Goal: Task Accomplishment & Management: Use online tool/utility

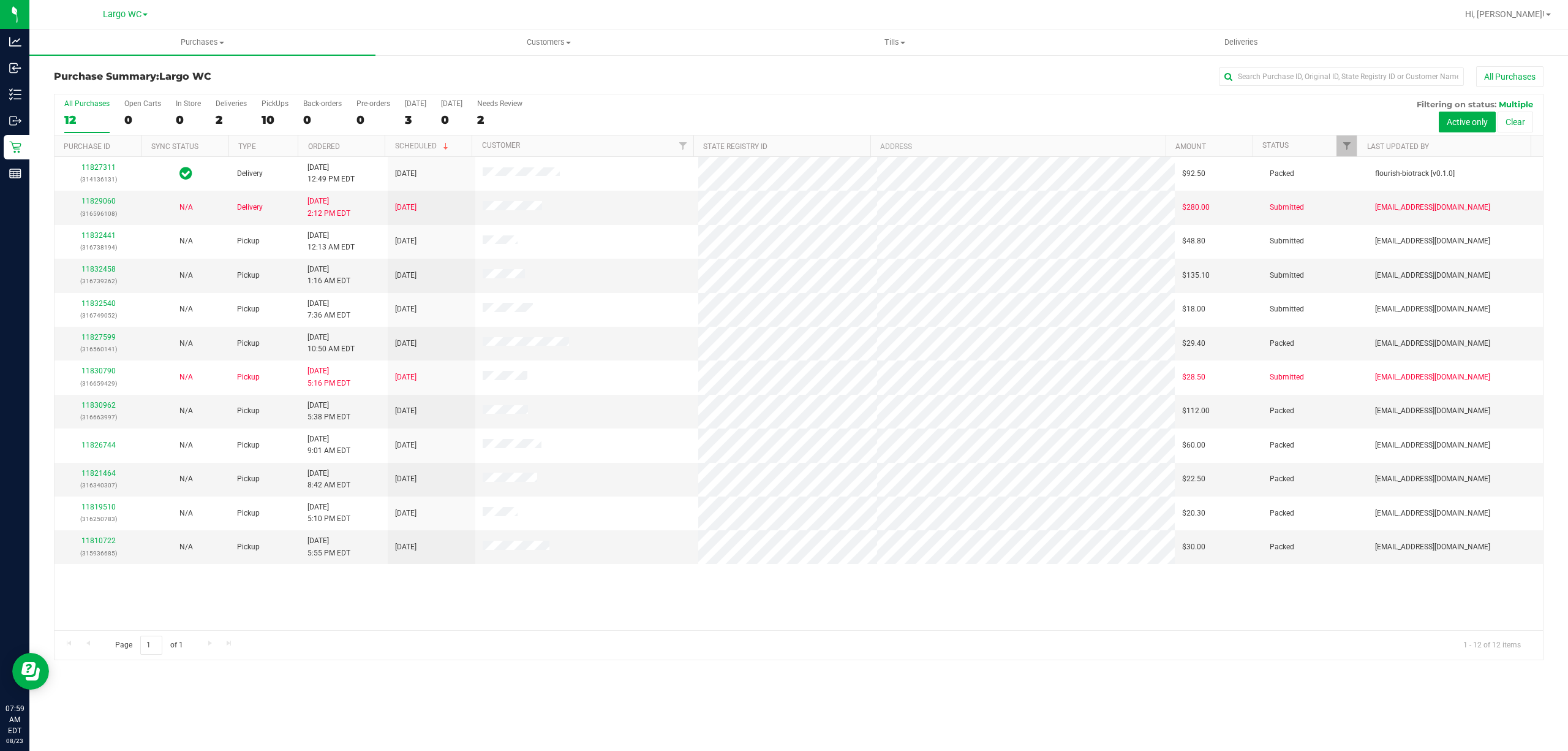
drag, startPoint x: 314, startPoint y: 643, endPoint x: 320, endPoint y: 638, distance: 7.8
click at [316, 641] on div "Page 1 of 1 1 - 12 of 12 items" at bounding box center [798, 644] width 1488 height 30
click at [194, 38] on span "Purchases" at bounding box center [202, 43] width 346 height 11
click at [151, 91] on li "Fulfillment" at bounding box center [202, 89] width 346 height 14
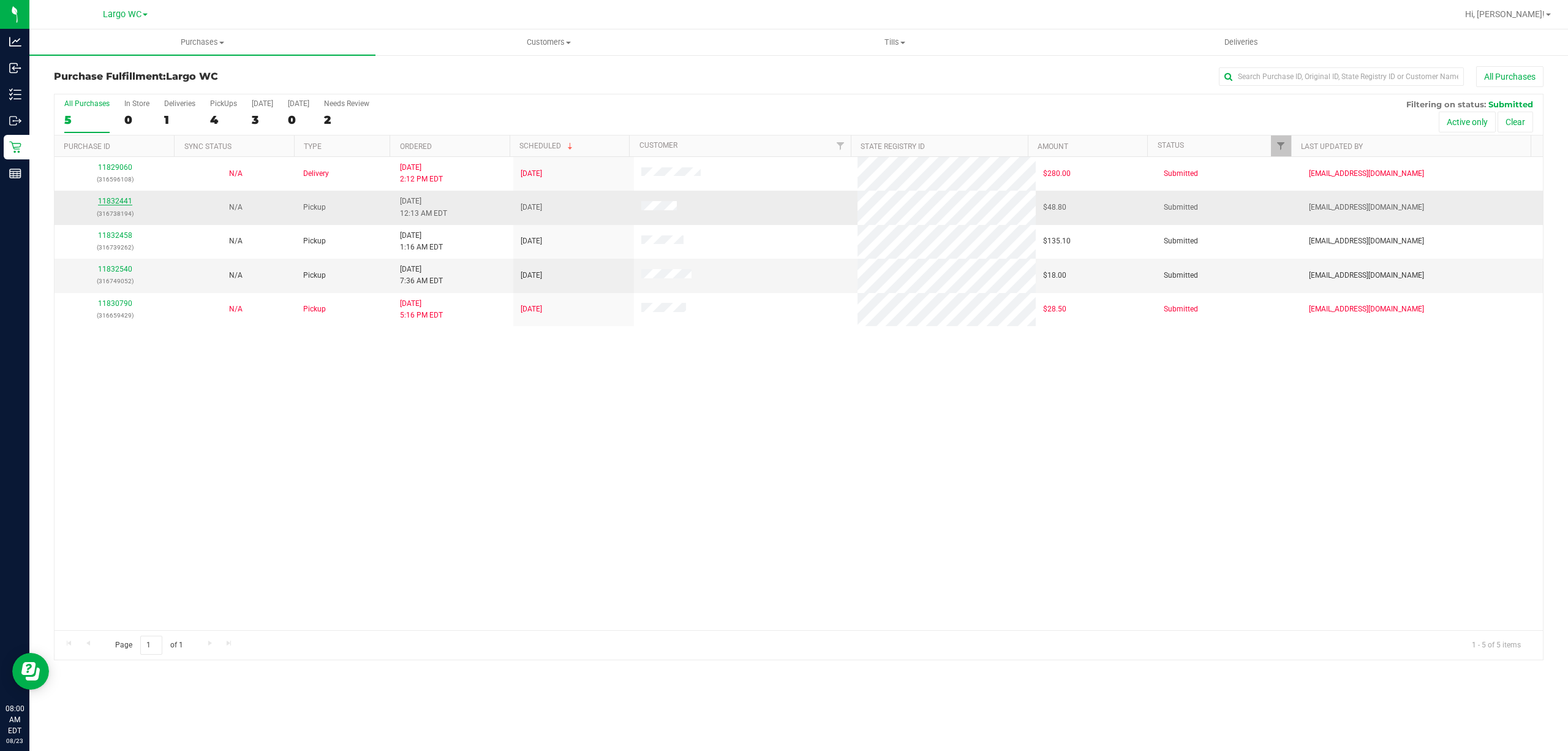
click at [112, 203] on link "11832441" at bounding box center [115, 200] width 34 height 9
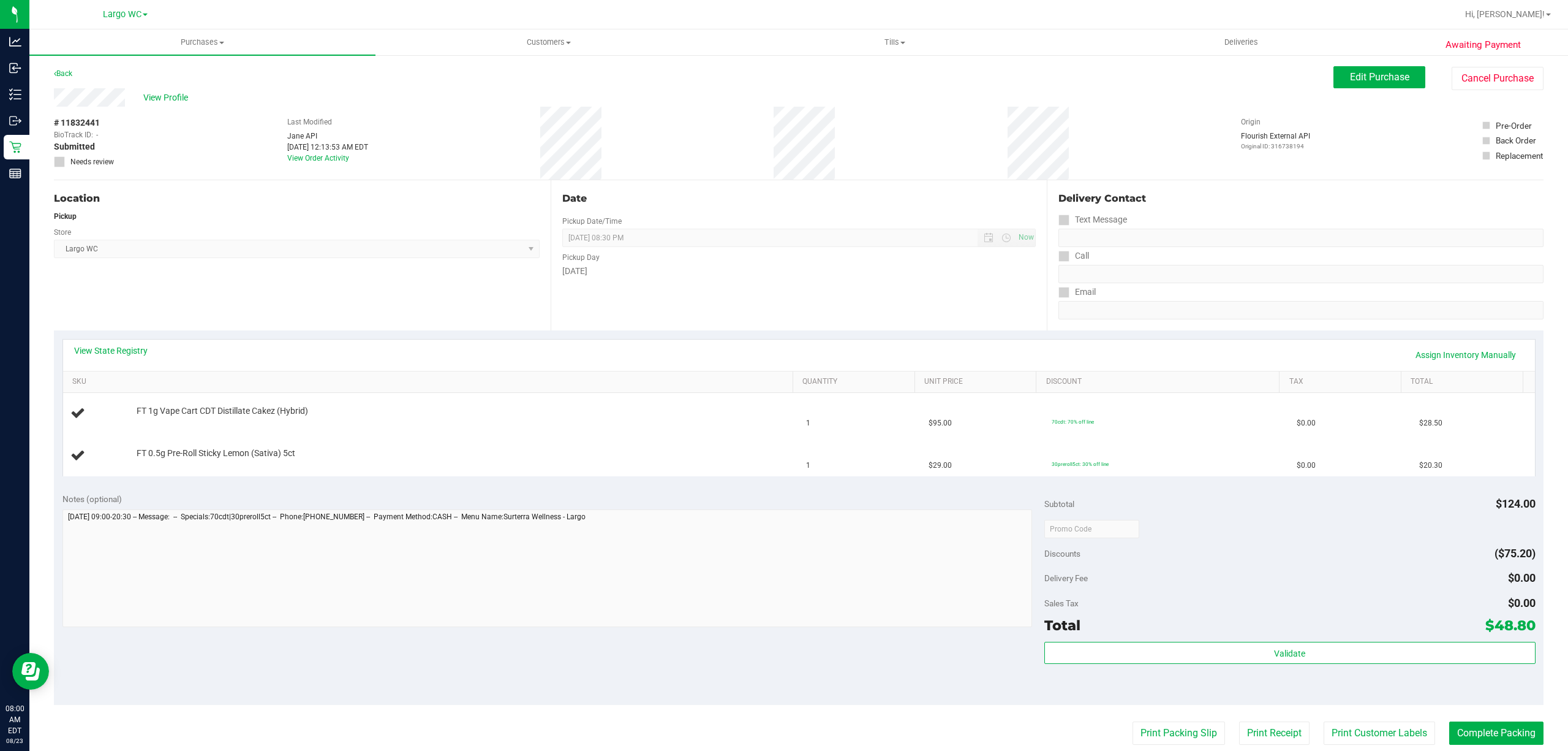
drag, startPoint x: 121, startPoint y: 346, endPoint x: 278, endPoint y: 220, distance: 201.3
click at [320, 293] on purchase-details "Back Edit Purchase Cancel Purchase View Profile # 11832441 BioTrack ID: - Submi…" at bounding box center [799, 528] width 1490 height 924
click at [162, 98] on span "View Profile" at bounding box center [167, 98] width 49 height 13
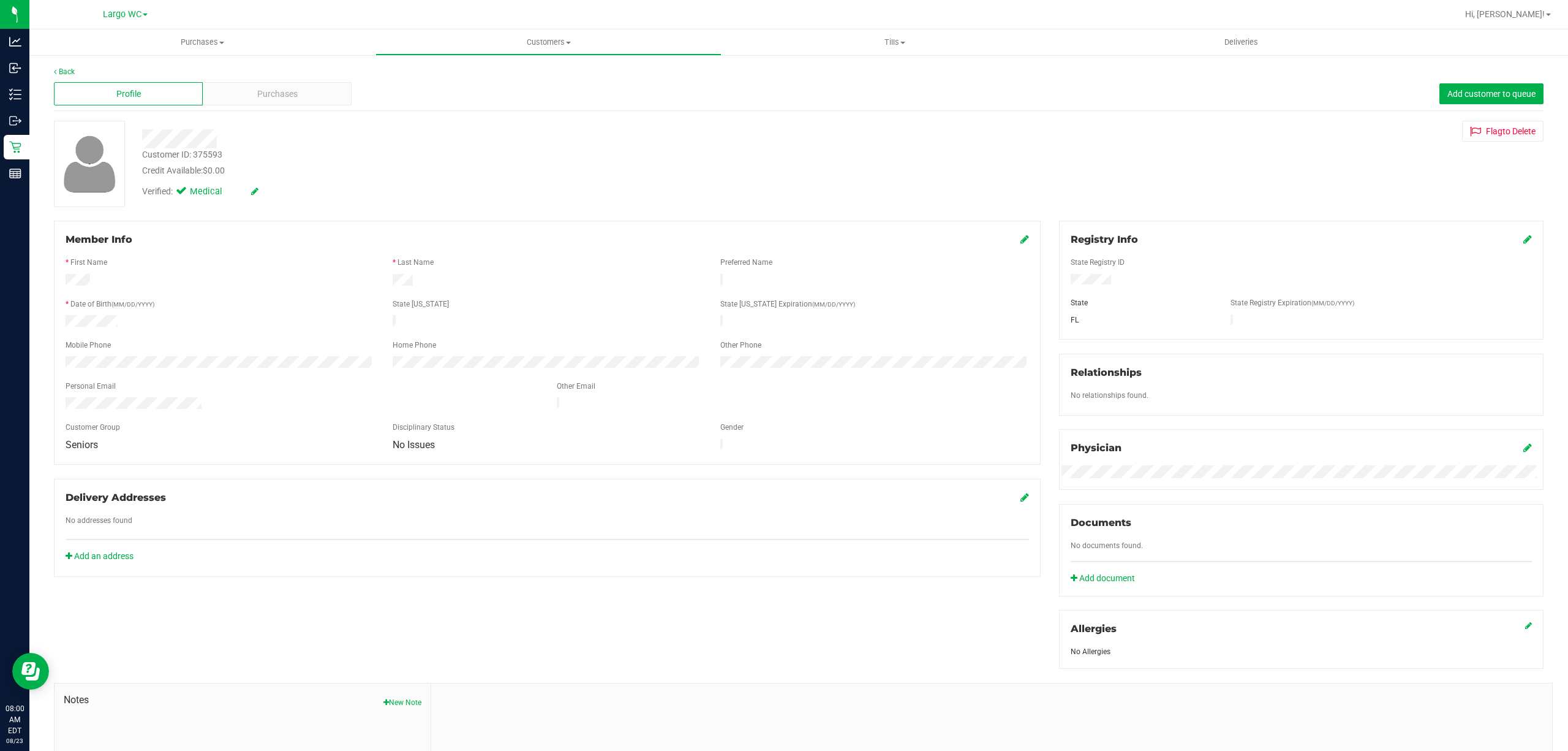
click at [310, 112] on div "Back Profile Purchases Add customer to queue Customer ID: 375593 Credit Availab…" at bounding box center [799, 457] width 1490 height 781
click at [305, 96] on div "Purchases" at bounding box center [277, 93] width 149 height 23
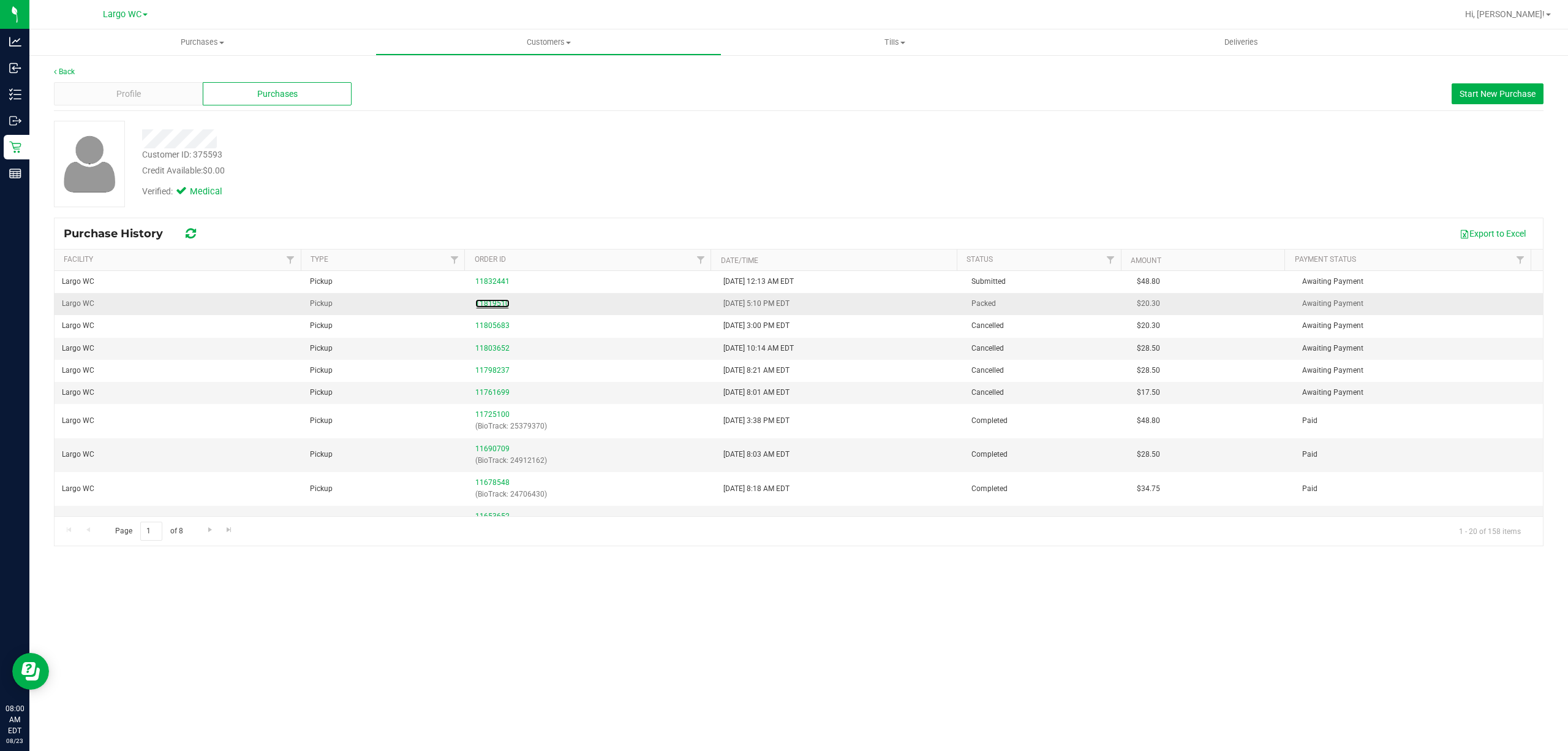
click at [497, 297] on td "11819510" at bounding box center [592, 303] width 248 height 22
click at [497, 307] on link "11819510" at bounding box center [493, 303] width 34 height 9
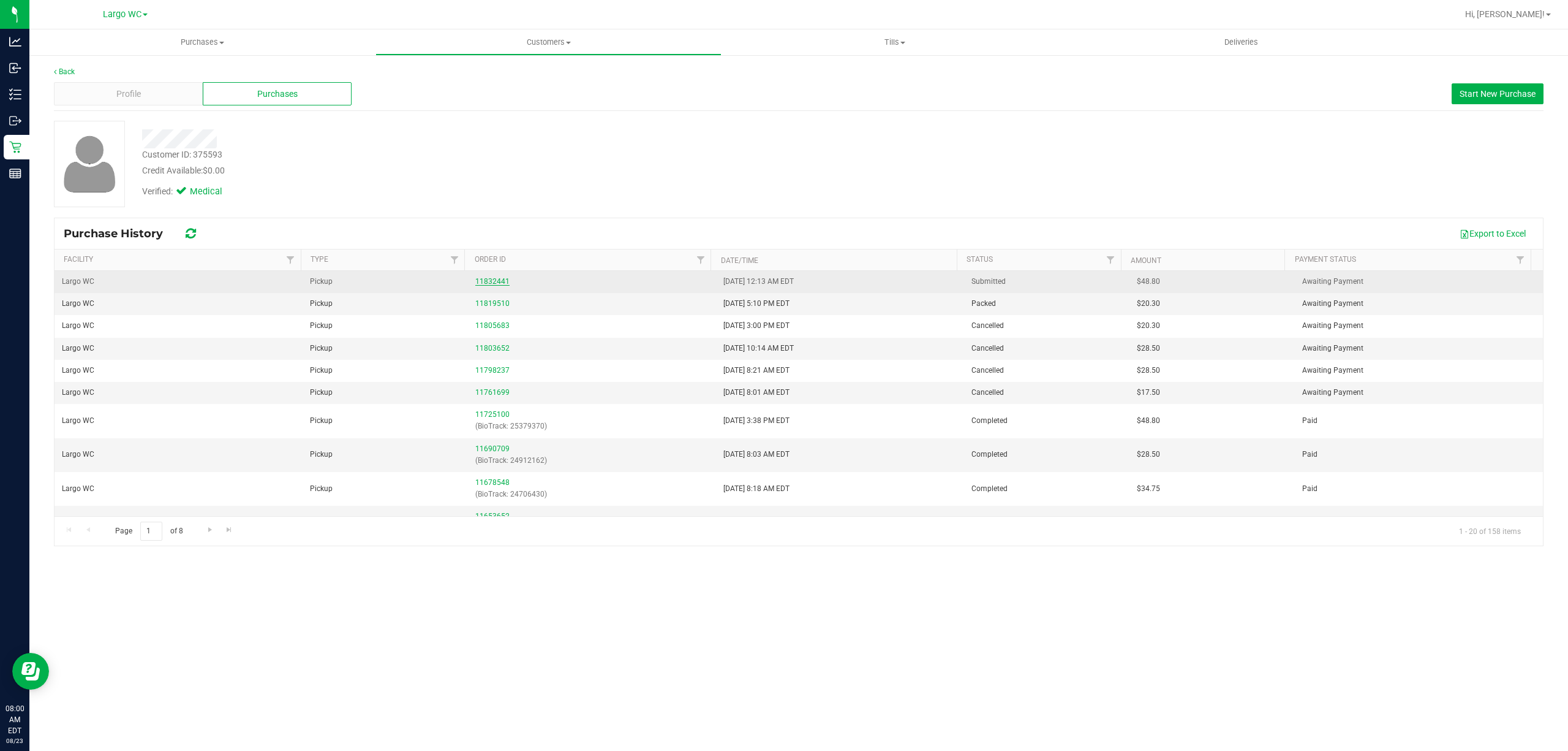
click at [479, 280] on link "11832441" at bounding box center [493, 281] width 34 height 9
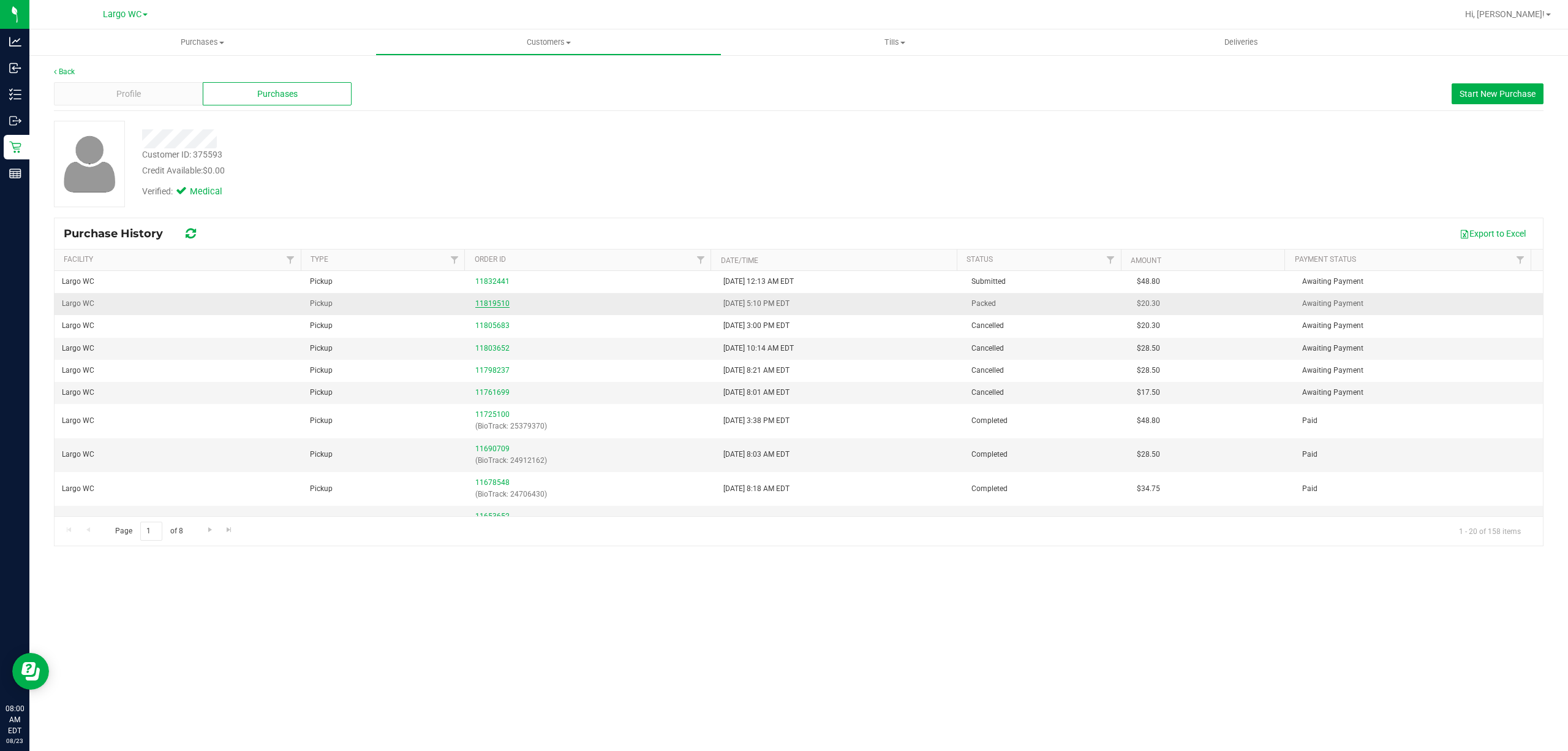
click at [475, 299] on link "11819510" at bounding box center [493, 303] width 34 height 9
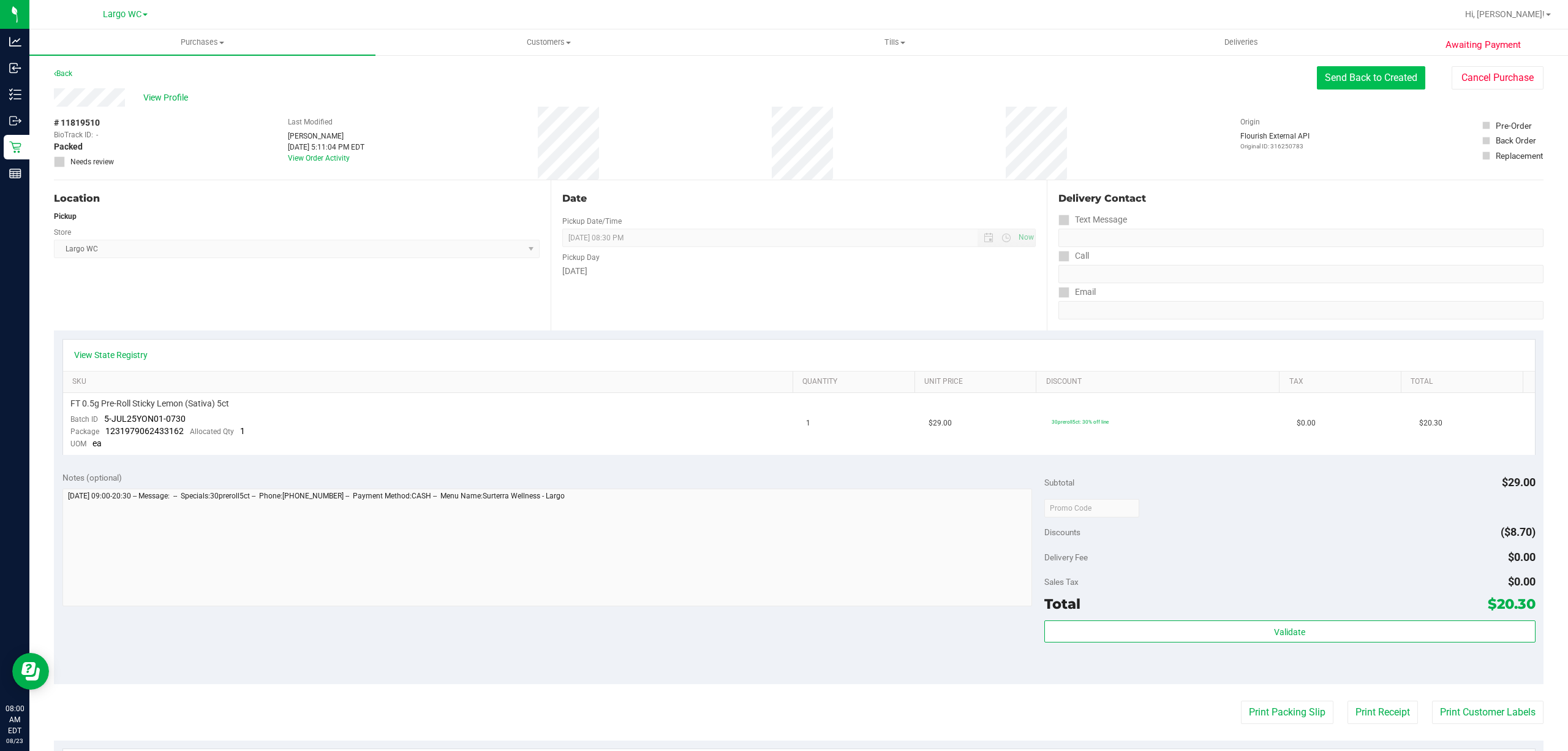
click at [1363, 66] on button "Send Back to Created" at bounding box center [1371, 77] width 109 height 23
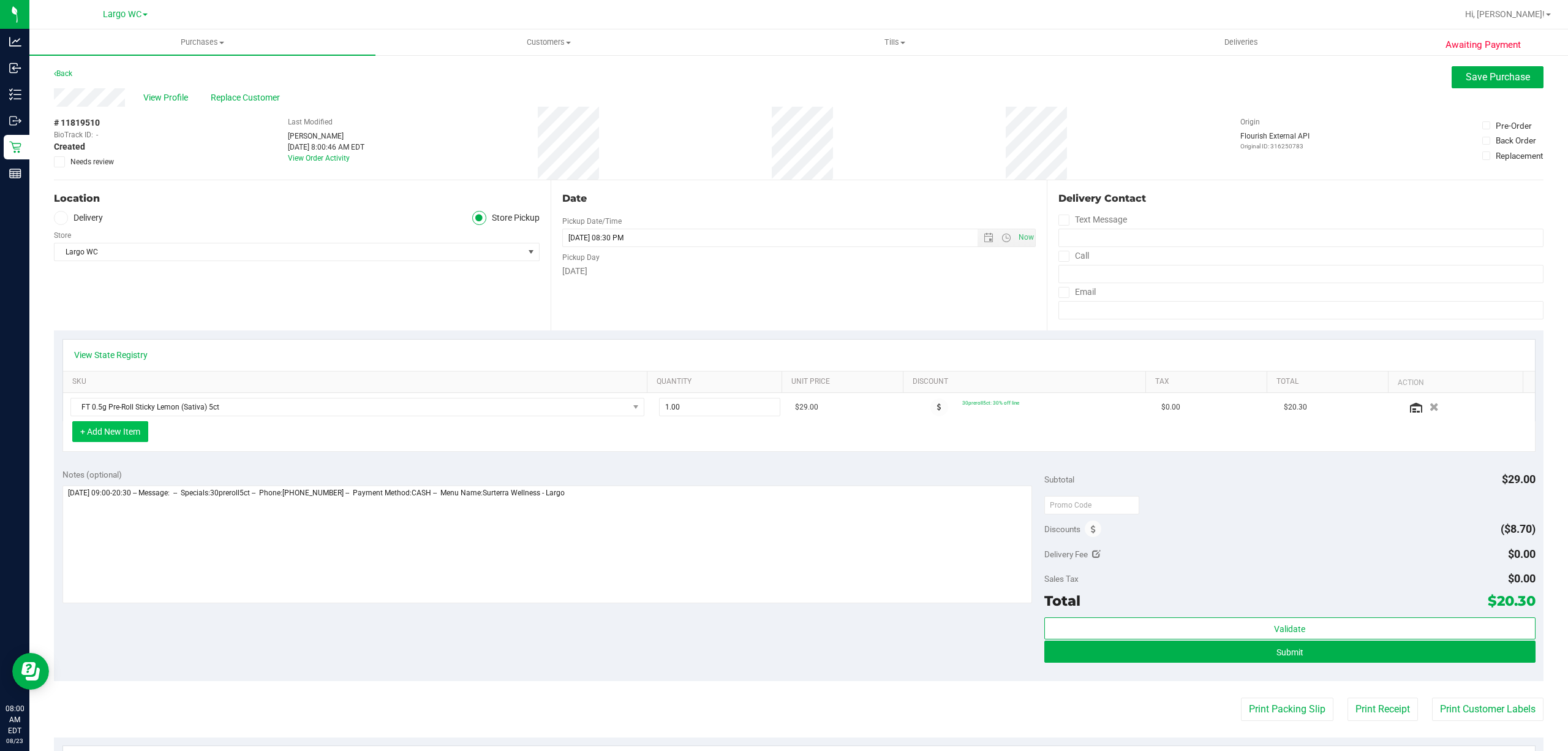
click at [137, 436] on button "+ Add New Item" at bounding box center [111, 432] width 76 height 21
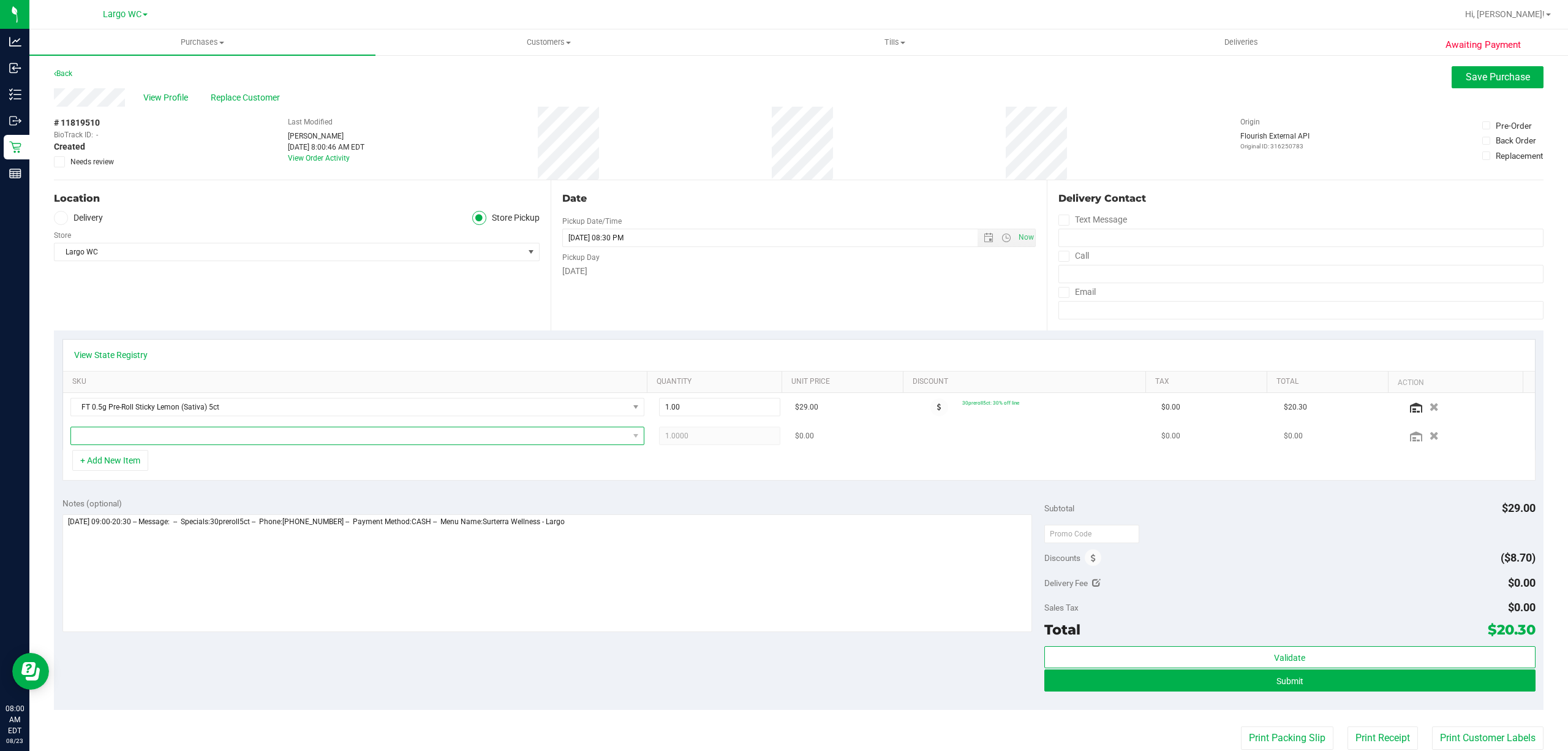
click at [157, 443] on span "NO DATA FOUND" at bounding box center [350, 436] width 557 height 17
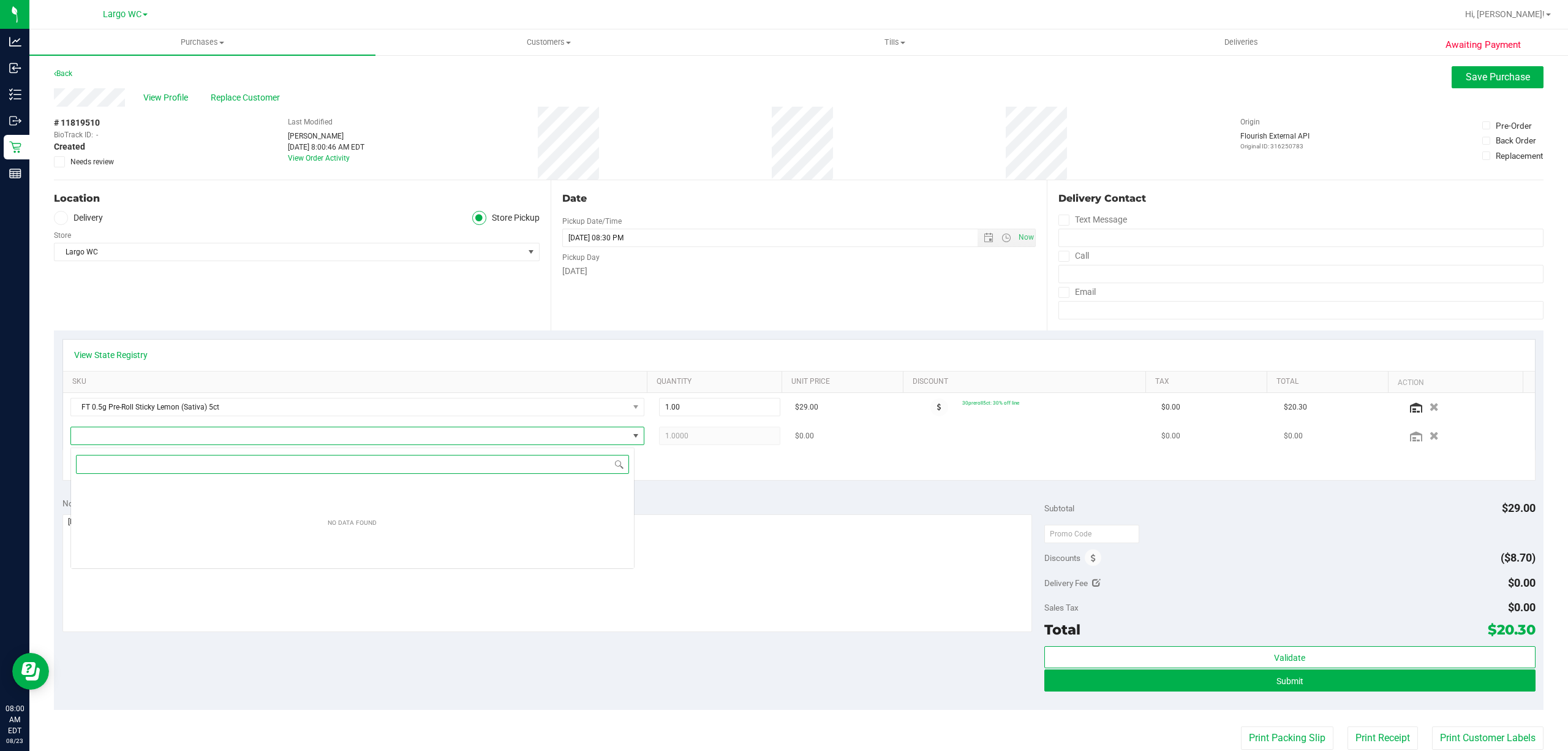
scroll to position [18, 564]
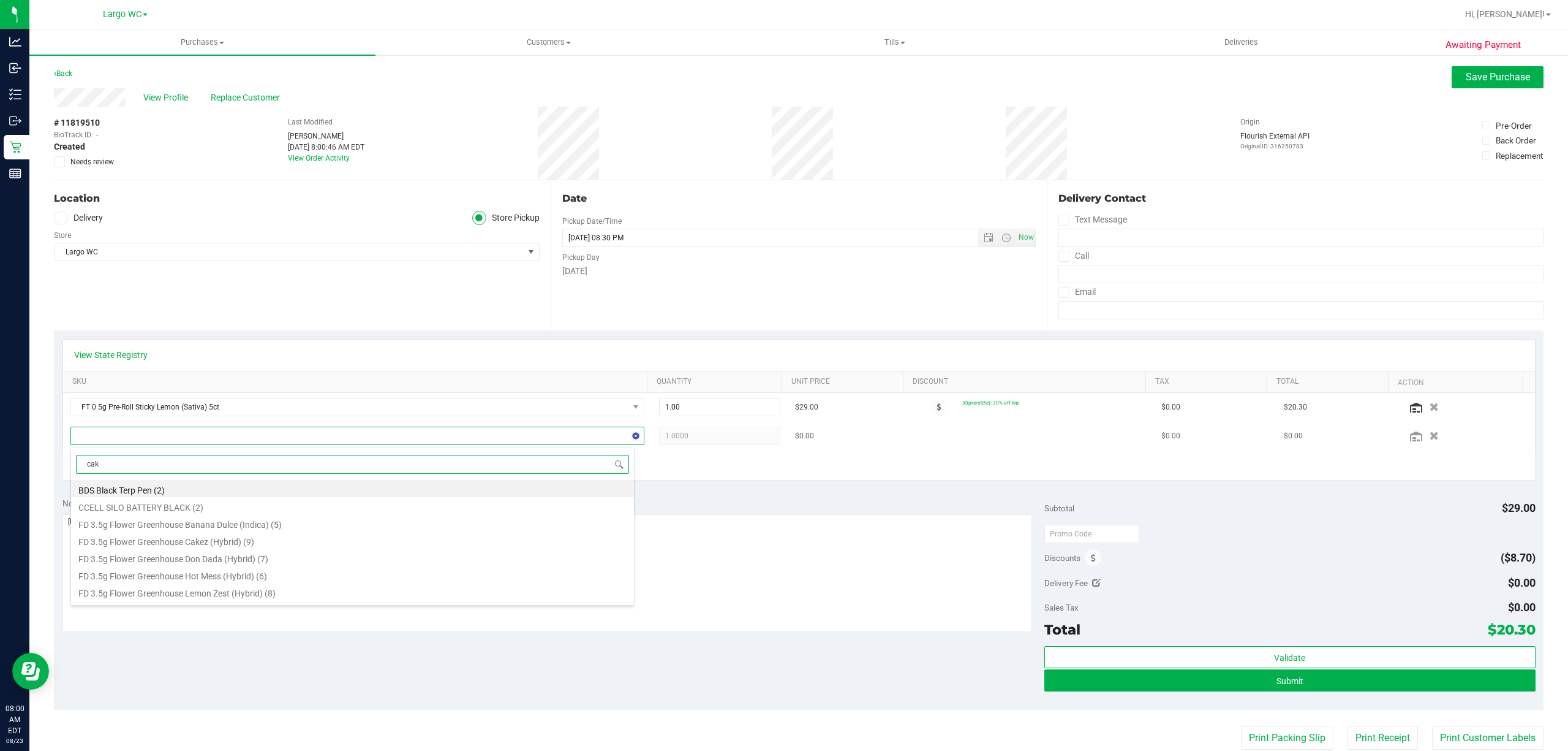
type input "cake"
click at [295, 524] on li "FT 1g Vape Cart CDT Distillate Cakez (Hybrid) (9)" at bounding box center [352, 527] width 563 height 17
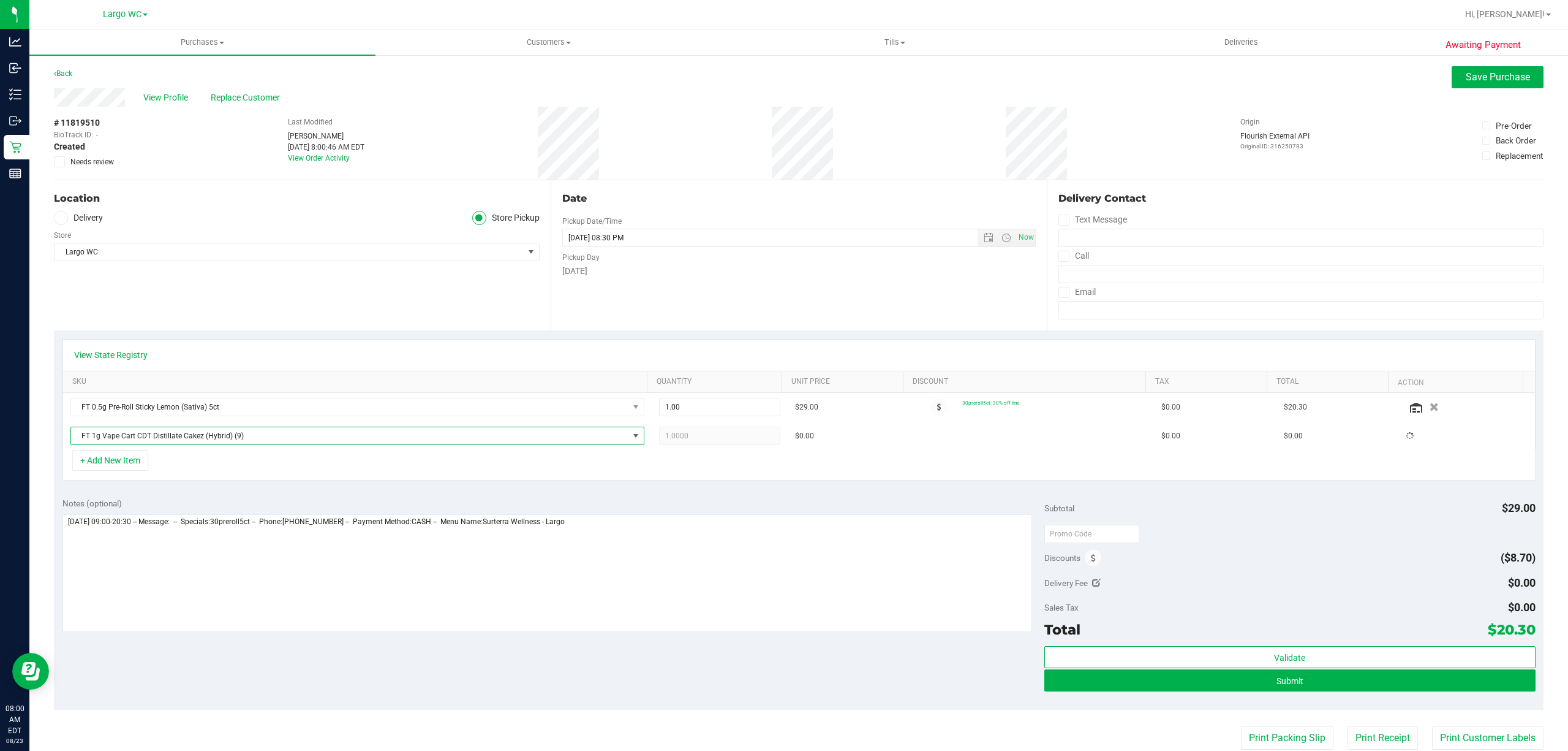
click at [324, 475] on div "+ Add New Item" at bounding box center [799, 465] width 1473 height 30
click at [183, 90] on div "View Profile Replace Customer" at bounding box center [799, 97] width 1490 height 18
click at [181, 91] on span "View Profile" at bounding box center [167, 98] width 49 height 13
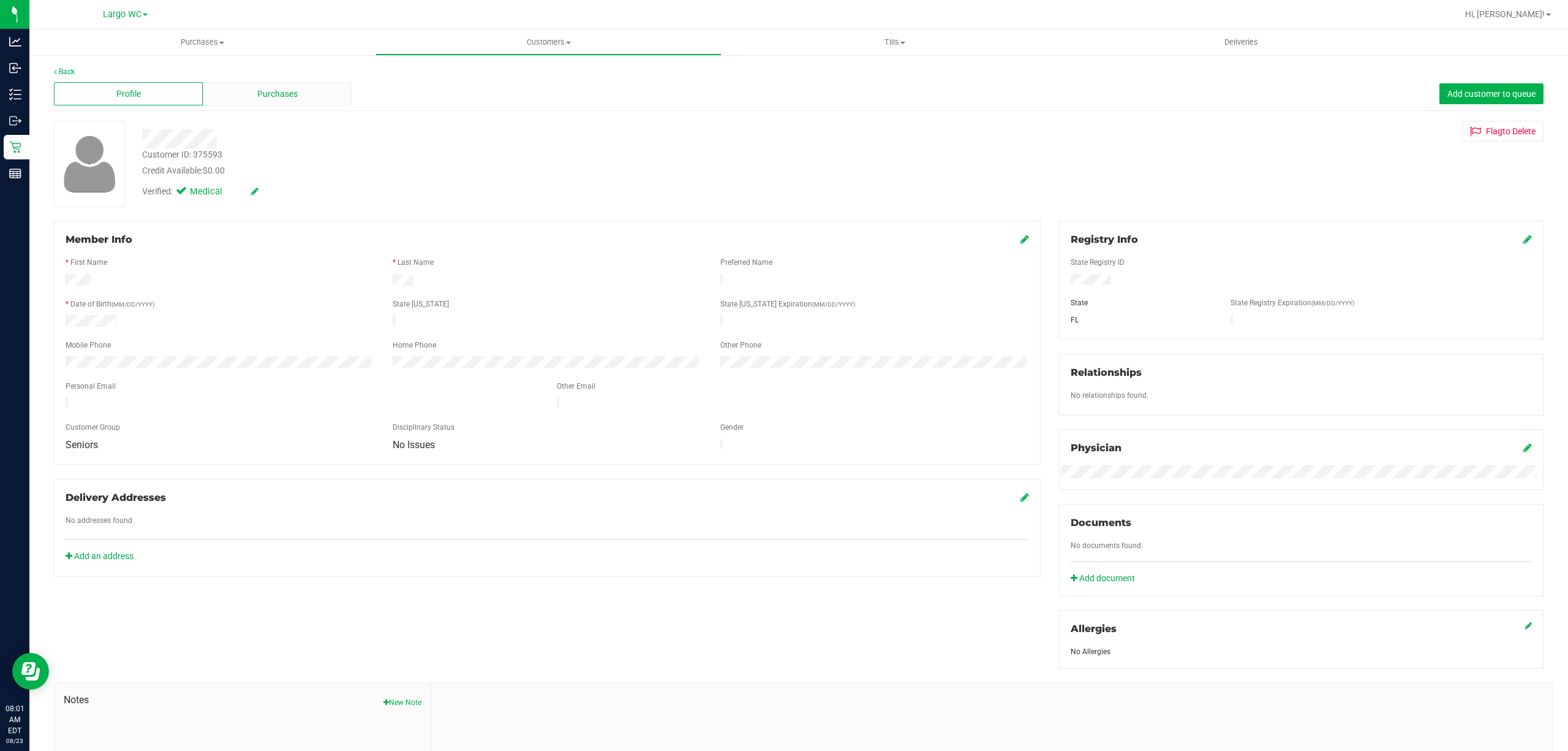
click at [263, 101] on div "Purchases" at bounding box center [277, 93] width 149 height 23
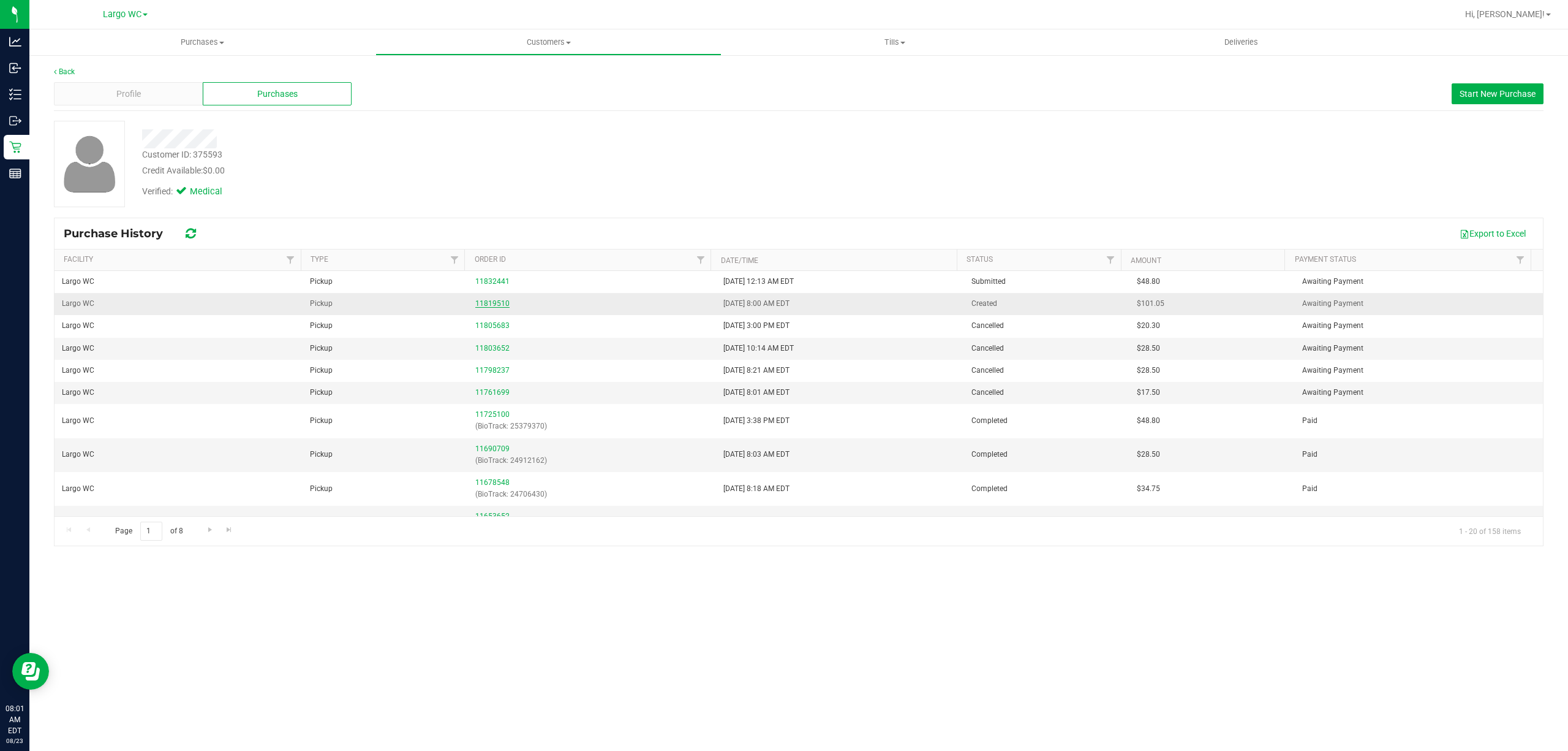
click at [478, 301] on link "11819510" at bounding box center [493, 303] width 34 height 9
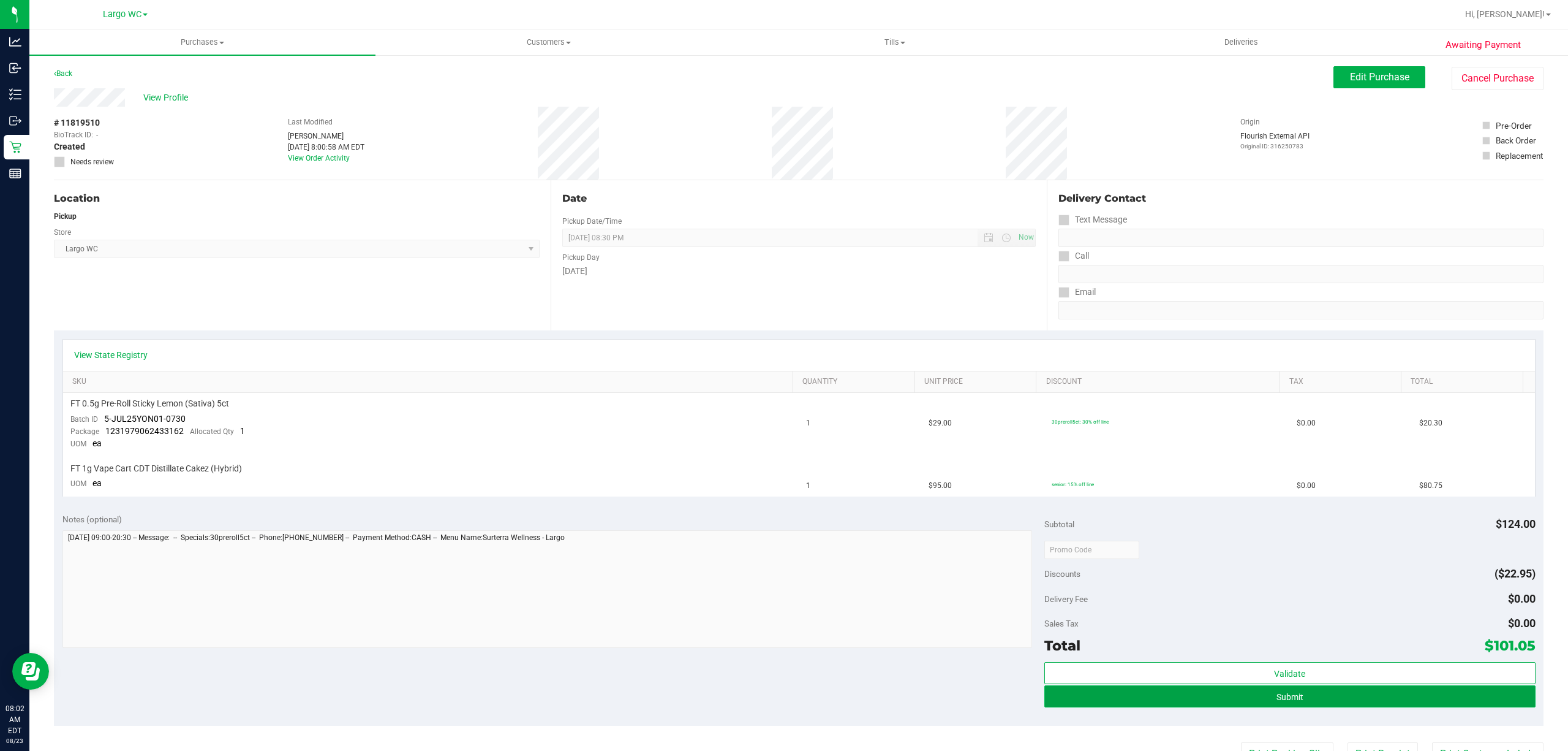
click at [1362, 696] on button "Submit" at bounding box center [1290, 696] width 492 height 22
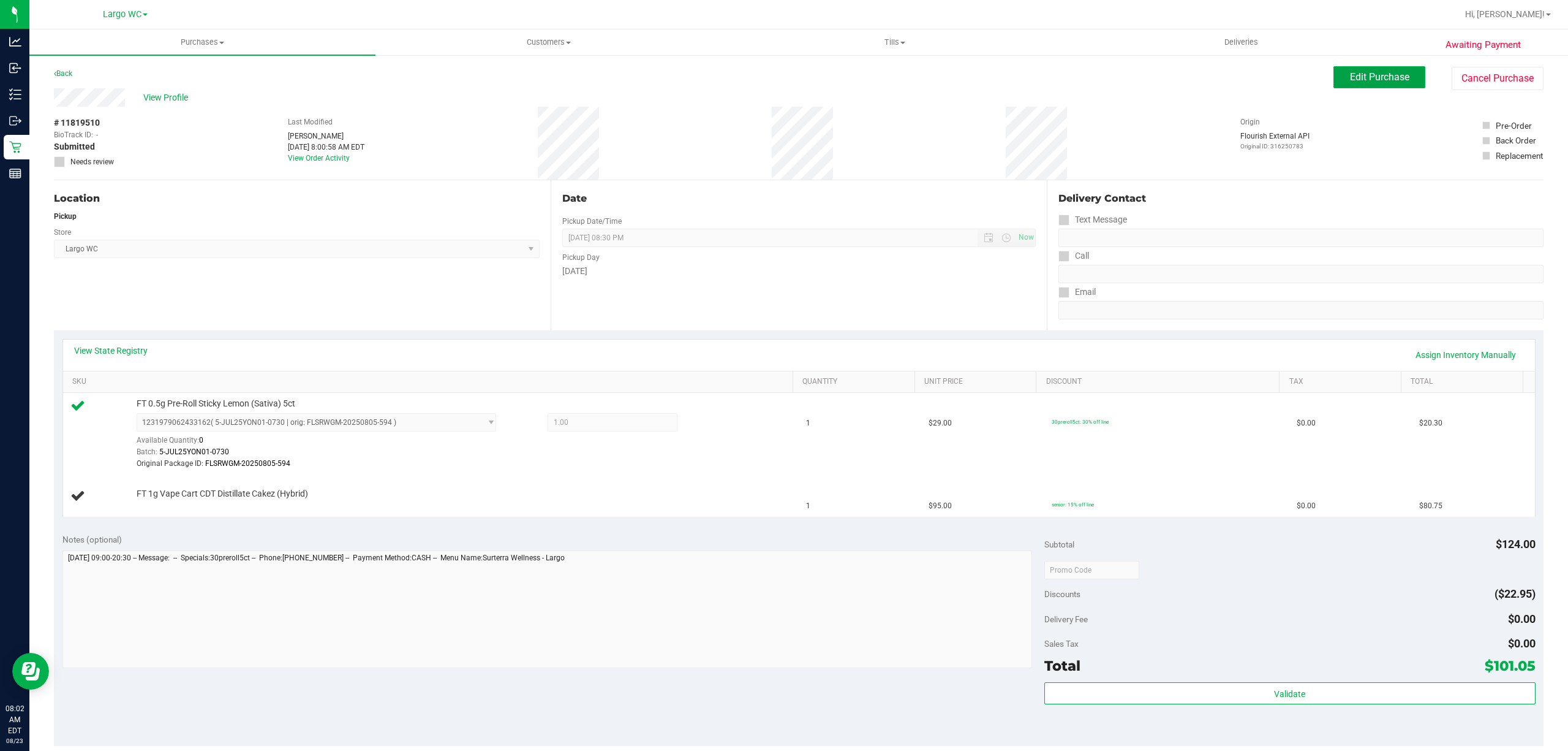
click at [1384, 74] on span "Edit Purchase" at bounding box center [1379, 77] width 59 height 11
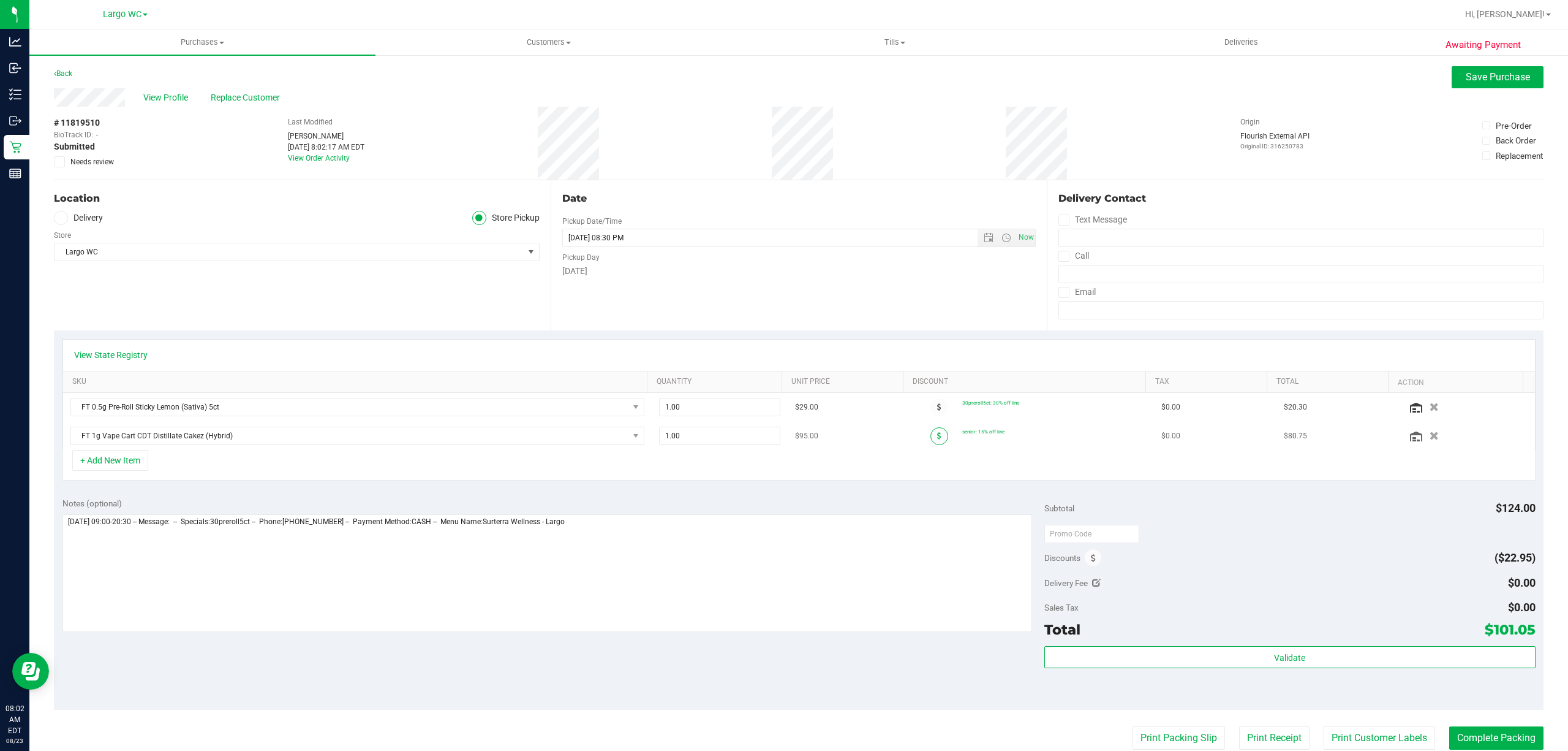
click at [937, 436] on icon at bounding box center [939, 436] width 5 height 8
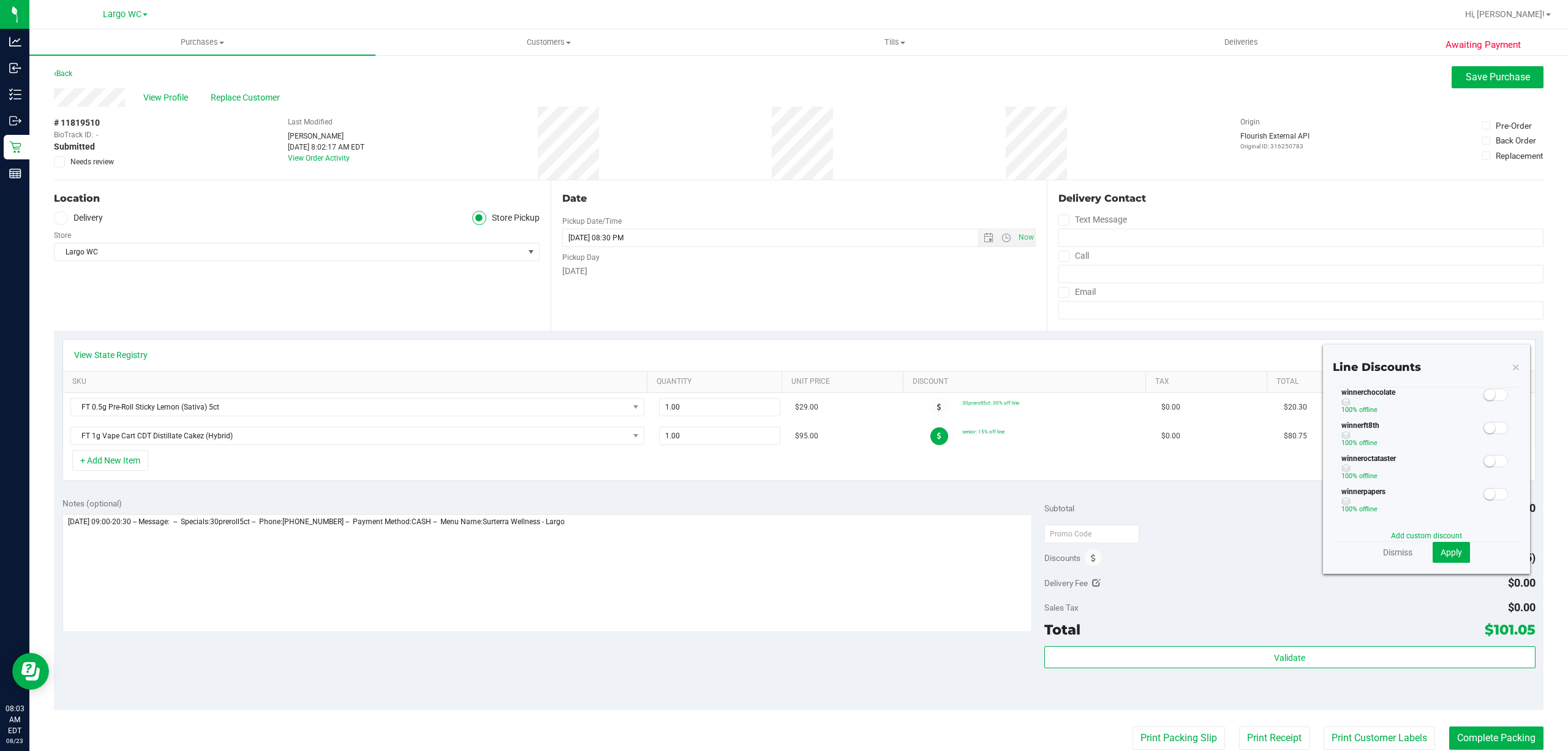
scroll to position [686, 0]
click at [1383, 548] on link "Dismiss" at bounding box center [1397, 552] width 30 height 12
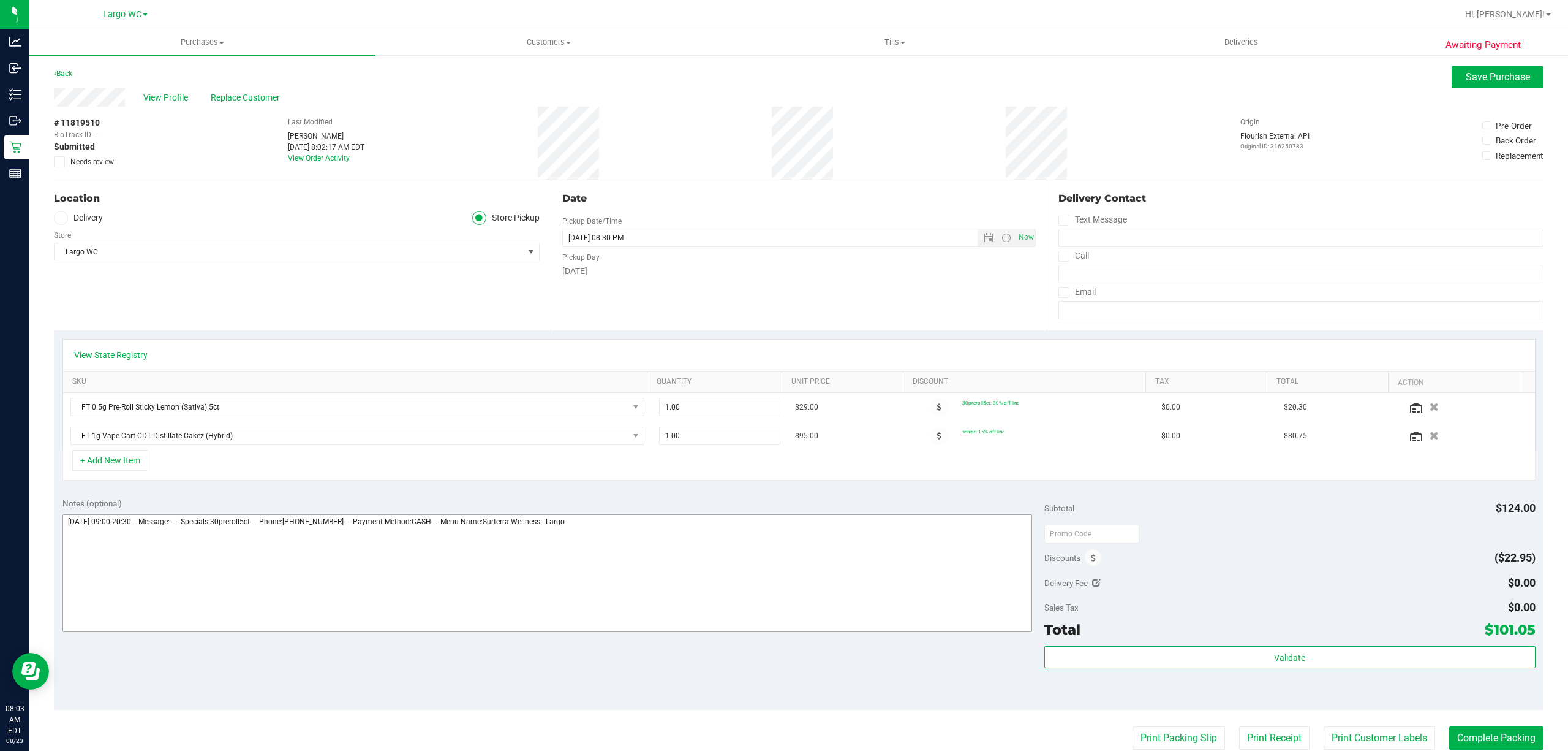
drag, startPoint x: 579, startPoint y: 457, endPoint x: 980, endPoint y: 516, distance: 405.3
click at [581, 457] on div "+ Add New Item" at bounding box center [799, 465] width 1473 height 30
click at [1467, 70] on button "Save Purchase" at bounding box center [1498, 76] width 91 height 22
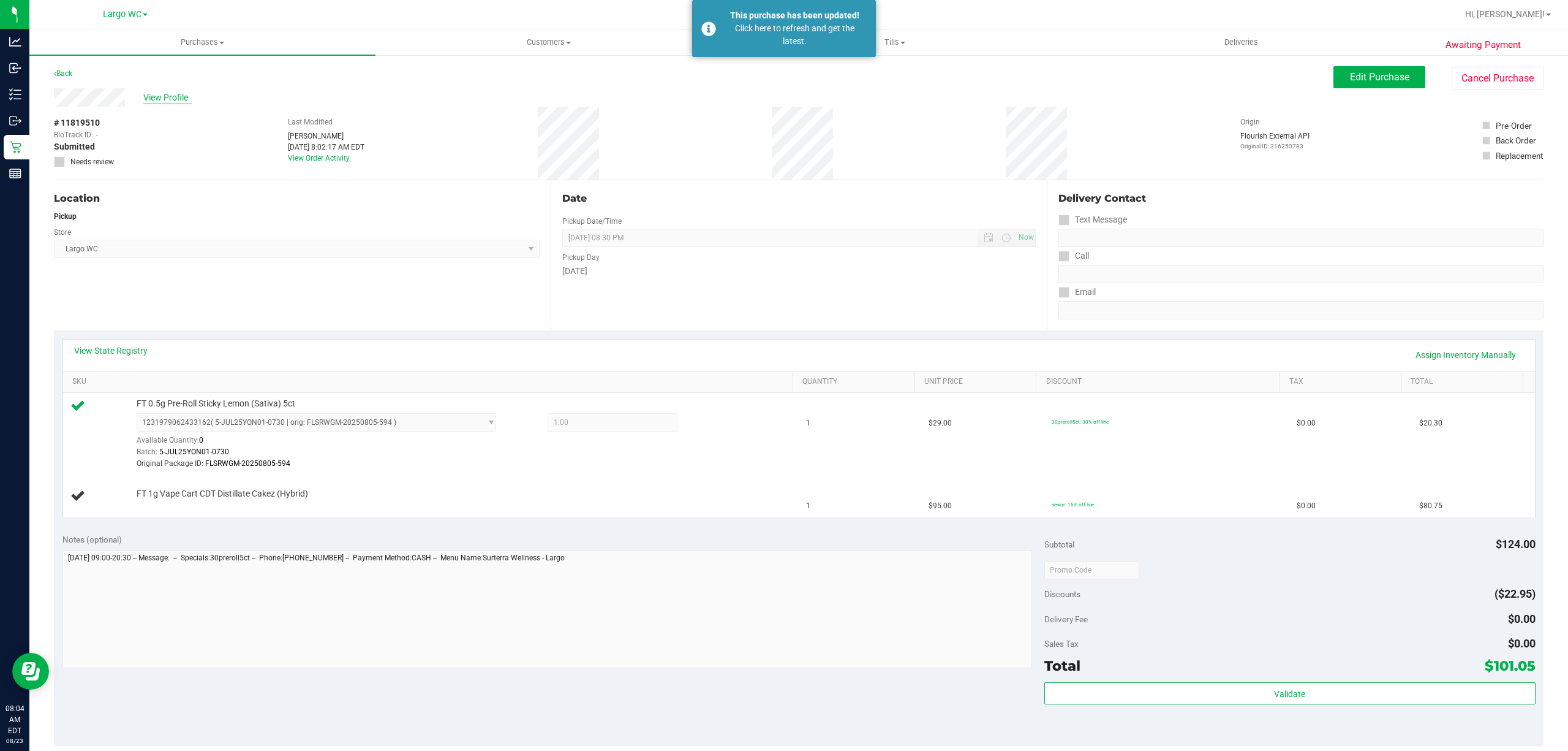
click at [176, 101] on span "View Profile" at bounding box center [167, 98] width 49 height 13
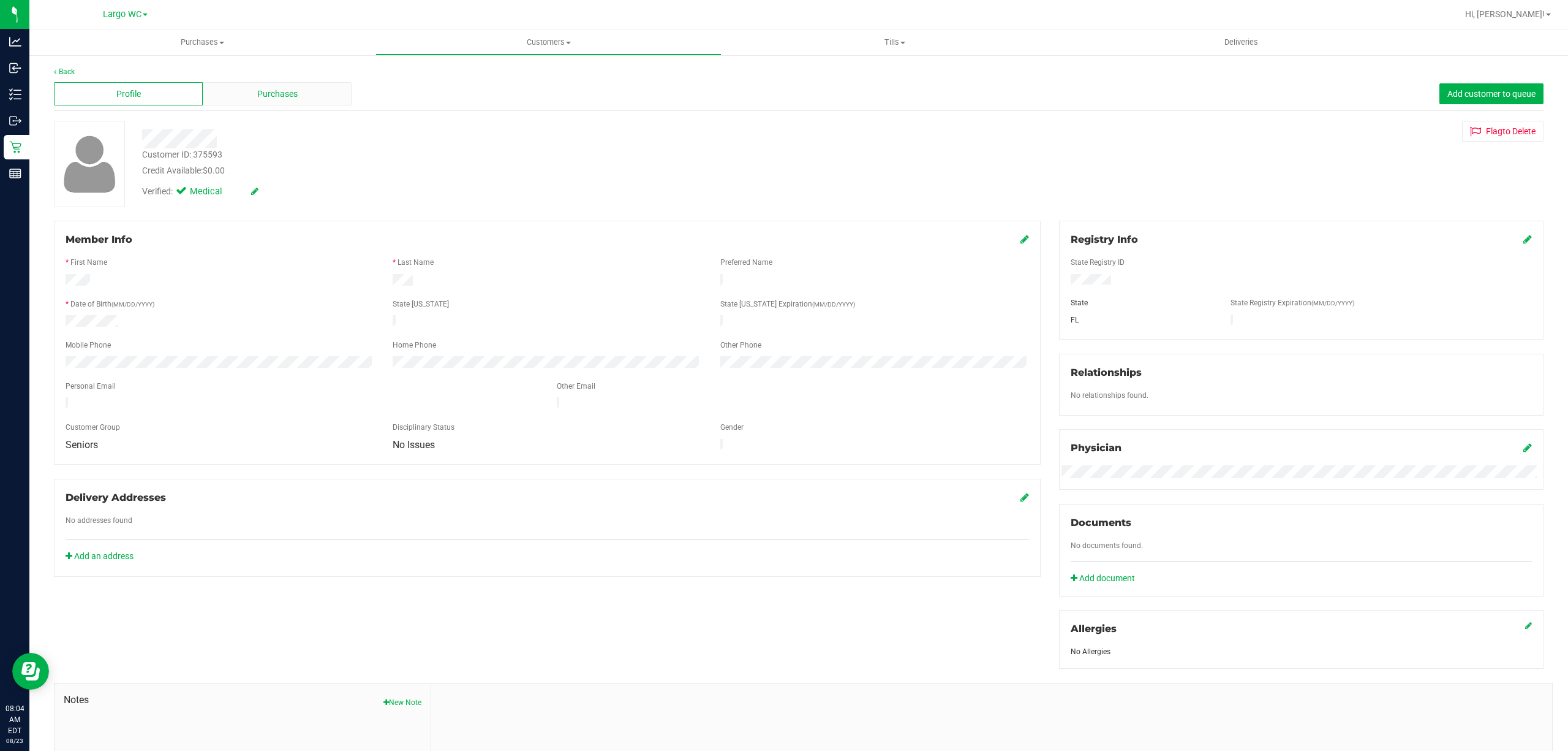
click at [260, 99] on span "Purchases" at bounding box center [277, 94] width 40 height 13
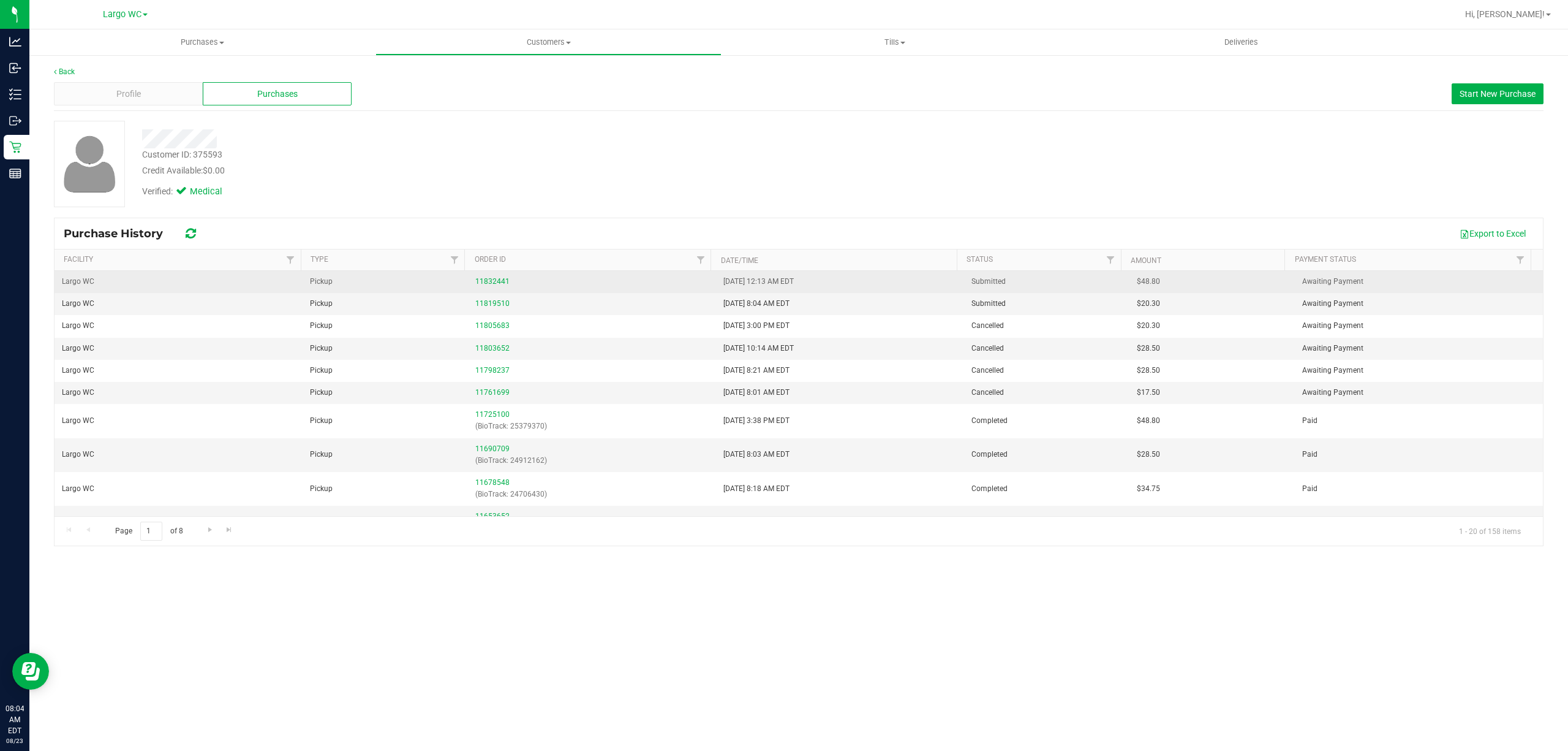
click at [486, 289] on td "11832441" at bounding box center [592, 281] width 248 height 22
click at [486, 284] on link "11832441" at bounding box center [493, 281] width 34 height 9
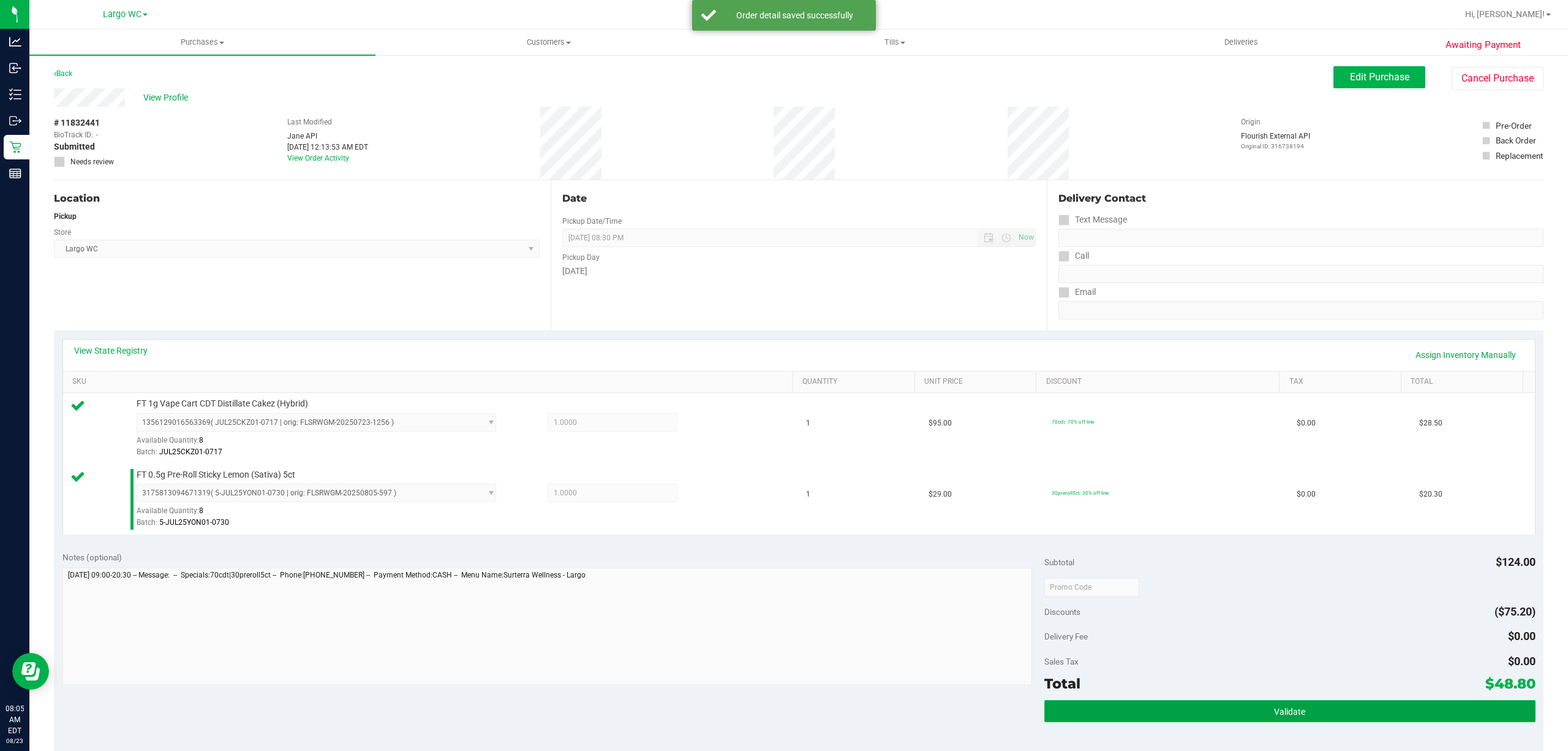
click at [1304, 719] on button "Validate" at bounding box center [1290, 710] width 492 height 22
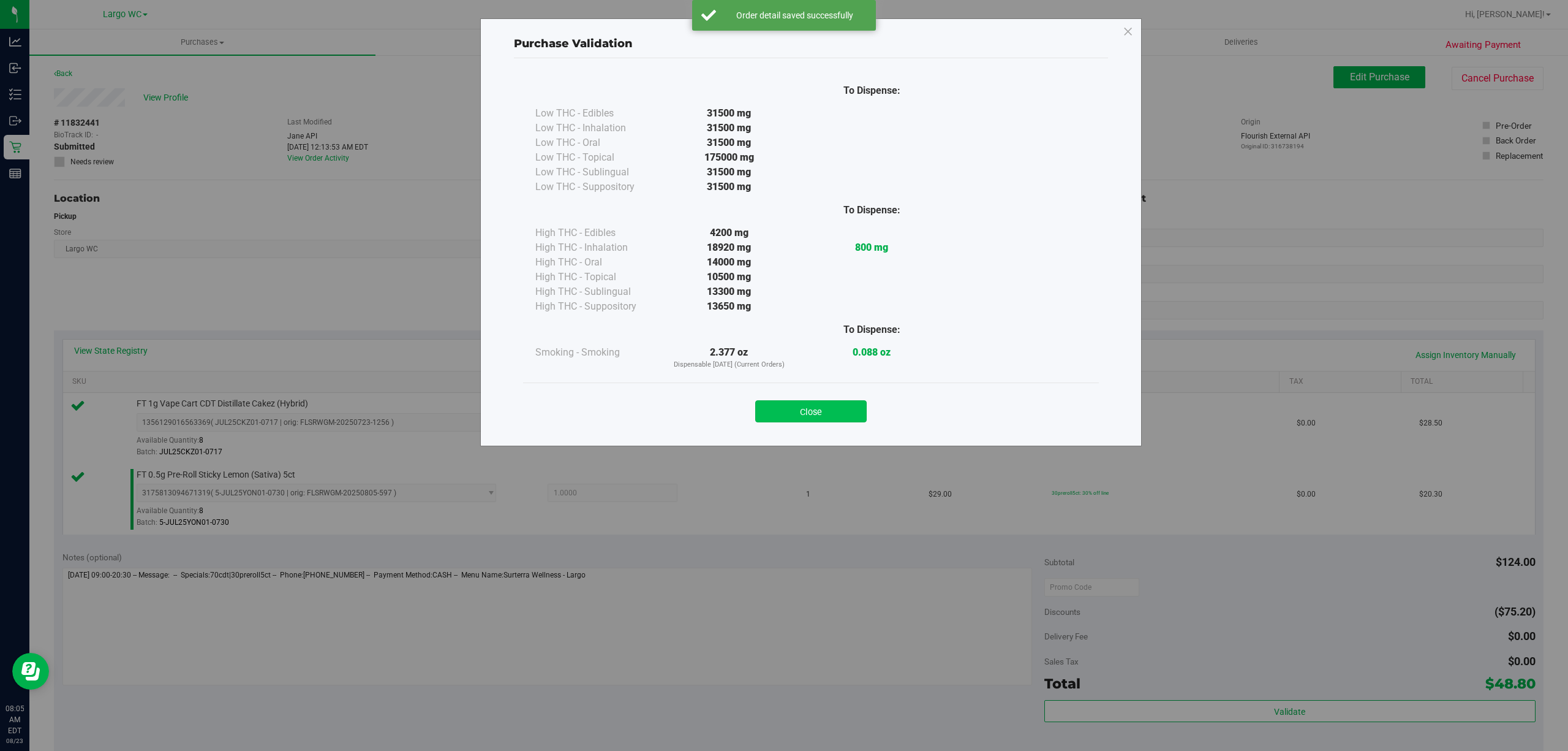
click at [784, 406] on button "Close" at bounding box center [811, 411] width 111 height 22
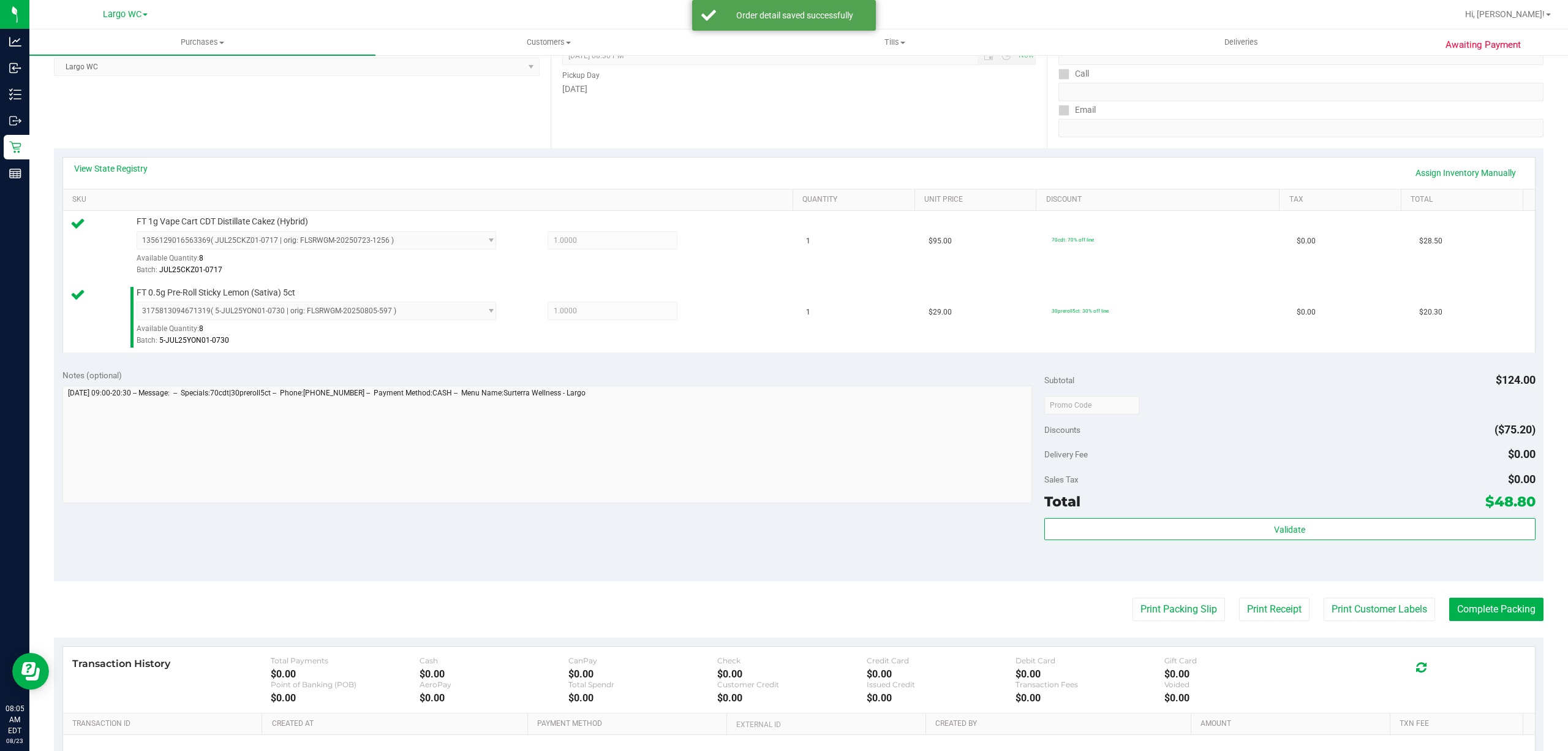
scroll to position [324, 0]
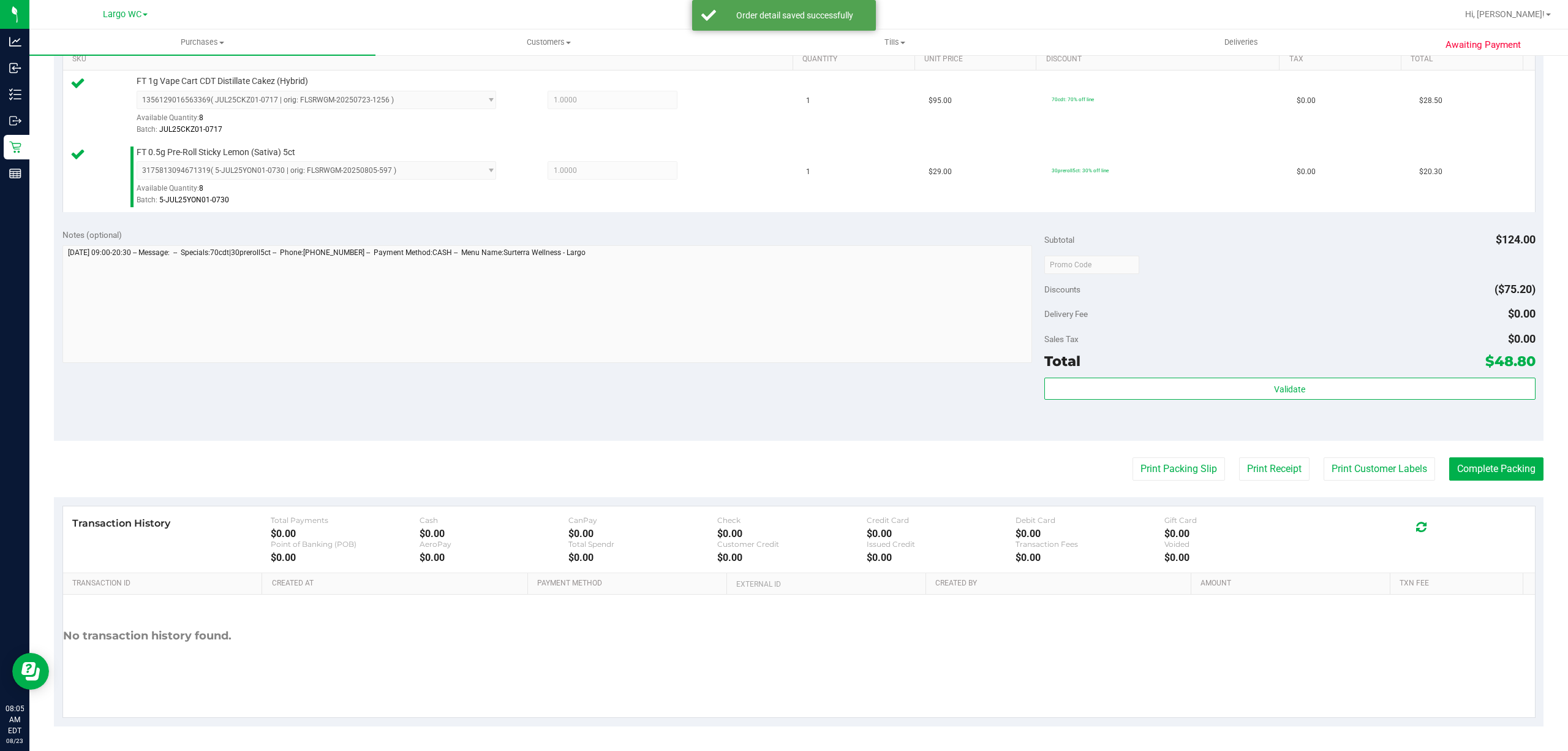
click at [1349, 443] on purchase-details "Back Edit Purchase Cancel Purchase View Profile # 11832441 BioTrack ID: - Submi…" at bounding box center [799, 234] width 1490 height 983
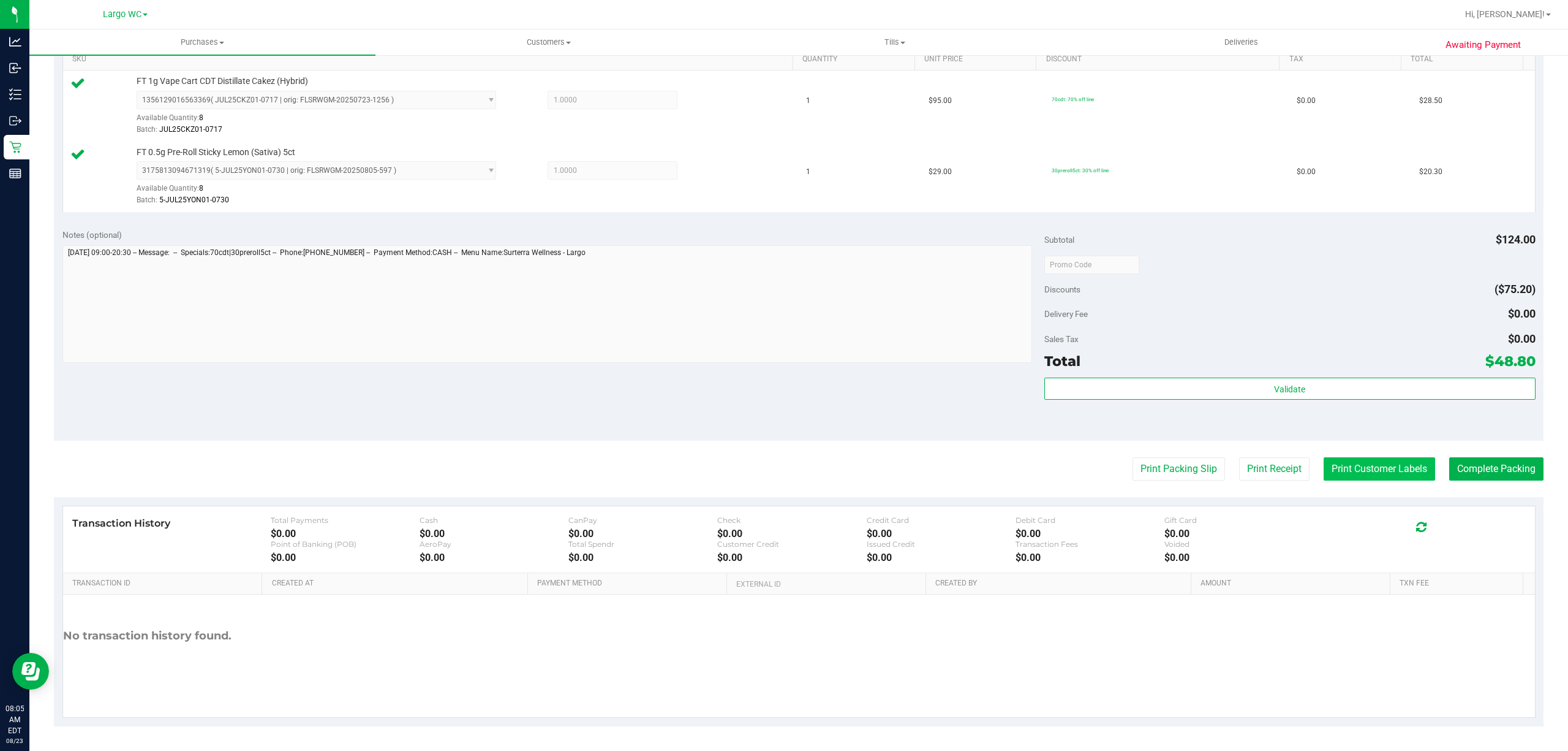
click at [1337, 475] on button "Print Customer Labels" at bounding box center [1378, 469] width 111 height 23
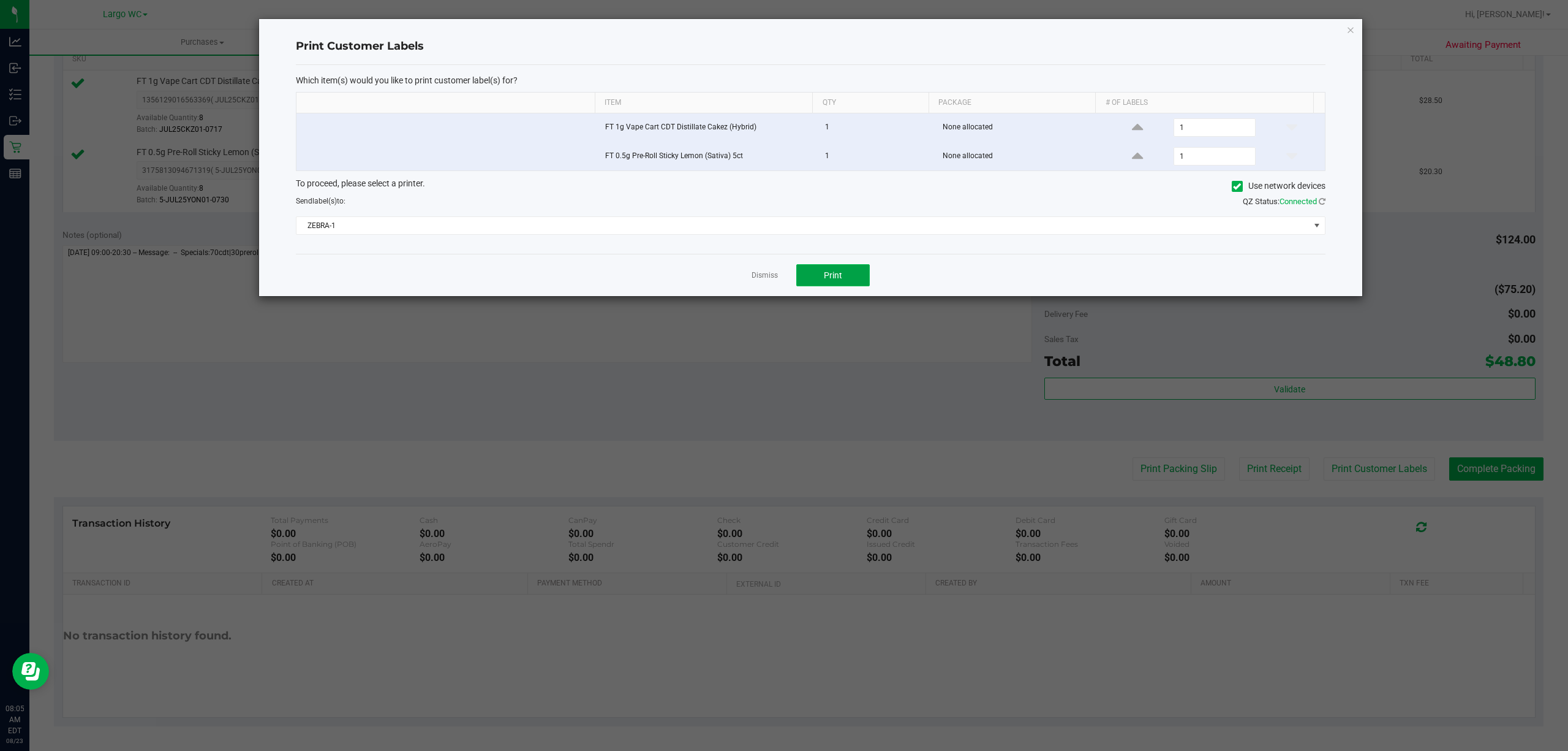
click at [841, 270] on button "Print" at bounding box center [833, 274] width 73 height 22
click at [755, 277] on link "Dismiss" at bounding box center [765, 275] width 27 height 10
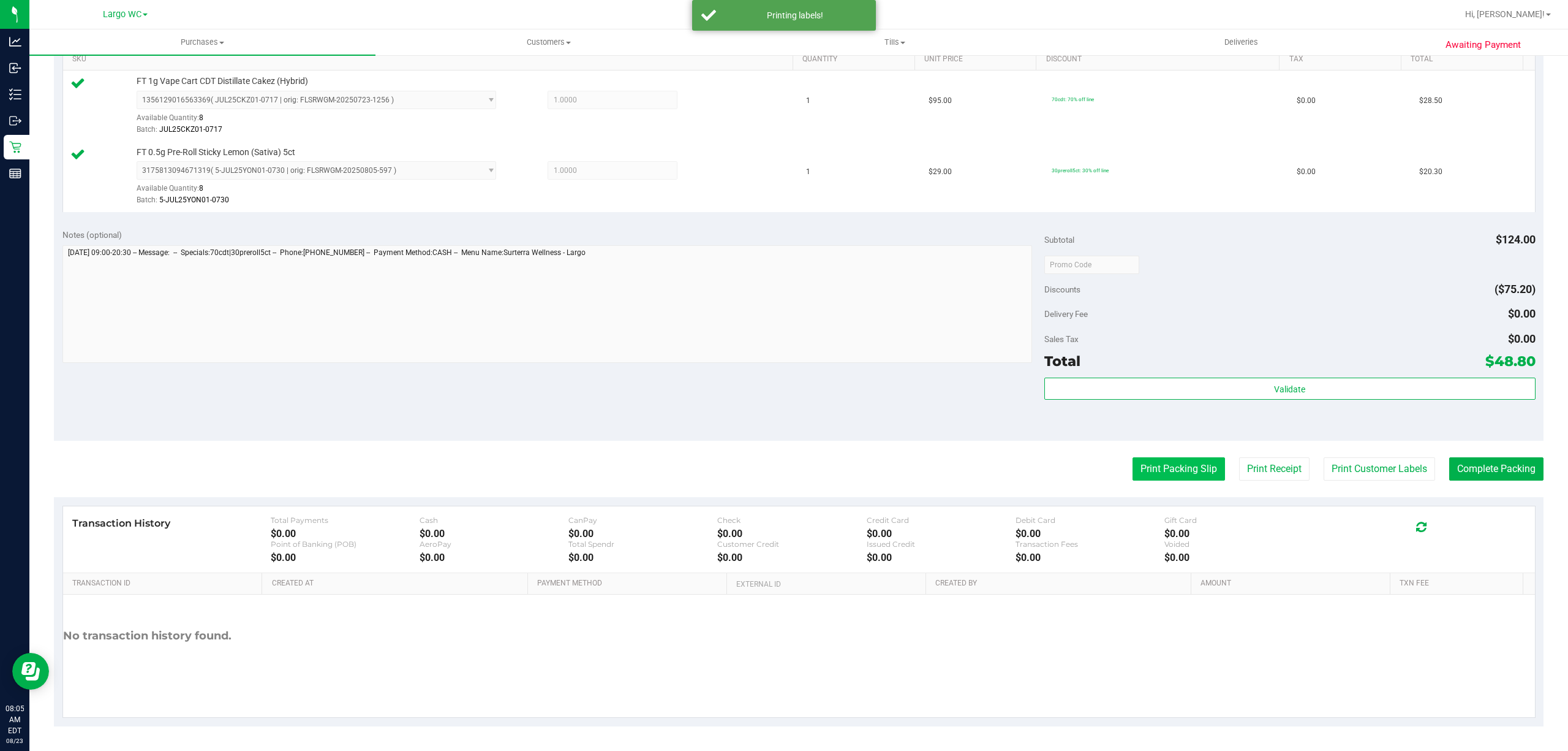
click at [1182, 477] on button "Print Packing Slip" at bounding box center [1178, 469] width 92 height 23
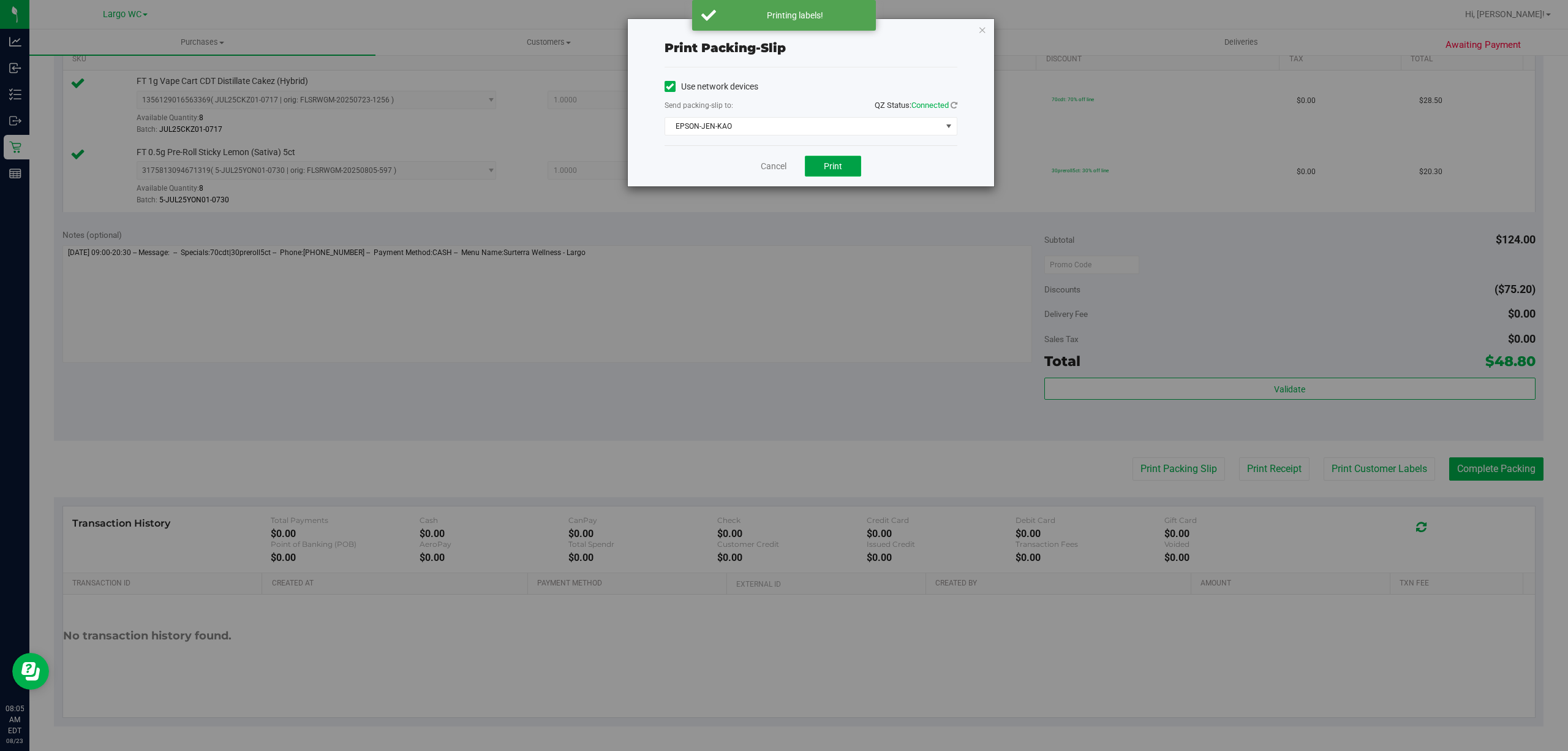
click at [832, 168] on span "Print" at bounding box center [833, 166] width 18 height 10
click at [768, 167] on link "Cancel" at bounding box center [774, 167] width 26 height 13
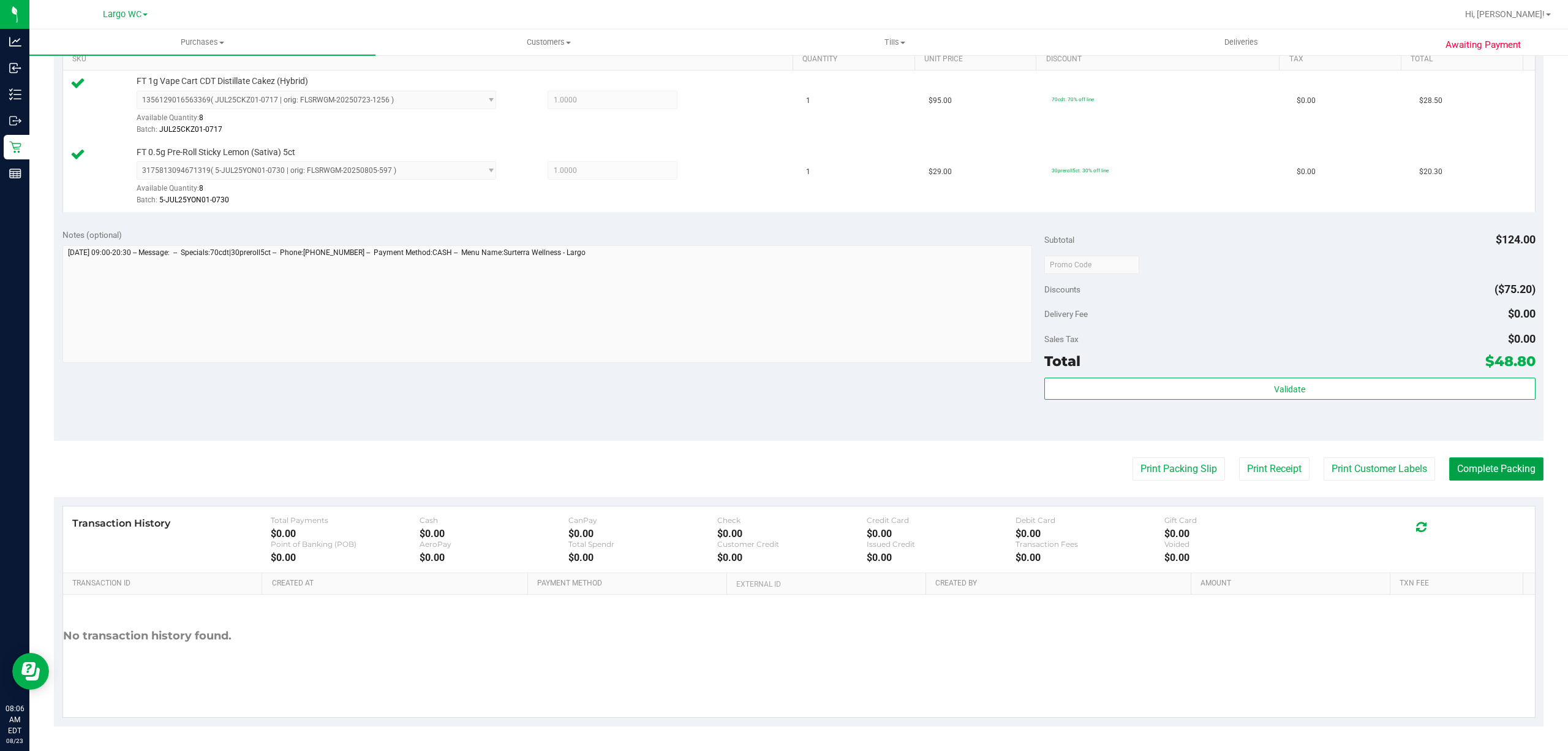
click at [1482, 469] on button "Complete Packing" at bounding box center [1496, 469] width 94 height 23
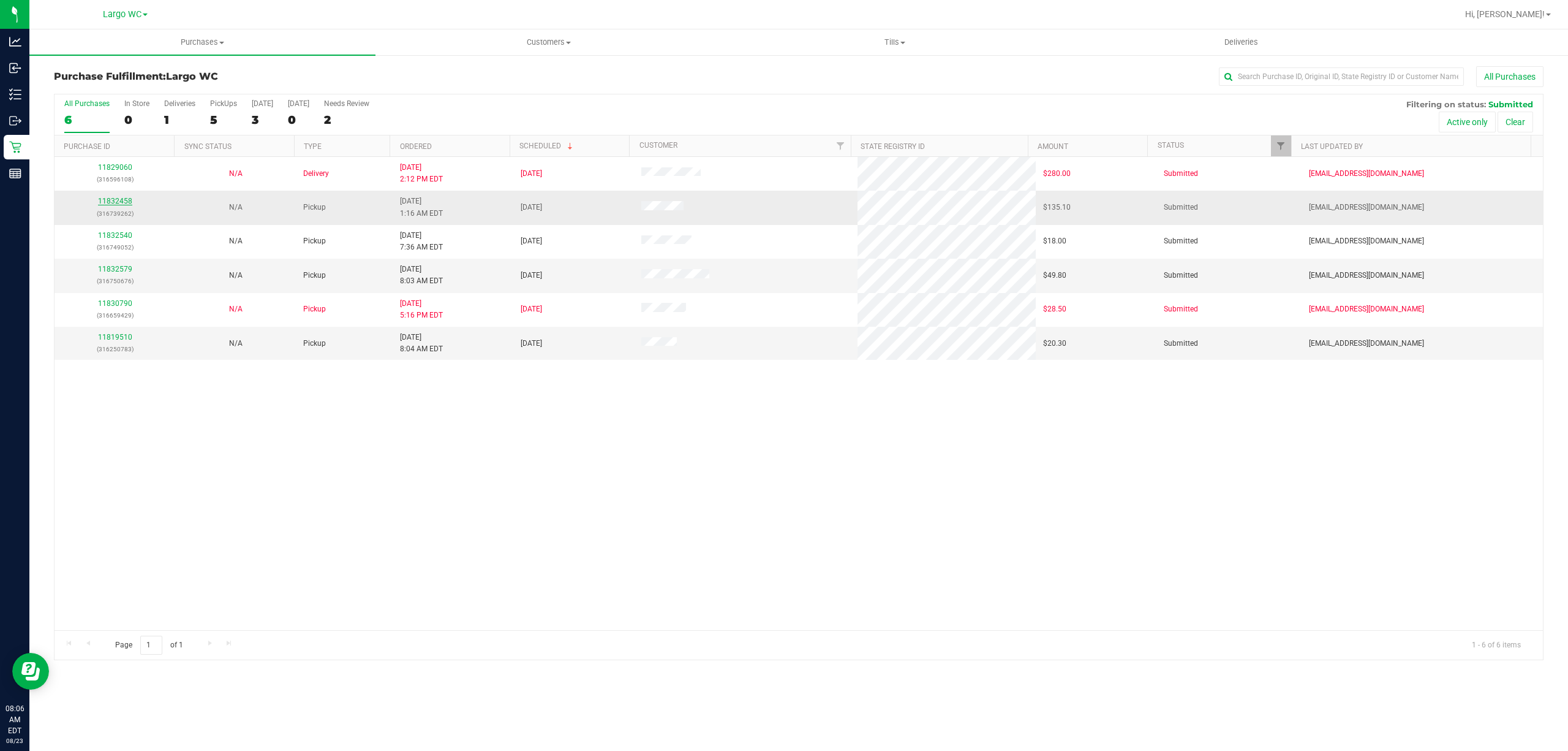
click at [111, 203] on link "11832458" at bounding box center [115, 200] width 34 height 9
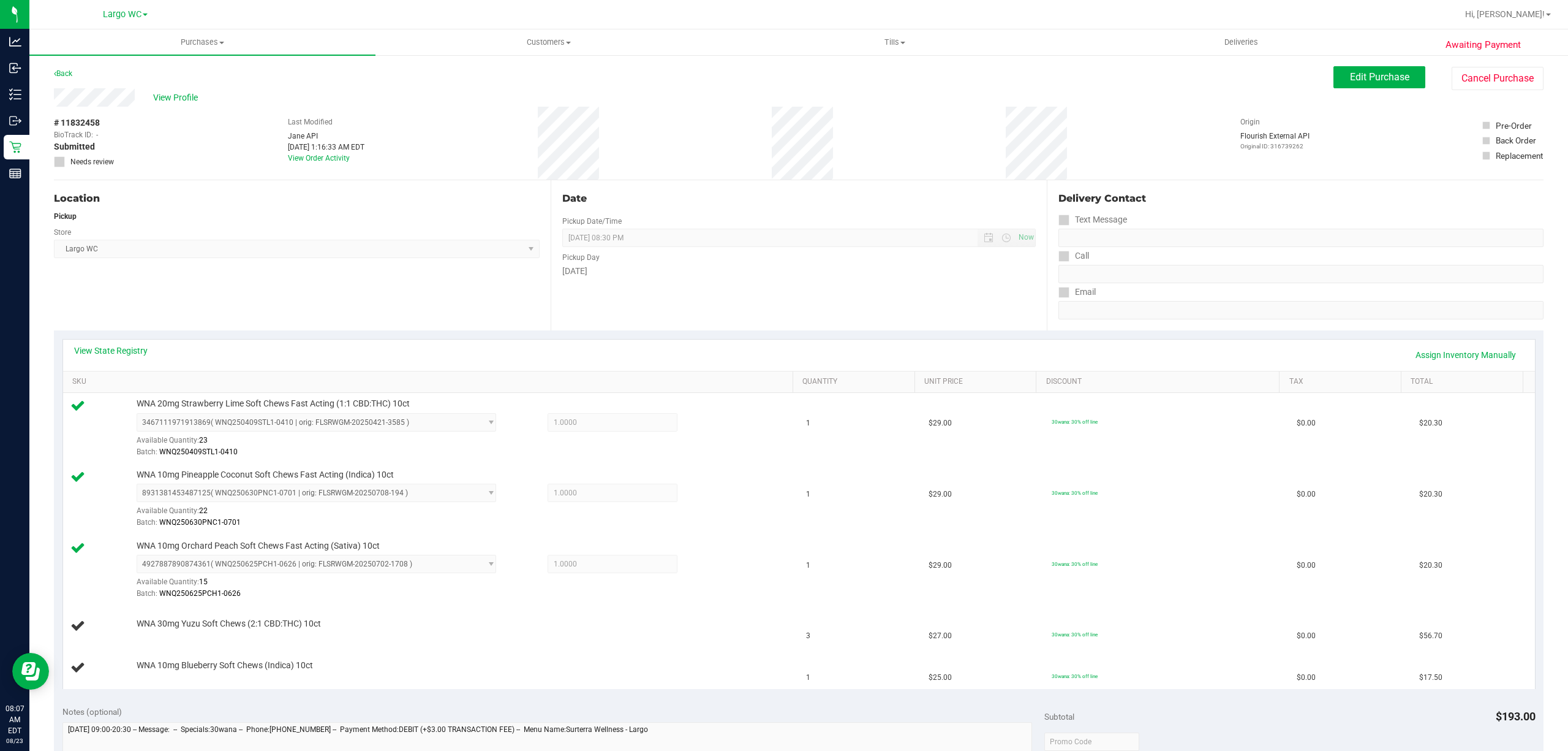
click at [192, 282] on div "Location Pickup Store Largo WC Select Store Bonita Springs WC Boynton Beach WC …" at bounding box center [302, 255] width 496 height 151
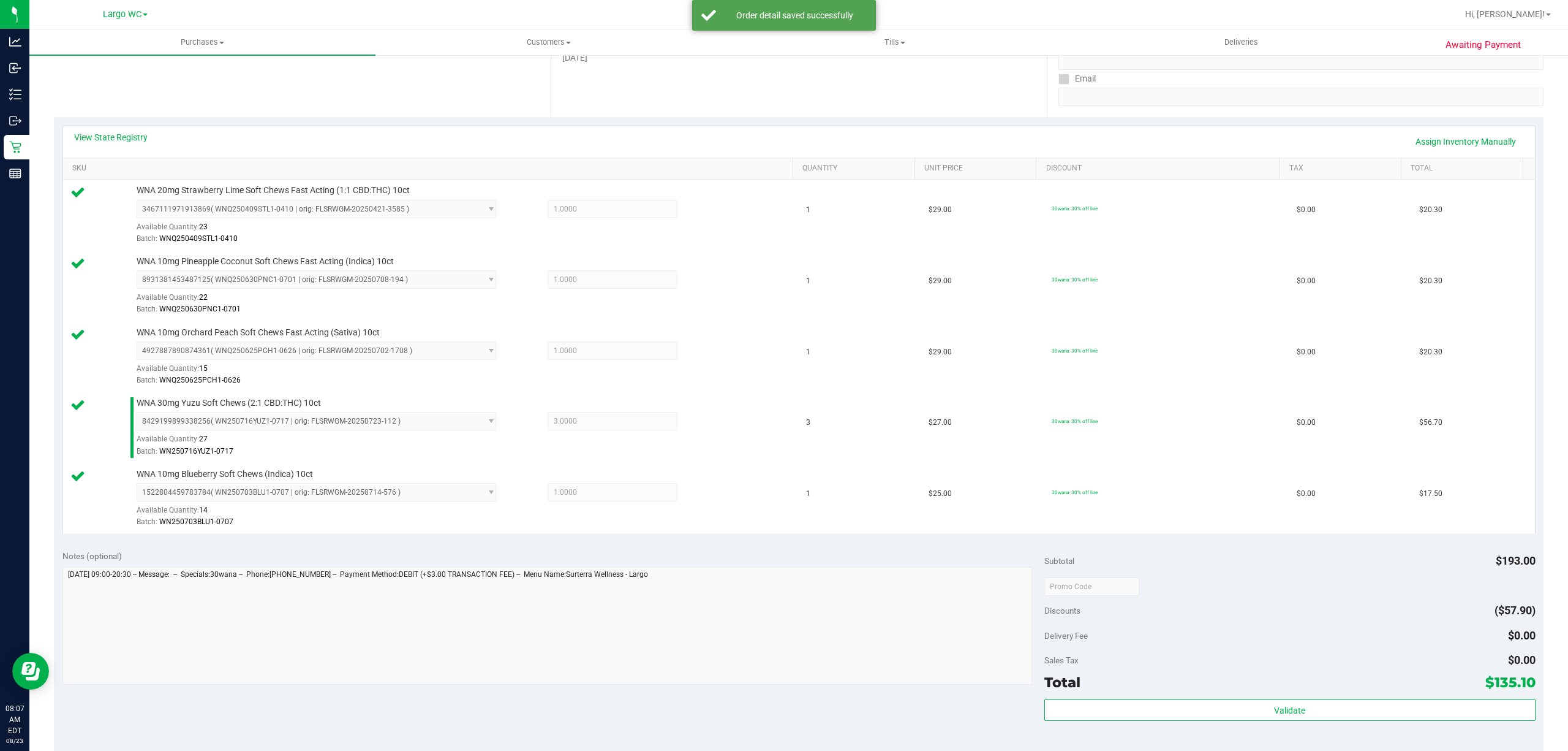
scroll to position [408, 0]
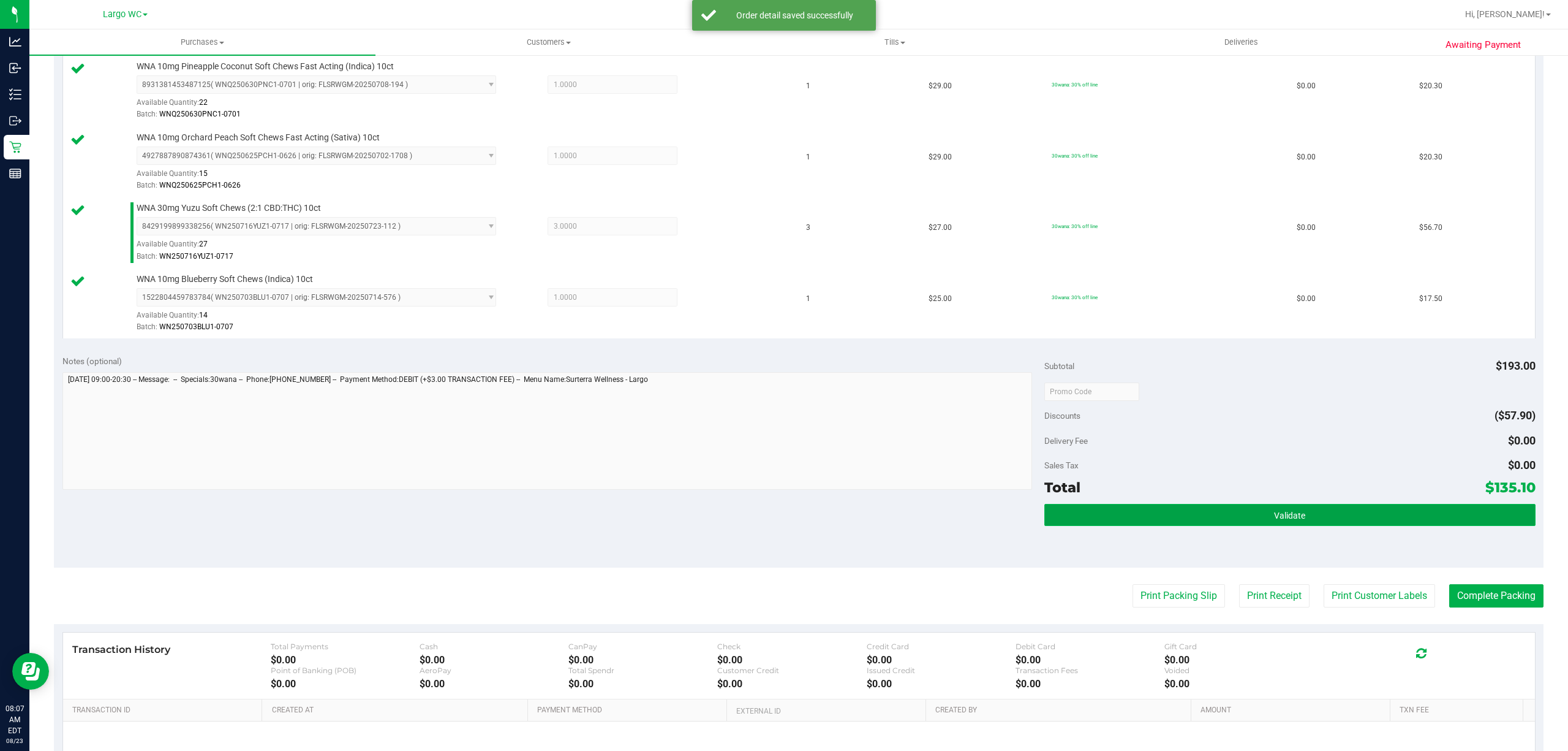
click at [1345, 519] on button "Validate" at bounding box center [1290, 514] width 492 height 22
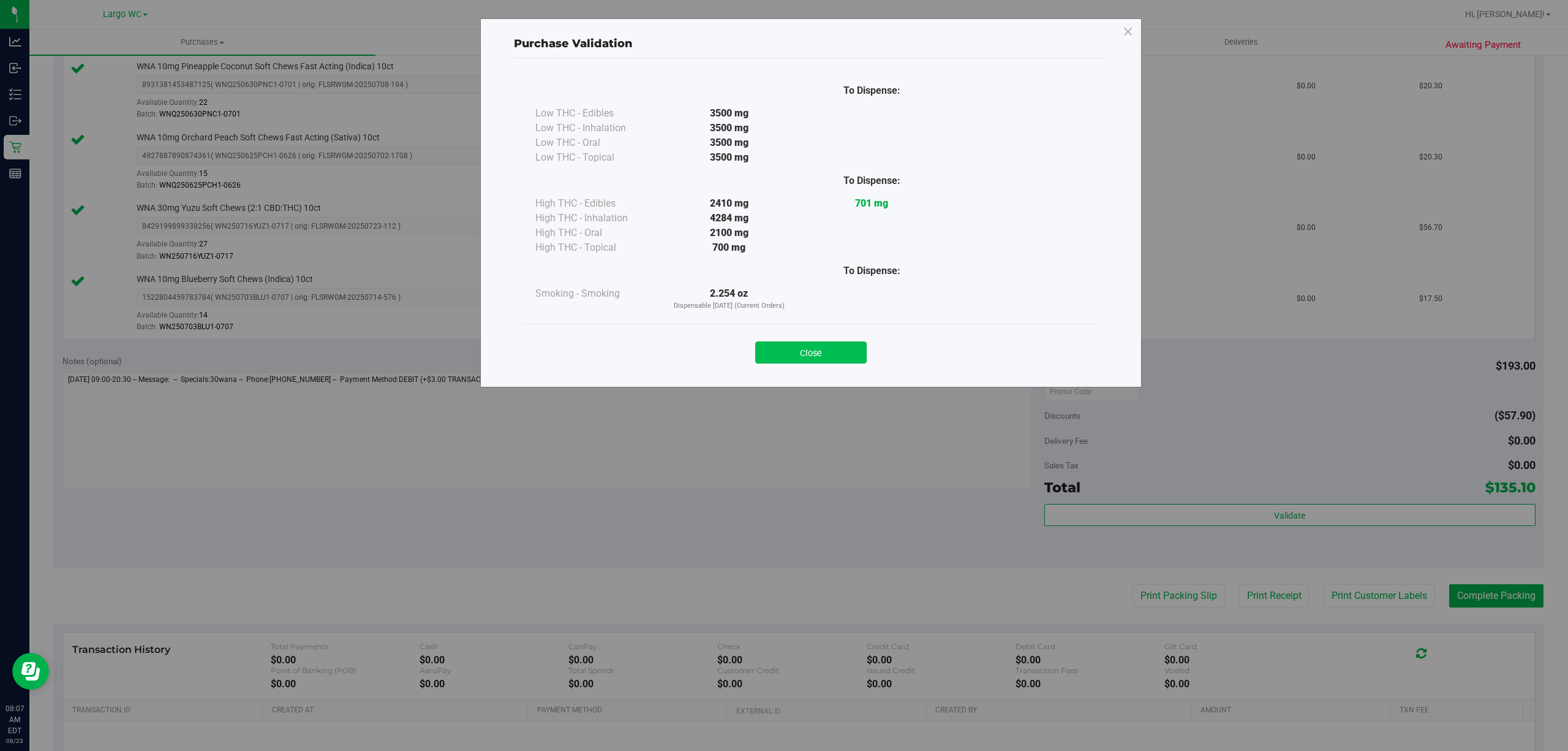
click at [824, 346] on button "Close" at bounding box center [811, 352] width 111 height 22
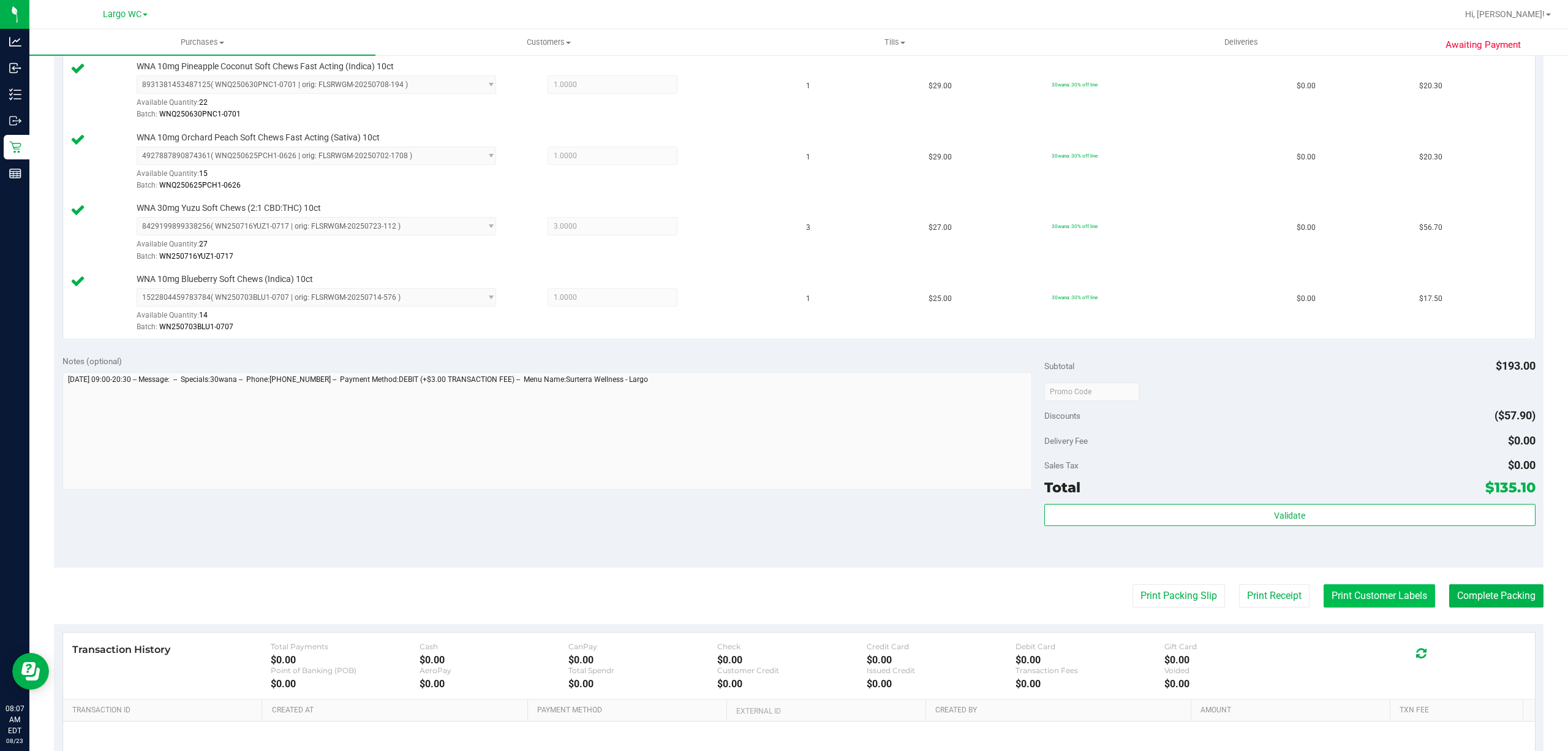
click at [1365, 603] on button "Print Customer Labels" at bounding box center [1378, 596] width 111 height 23
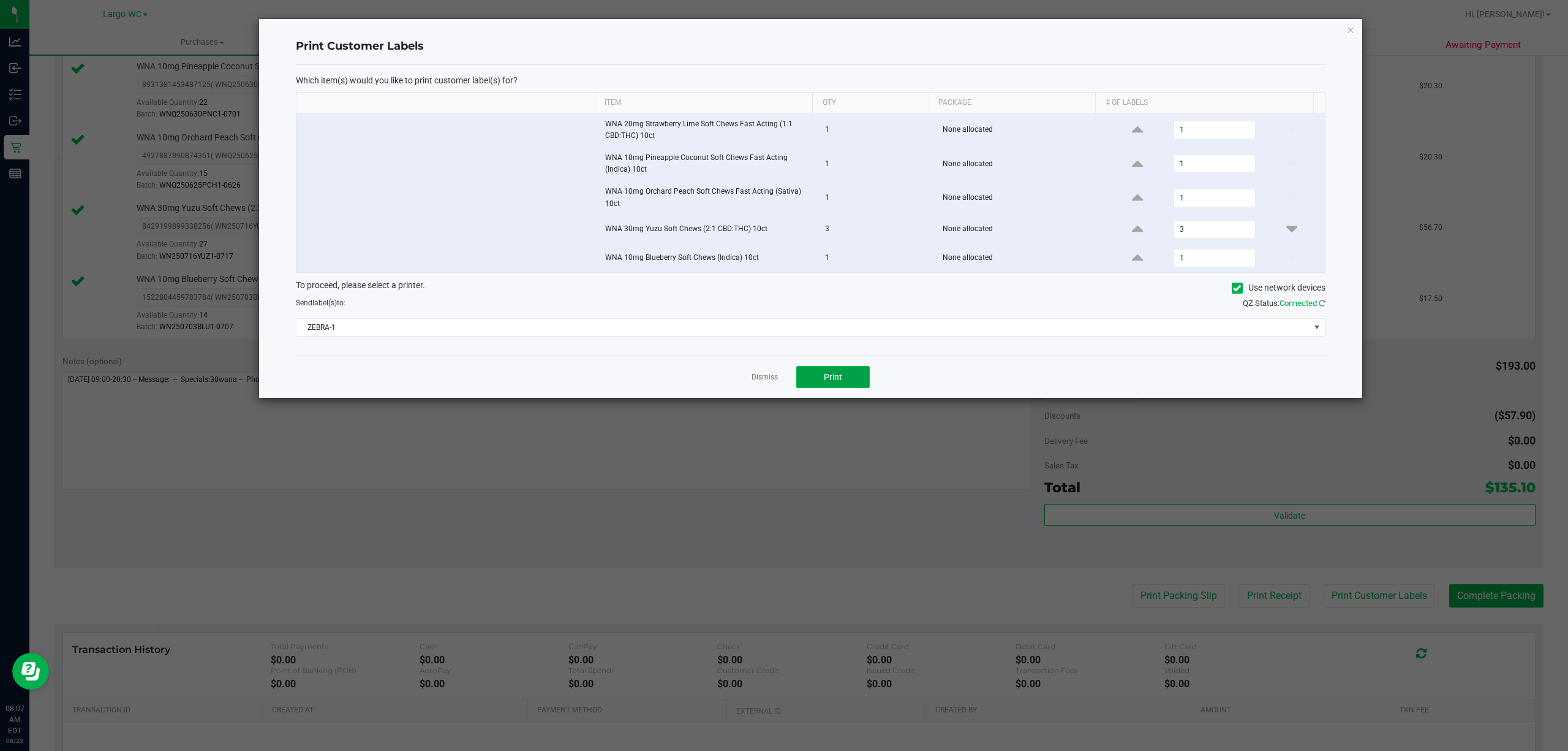
click at [848, 375] on button "Print" at bounding box center [833, 376] width 73 height 22
click at [752, 382] on link "Dismiss" at bounding box center [765, 376] width 27 height 10
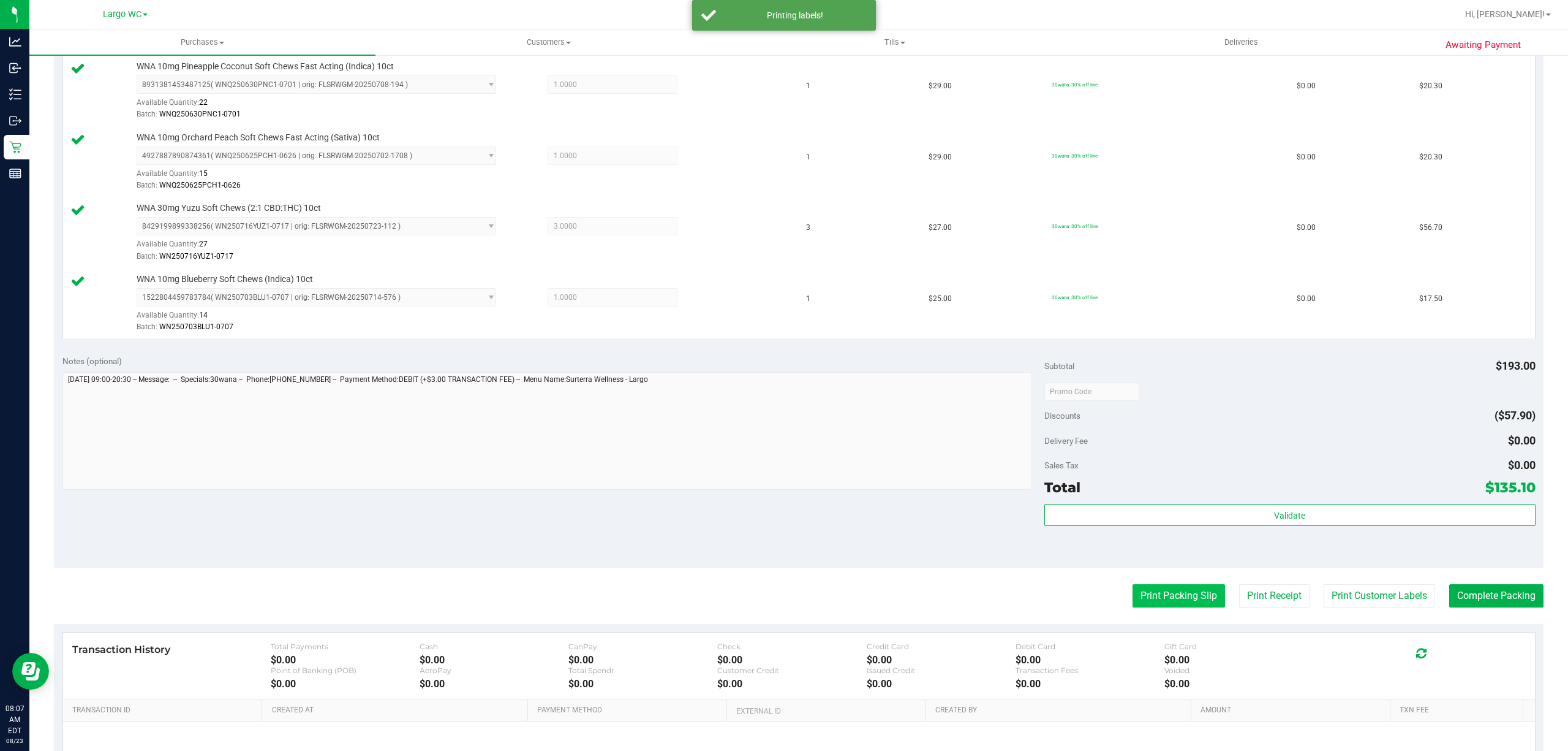
click at [1157, 599] on button "Print Packing Slip" at bounding box center [1178, 596] width 92 height 23
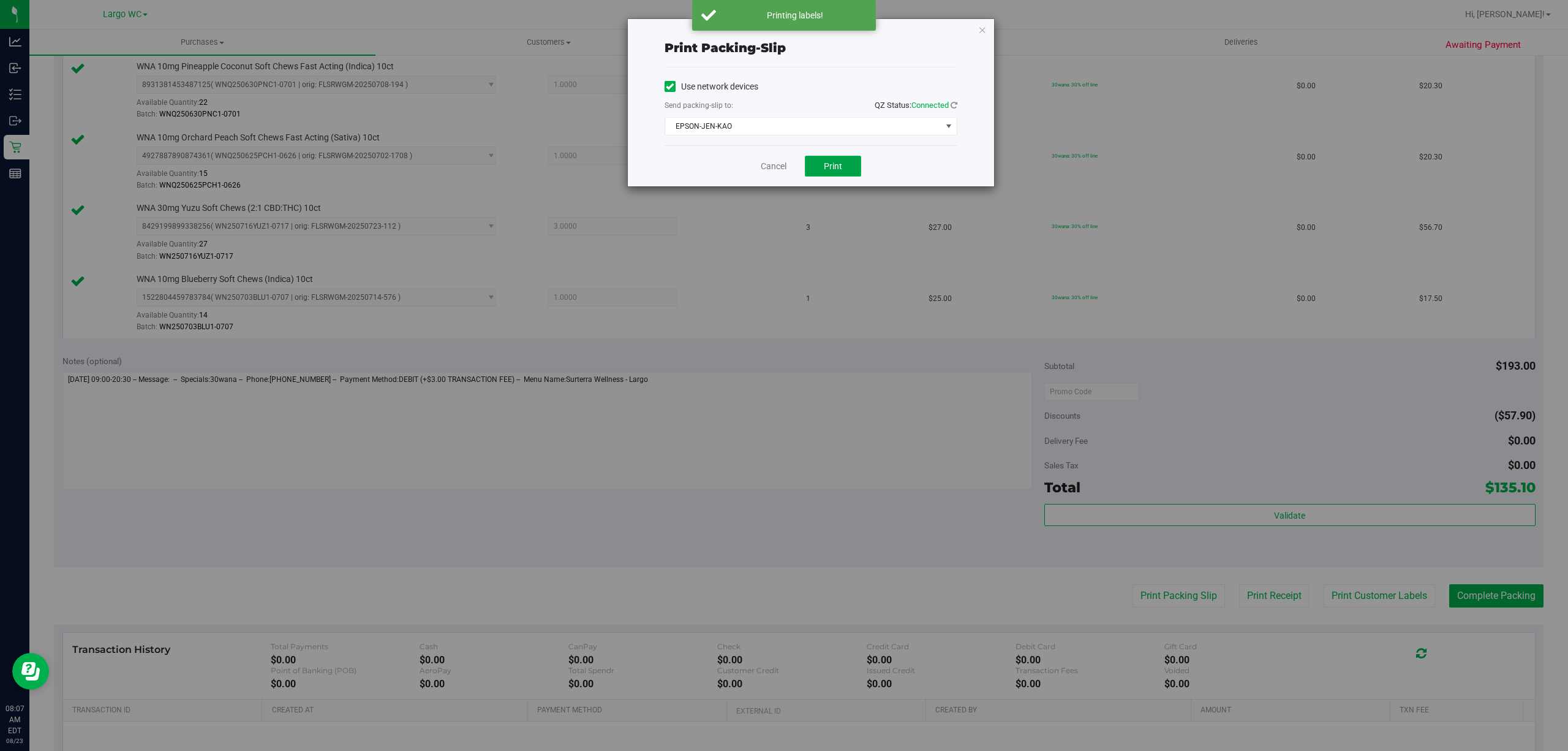
click at [834, 169] on span "Print" at bounding box center [833, 166] width 18 height 10
click at [767, 187] on div "Print packing-slip Use network devices Send packing-slip to: QZ Status: Connect…" at bounding box center [811, 102] width 368 height 169
click at [767, 167] on link "Cancel" at bounding box center [774, 167] width 26 height 13
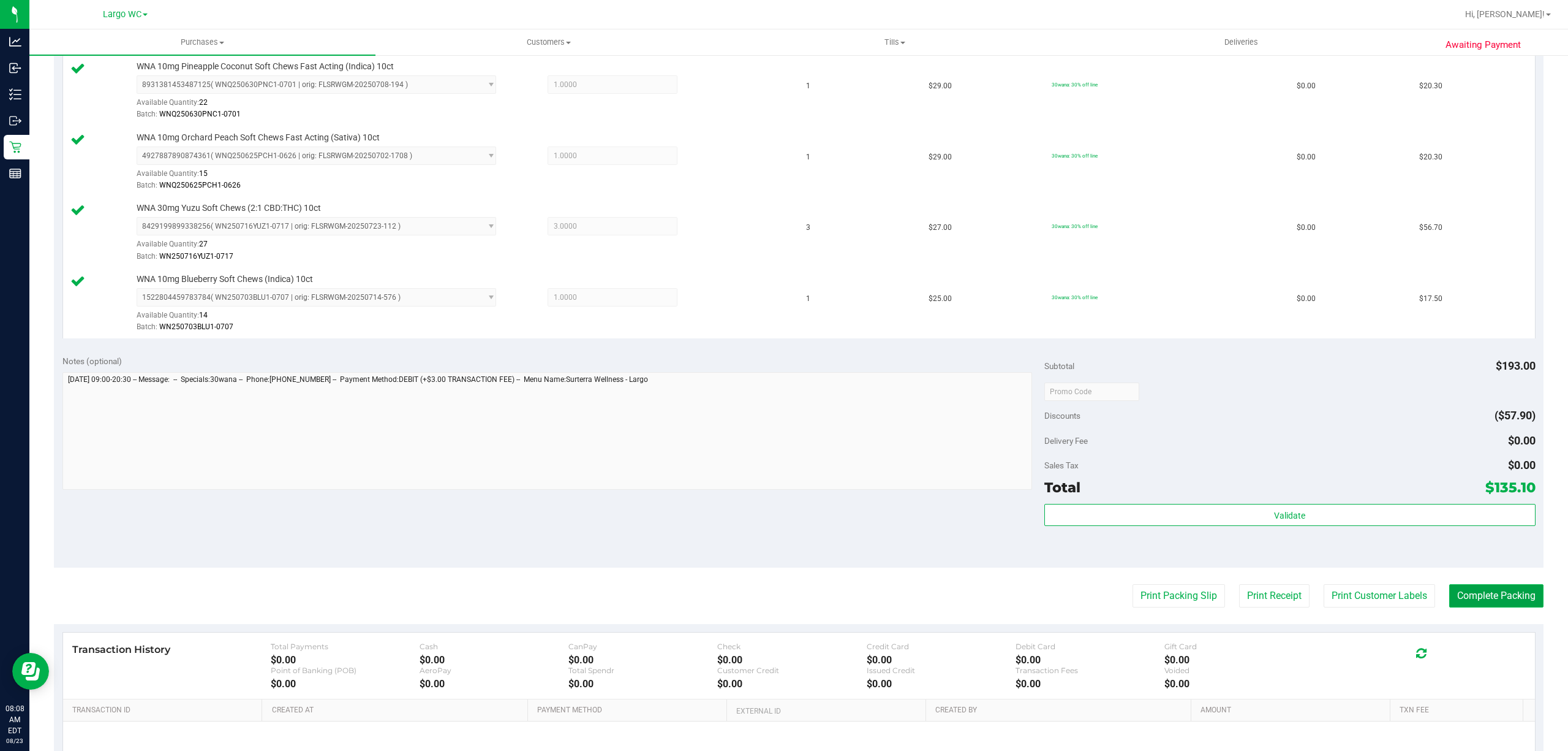
click at [1490, 599] on button "Complete Packing" at bounding box center [1496, 596] width 94 height 23
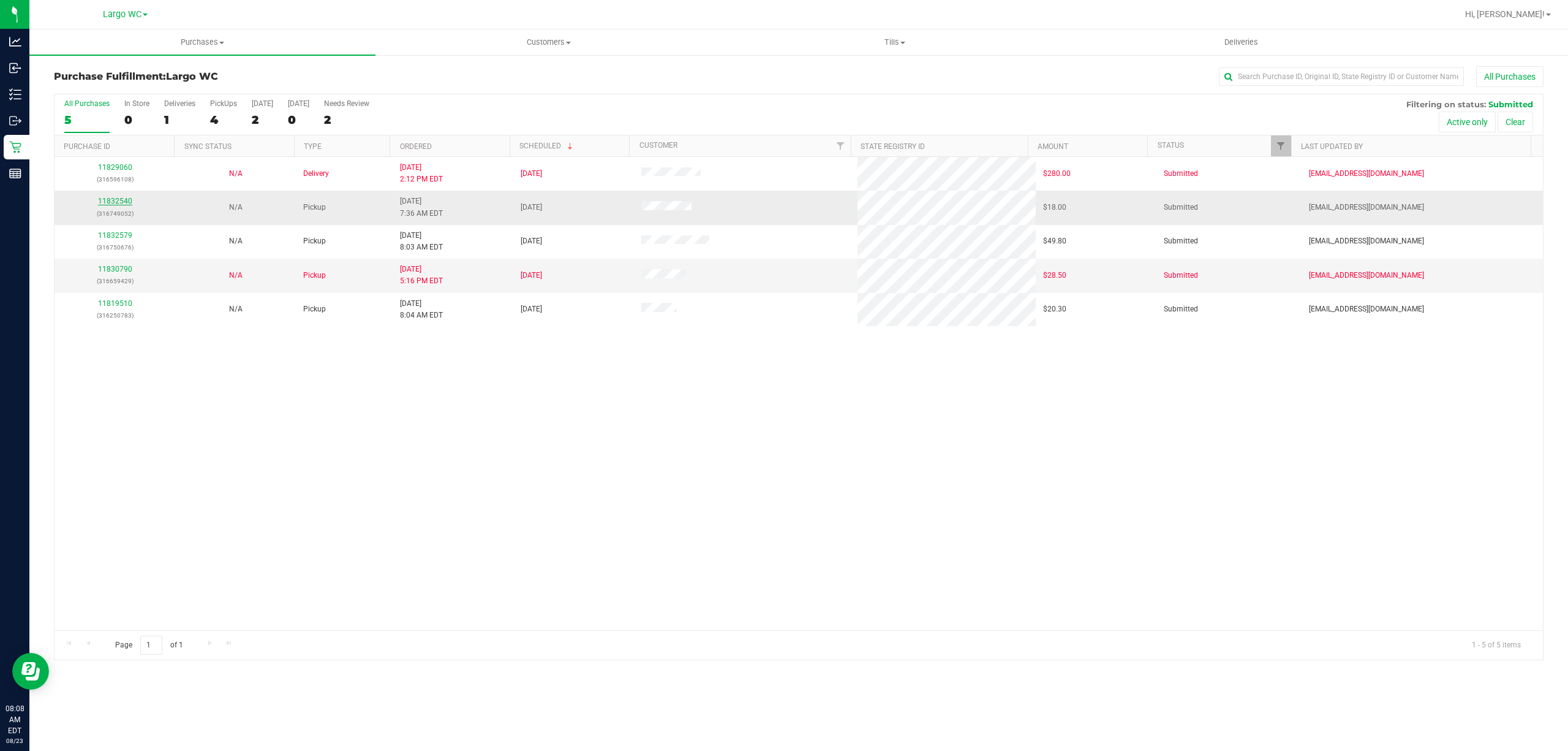
click at [126, 198] on link "11832540" at bounding box center [115, 200] width 34 height 9
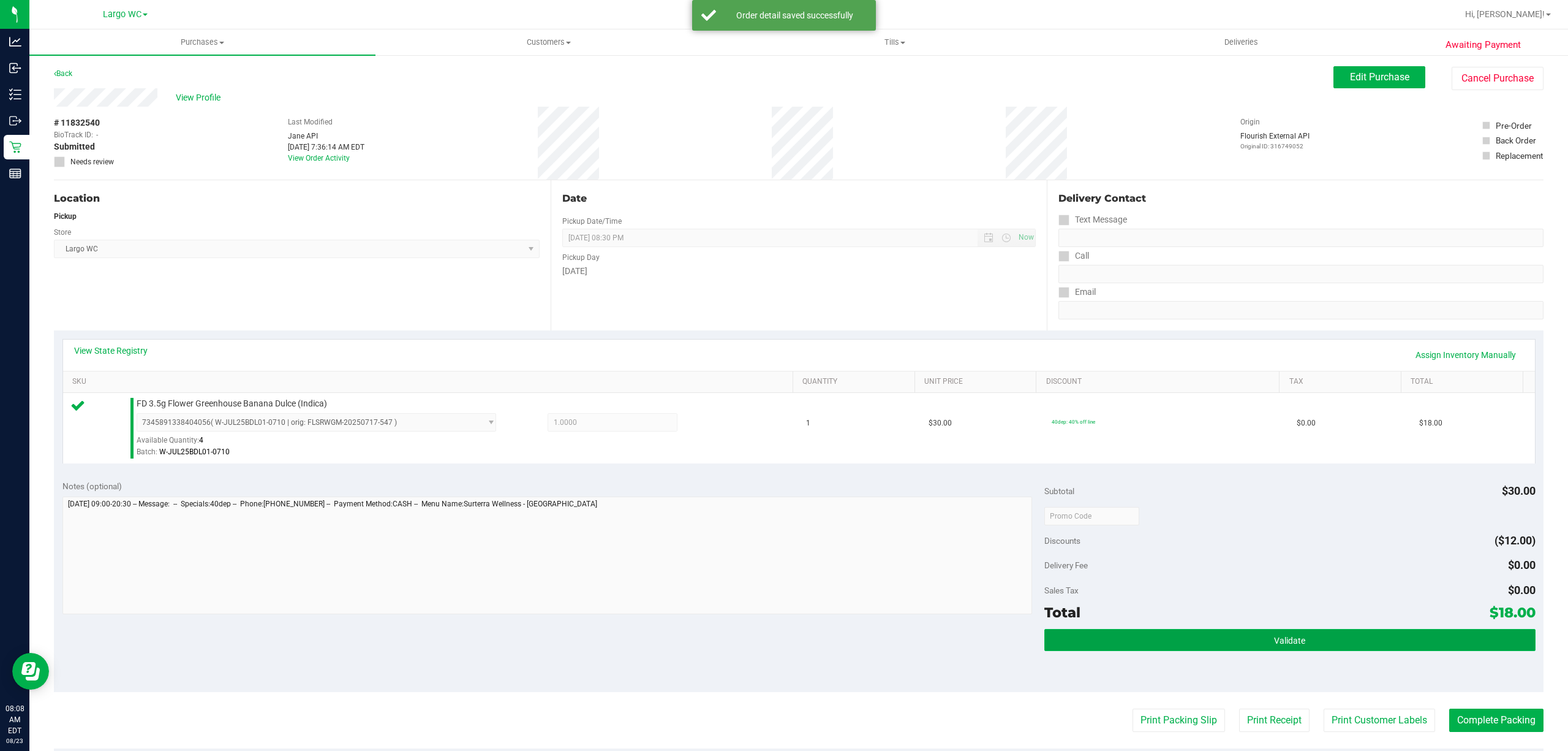
click at [1225, 635] on button "Validate" at bounding box center [1290, 639] width 492 height 22
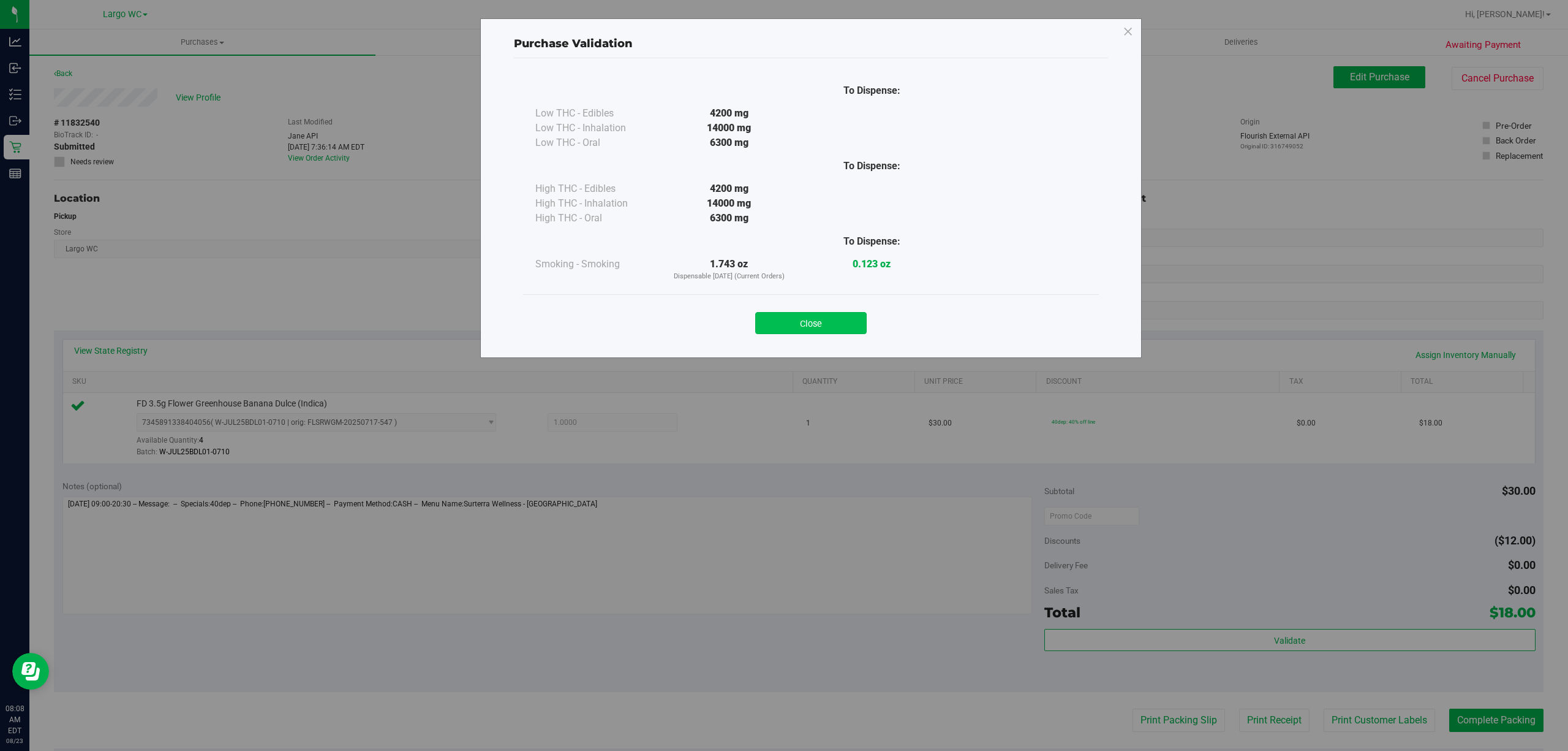
click at [784, 329] on button "Close" at bounding box center [811, 322] width 111 height 22
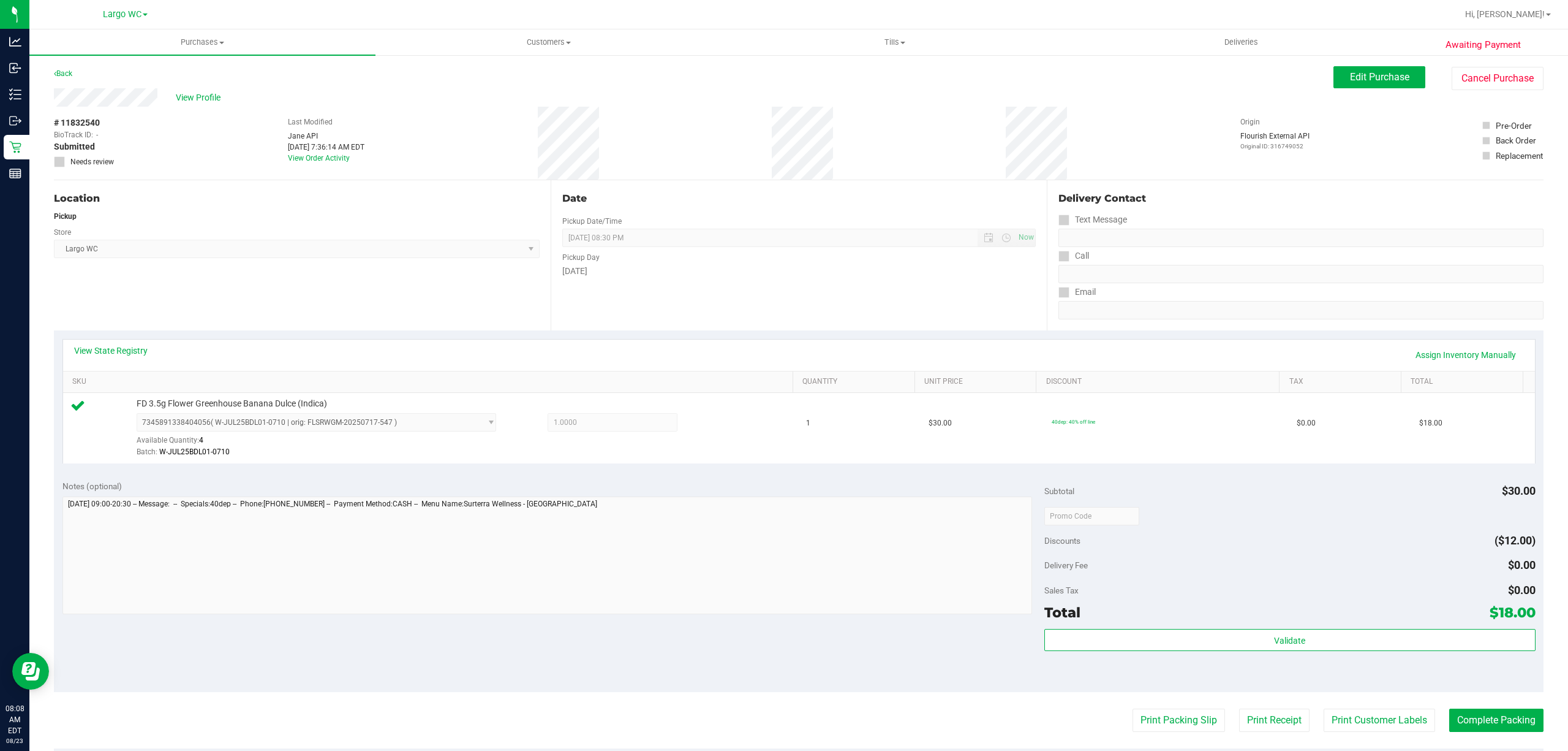
scroll to position [254, 0]
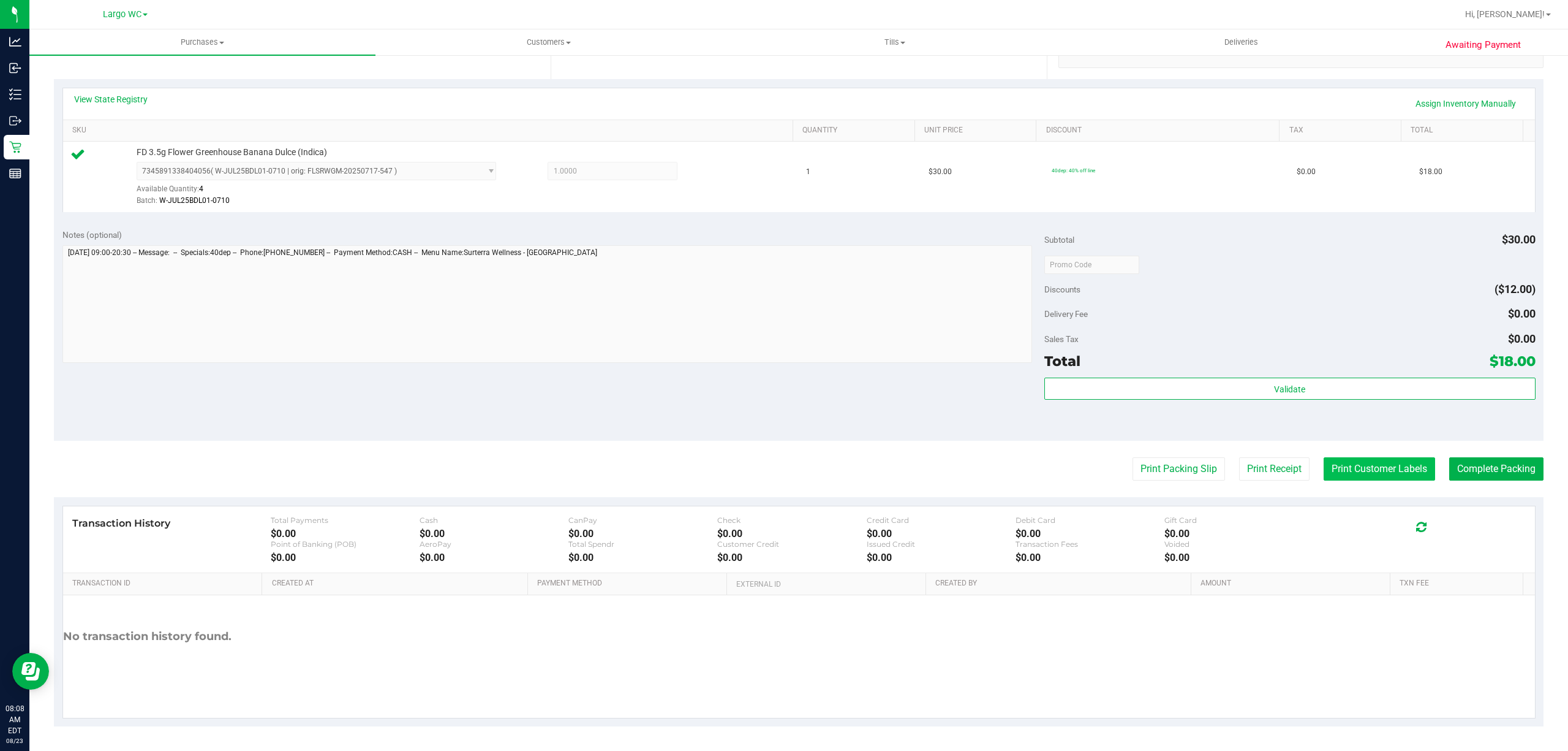
click at [1359, 480] on button "Print Customer Labels" at bounding box center [1378, 469] width 111 height 23
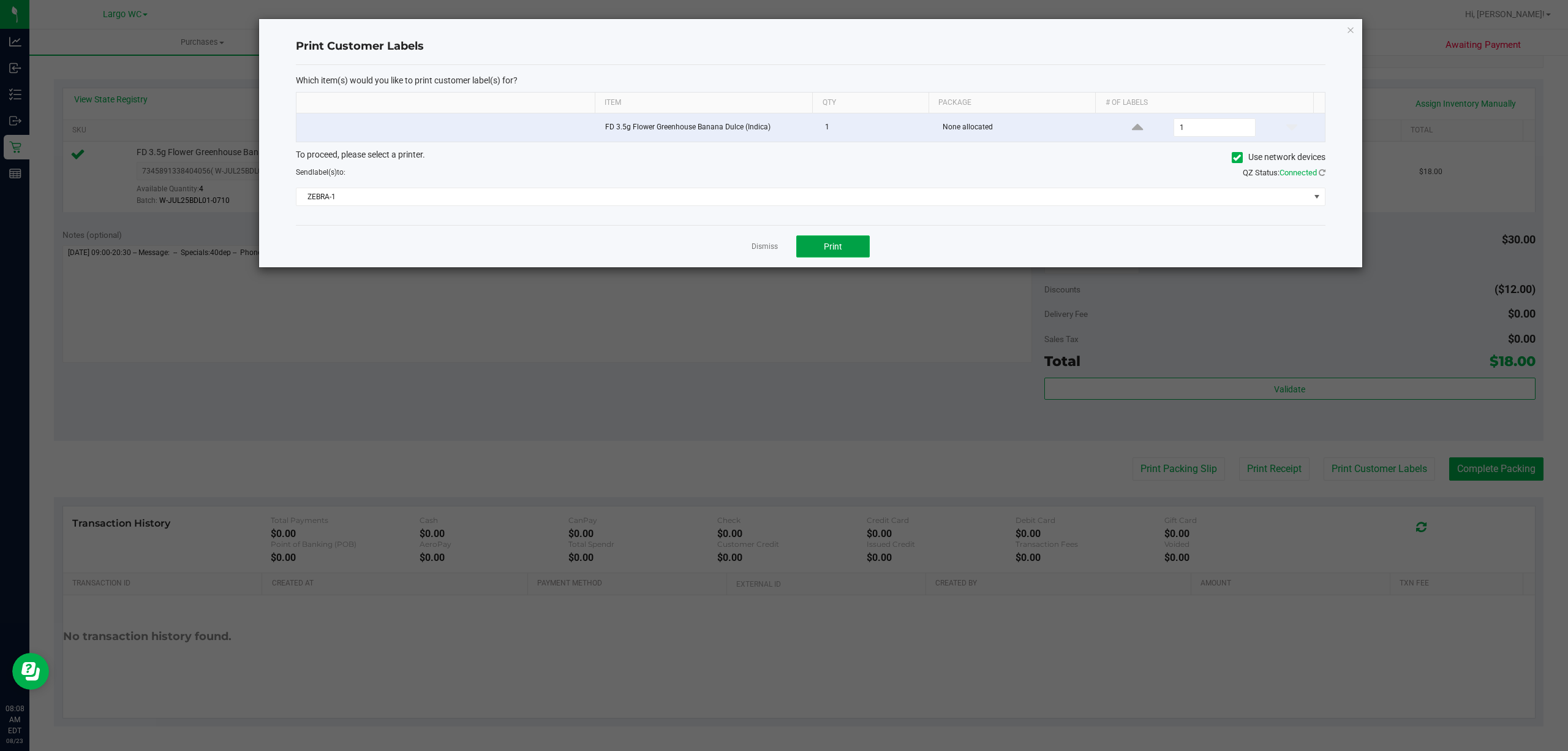
click at [852, 250] on button "Print" at bounding box center [833, 246] width 73 height 22
click at [753, 252] on link "Dismiss" at bounding box center [765, 246] width 27 height 10
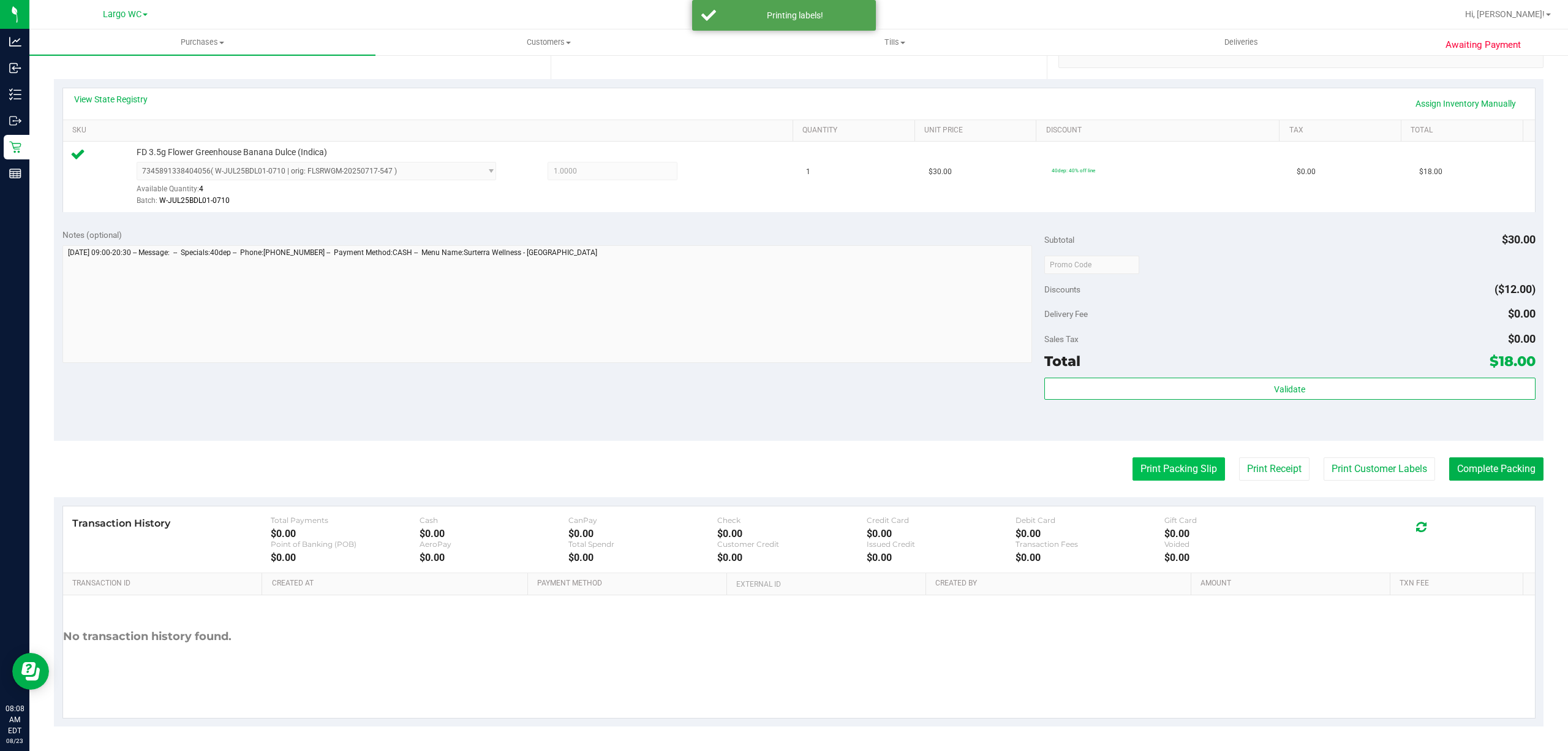
click at [1164, 477] on button "Print Packing Slip" at bounding box center [1178, 469] width 92 height 23
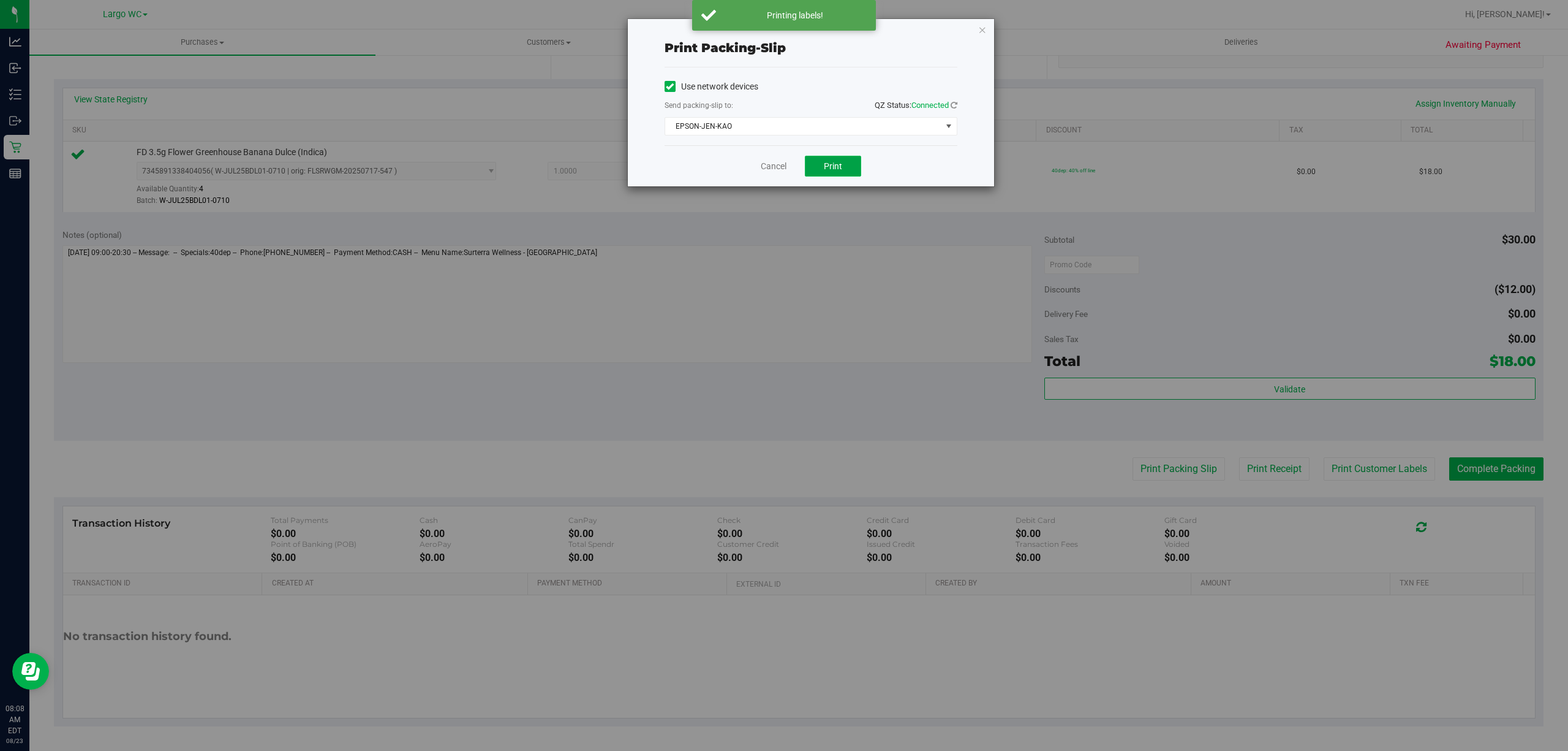
click at [831, 168] on span "Print" at bounding box center [833, 166] width 18 height 10
click at [763, 166] on link "Cancel" at bounding box center [774, 167] width 26 height 13
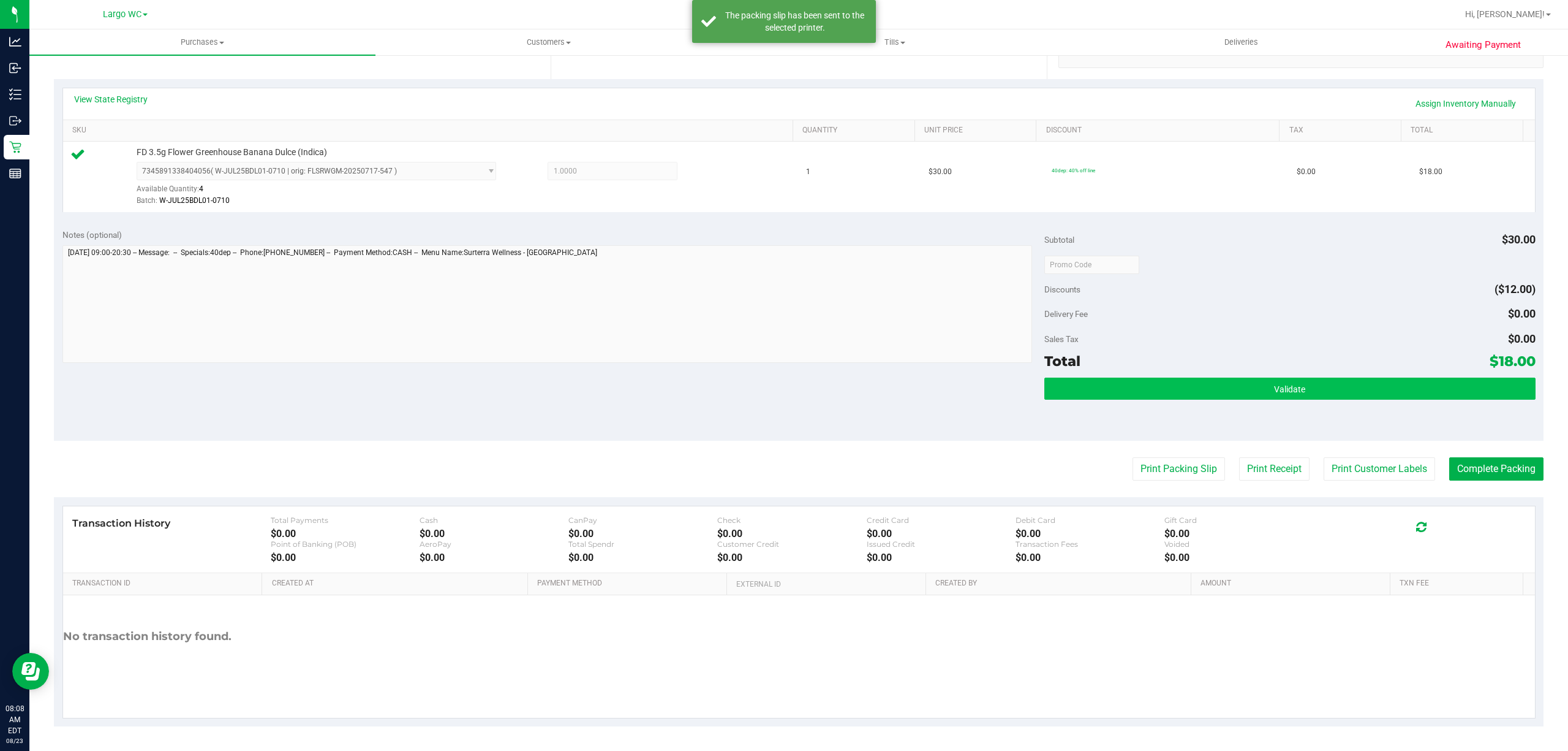
click at [1255, 391] on button "Validate" at bounding box center [1290, 388] width 492 height 22
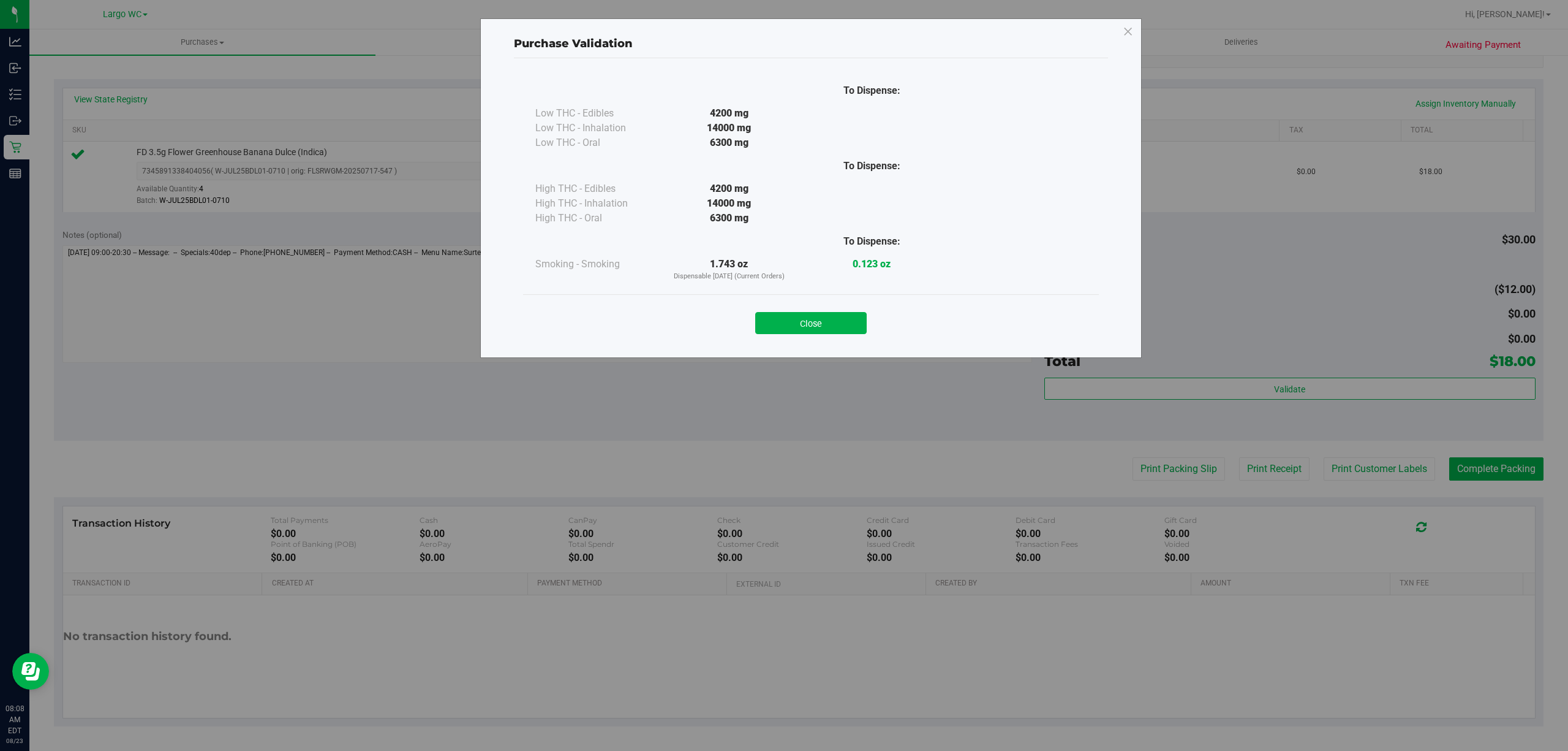
click at [838, 299] on div "Close" at bounding box center [811, 319] width 575 height 50
click at [854, 297] on div "Close" at bounding box center [811, 319] width 575 height 50
click at [823, 315] on button "Close" at bounding box center [811, 322] width 111 height 22
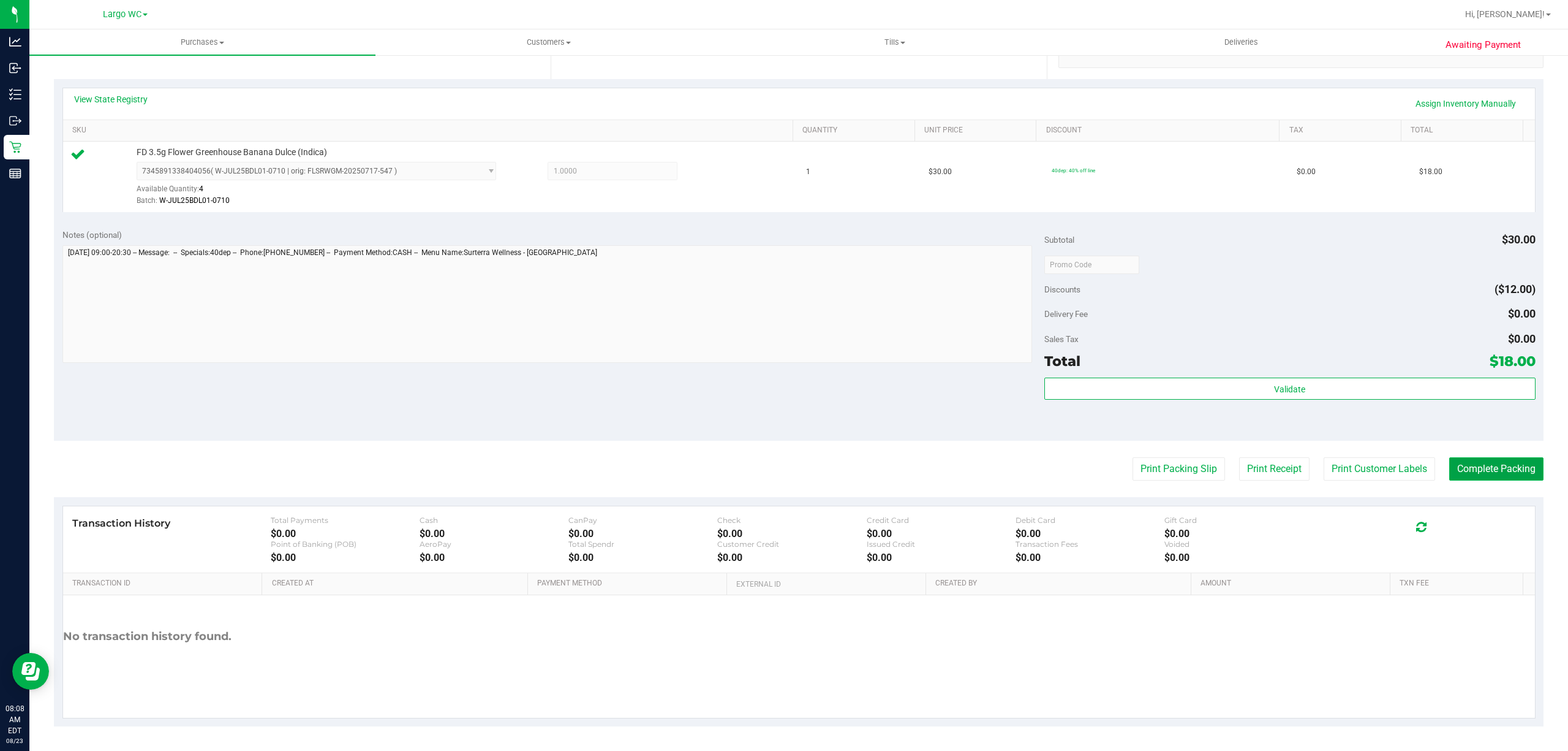
click at [1467, 469] on button "Complete Packing" at bounding box center [1496, 469] width 94 height 23
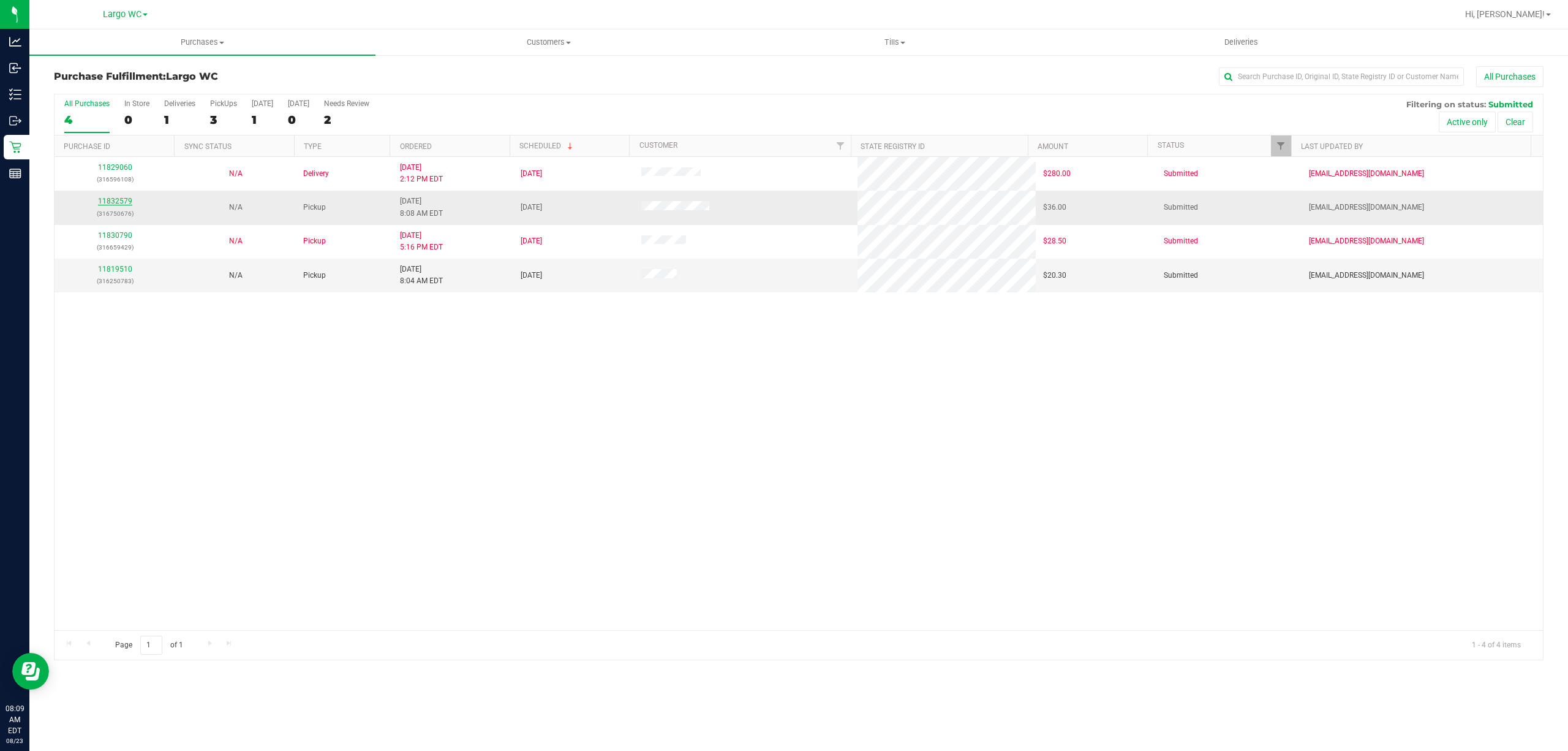
click at [106, 201] on link "11832579" at bounding box center [115, 200] width 34 height 9
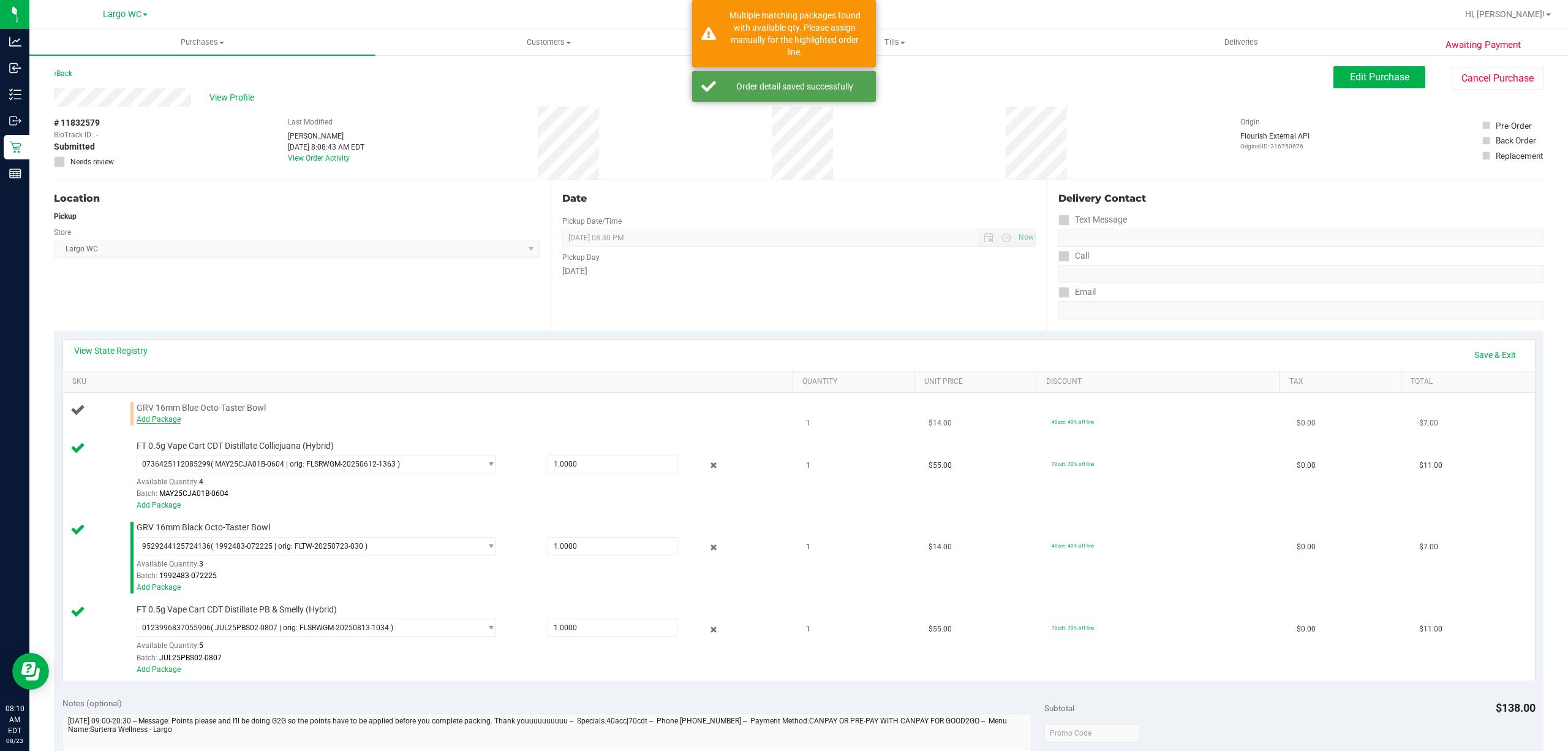
click at [154, 420] on link "Add Package" at bounding box center [158, 418] width 44 height 9
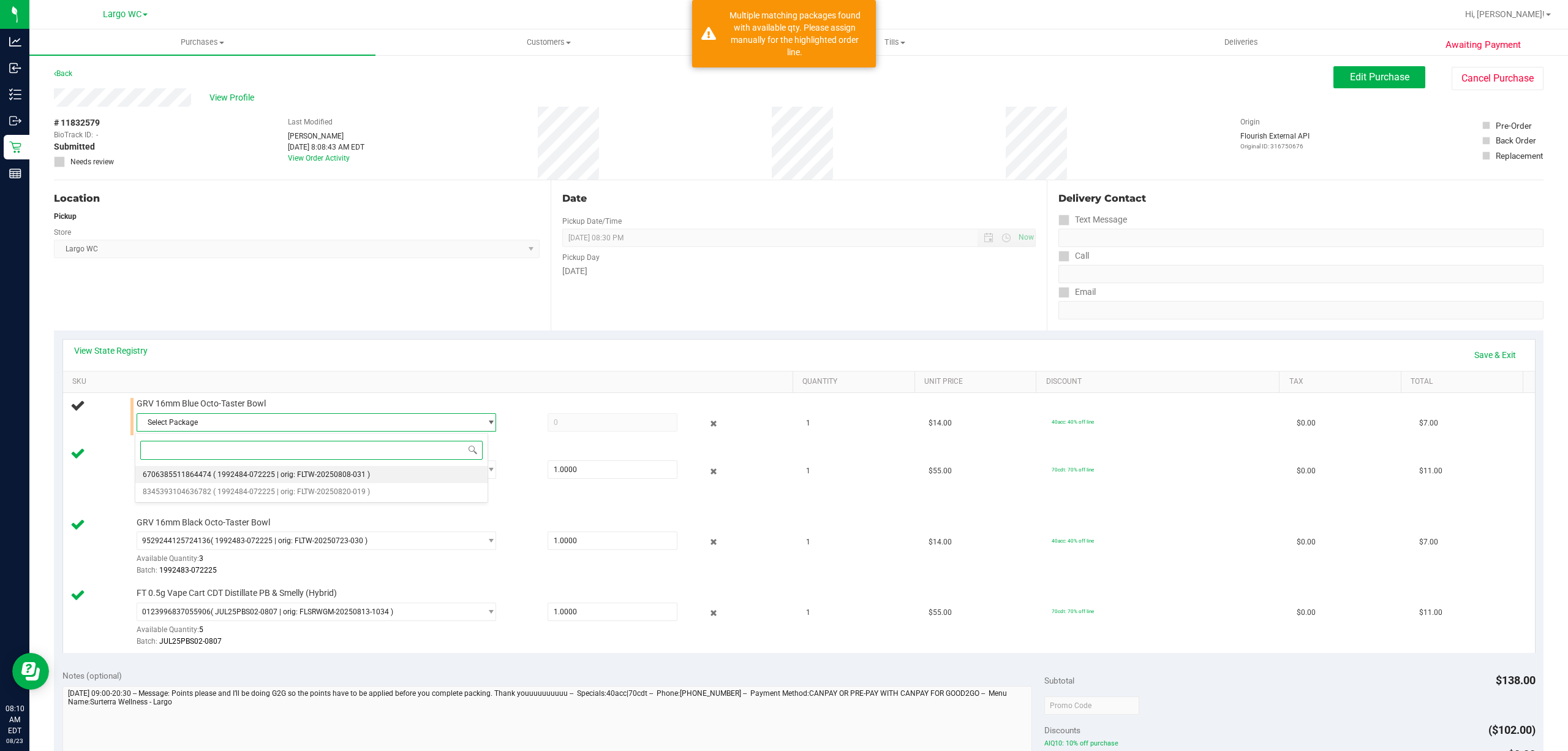
click at [365, 476] on span "( 1992484-072225 | orig: FLTW-20250808-031 )" at bounding box center [291, 474] width 157 height 9
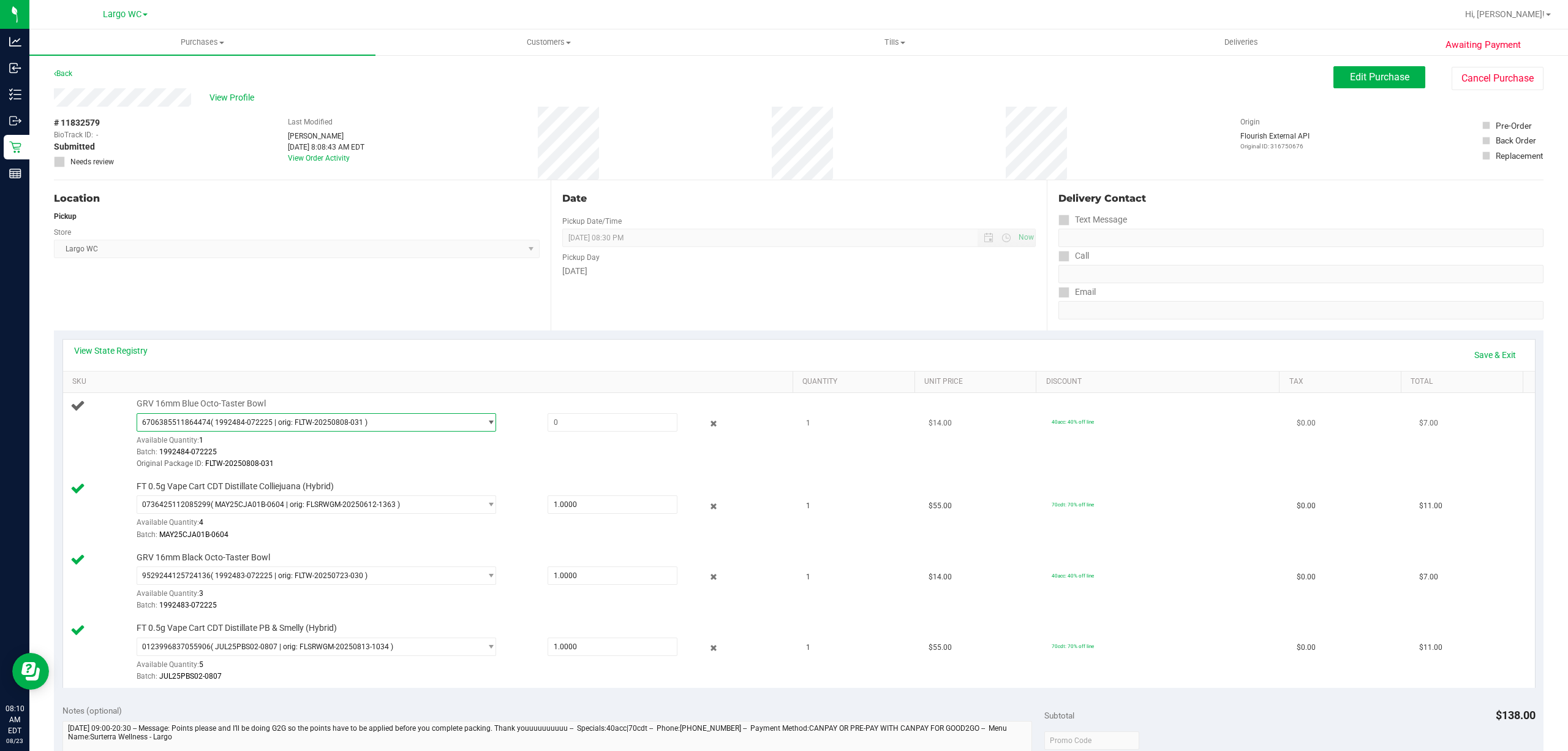
click at [373, 430] on span "6706385511864474 ( 1992484-072225 | orig: FLTW-20250808-031 )" at bounding box center [309, 422] width 343 height 17
click at [371, 508] on span "( MAY25CJA01B-0604 | orig: FLSRWGM-20250612-1363 )" at bounding box center [305, 504] width 190 height 9
click at [373, 430] on span "6706385511864474 ( 1992484-072225 | orig: FLTW-20250808-031 )" at bounding box center [309, 422] width 343 height 17
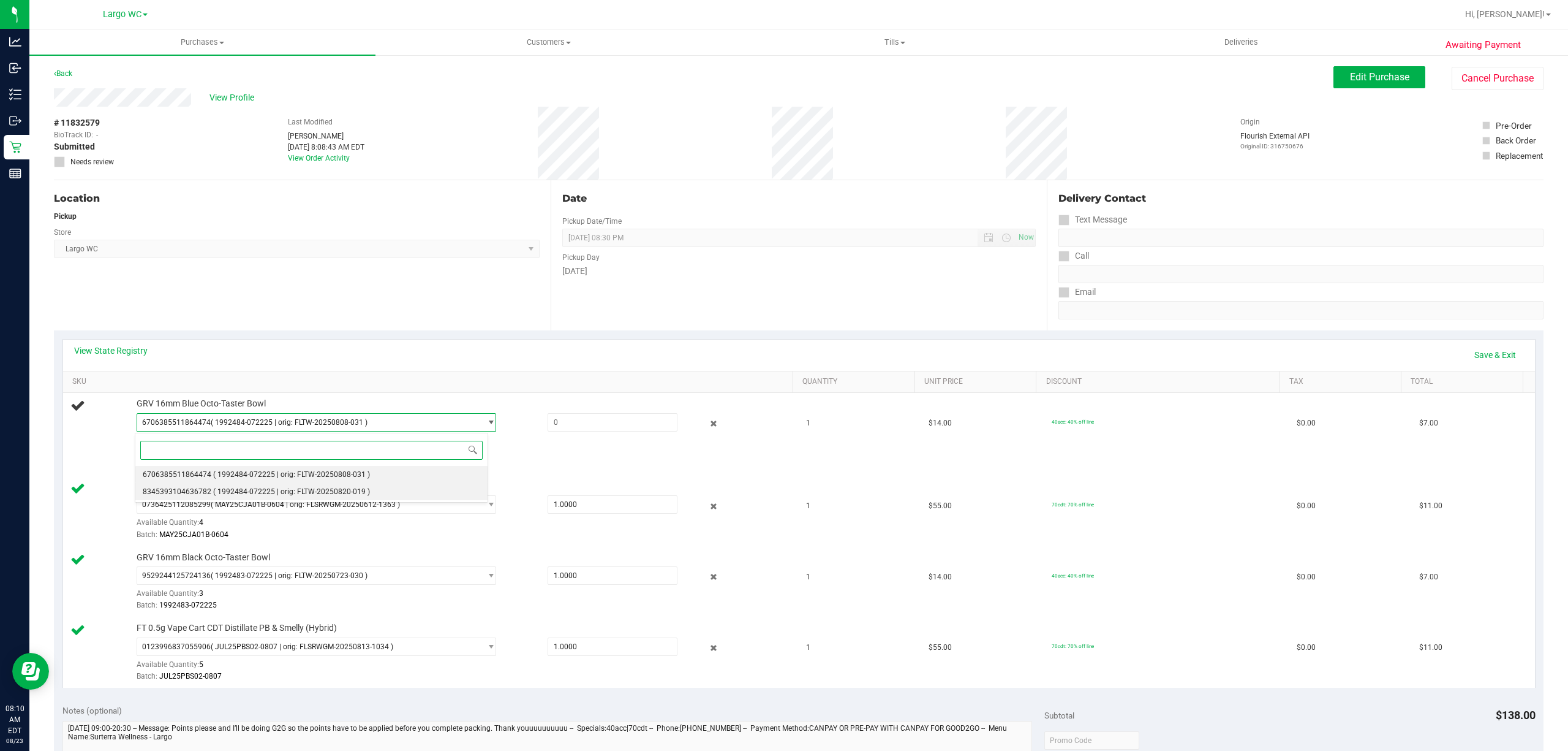
click at [352, 491] on span "( 1992484-072225 | orig: FLTW-20250820-019 )" at bounding box center [291, 491] width 157 height 9
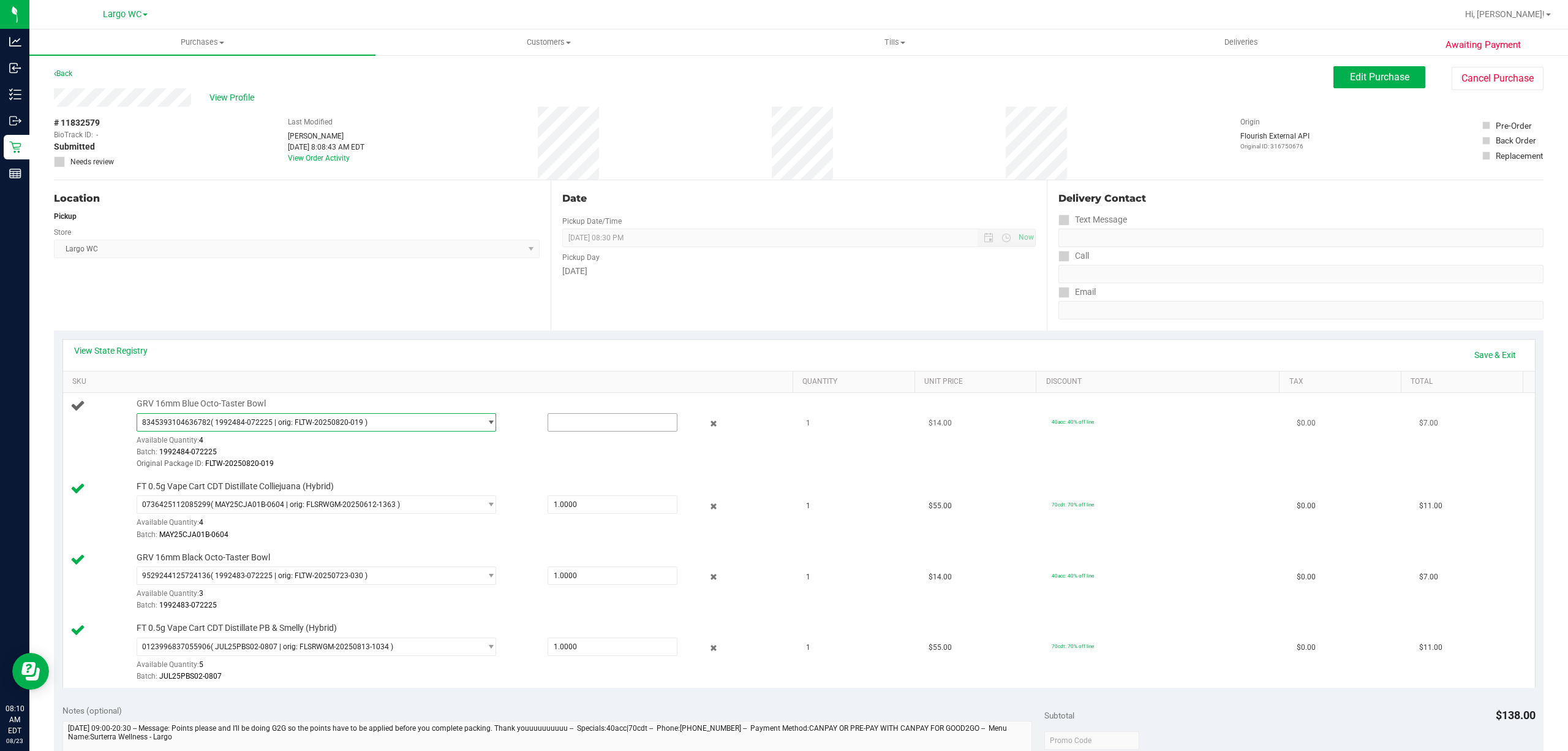
click at [565, 425] on input "text" at bounding box center [612, 422] width 129 height 17
type input "1"
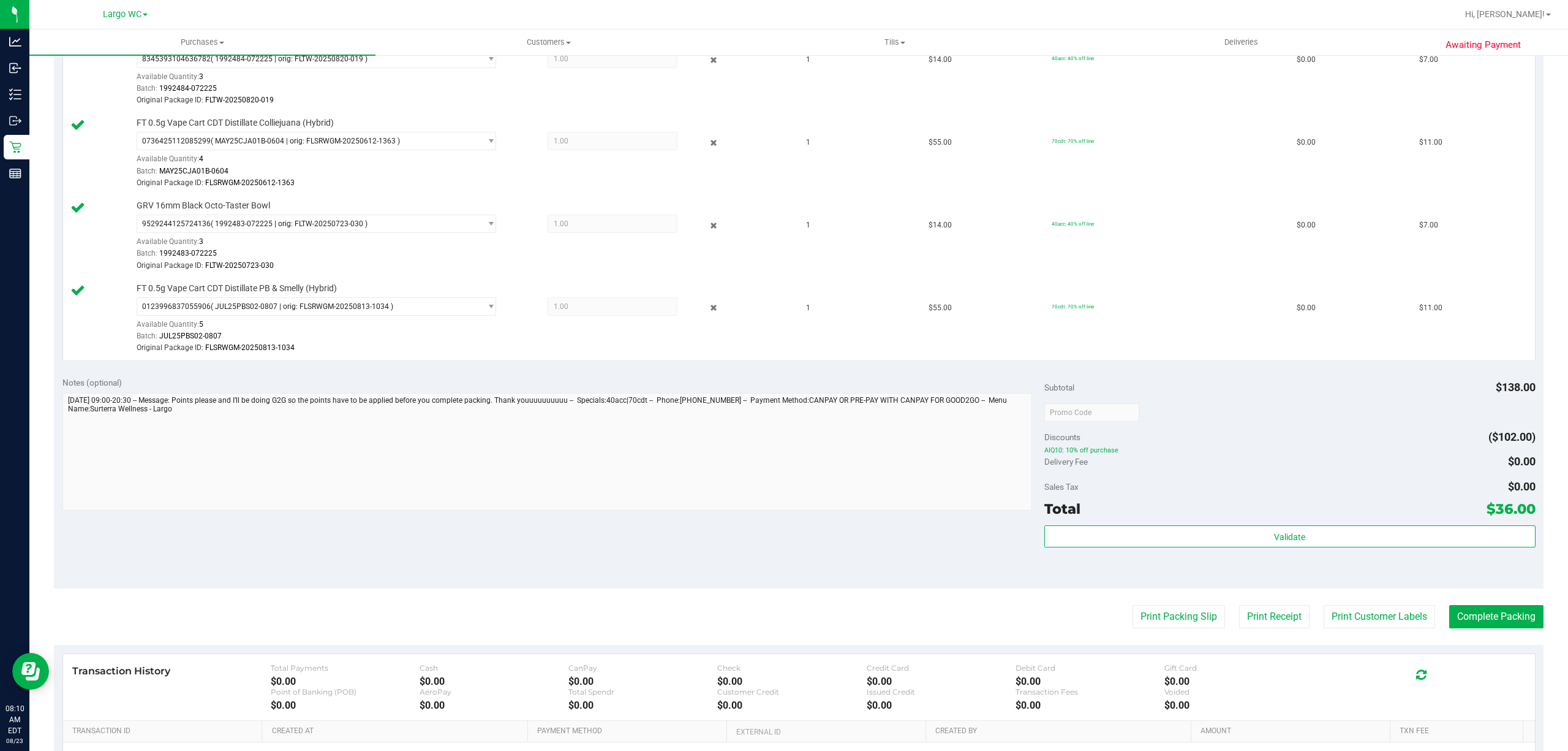
scroll to position [515, 0]
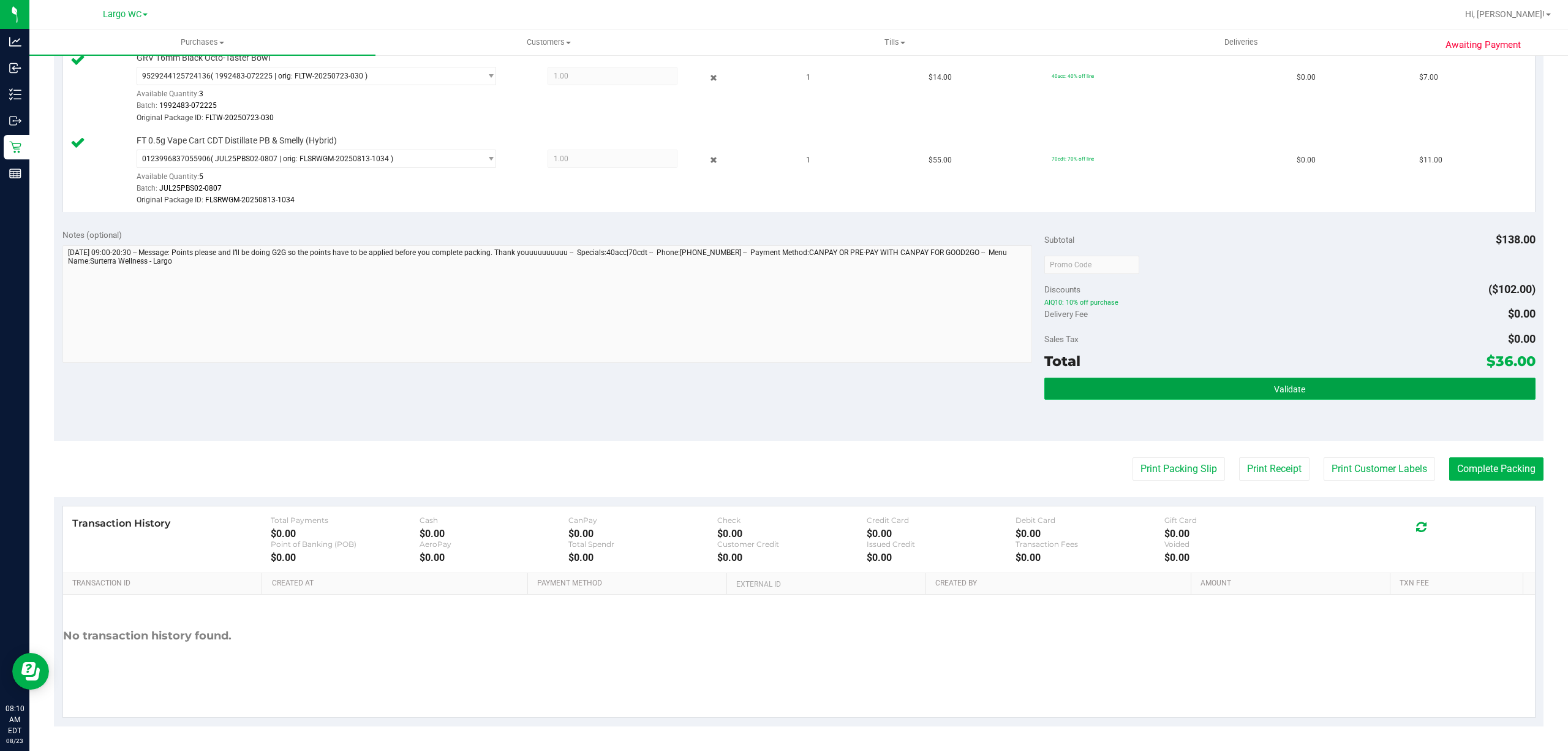
click at [1257, 382] on button "Validate" at bounding box center [1290, 388] width 492 height 22
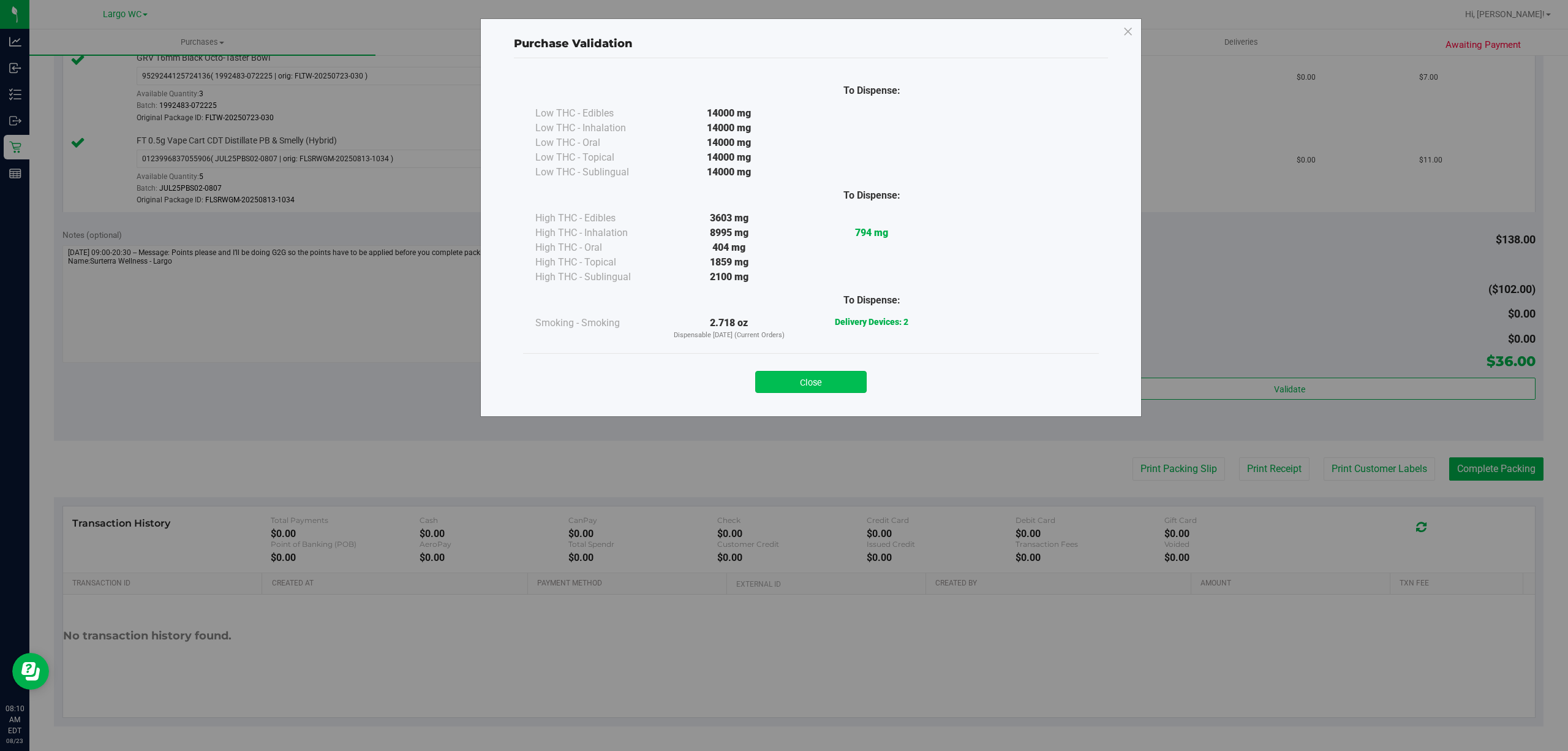
click at [811, 383] on button "Close" at bounding box center [811, 381] width 111 height 22
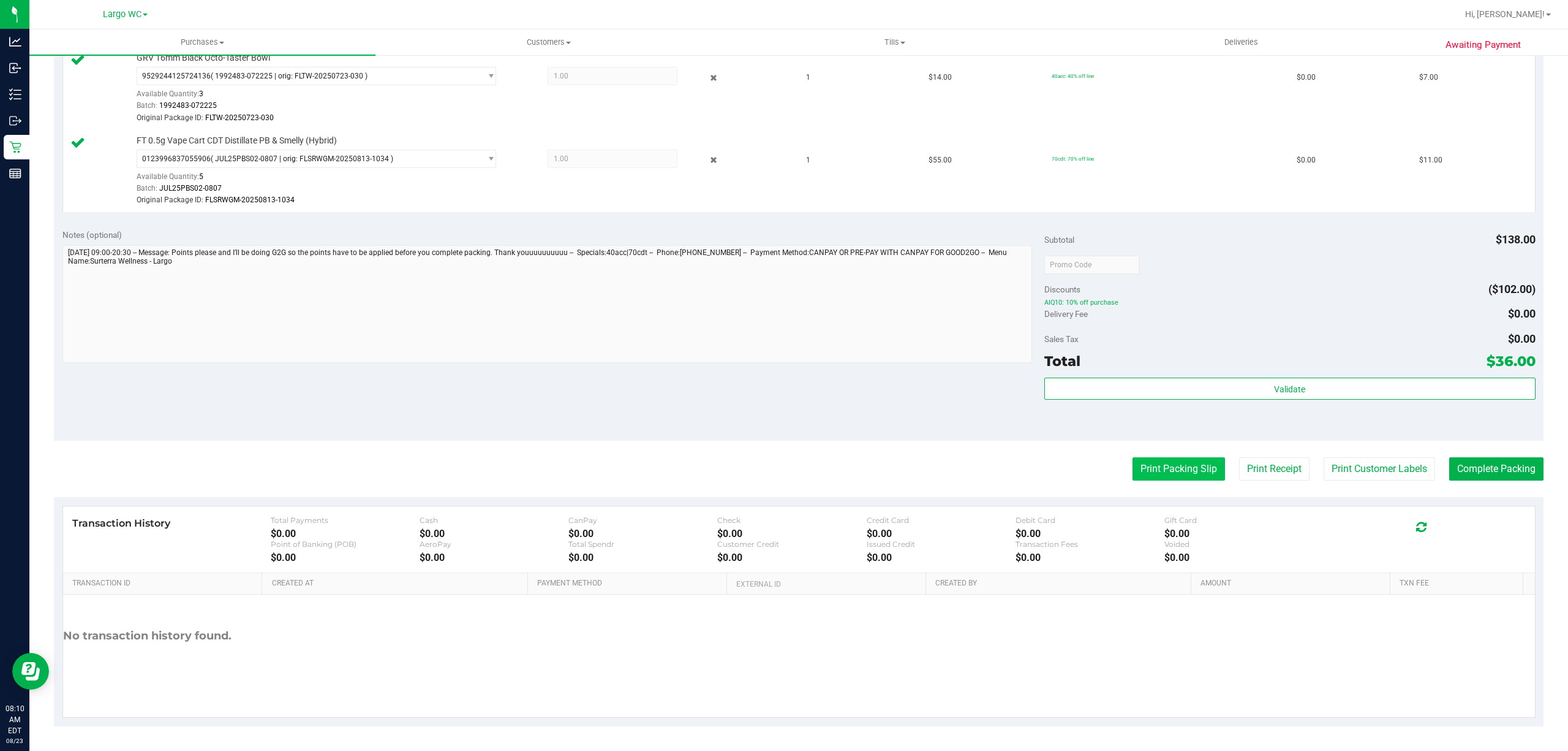
click at [1175, 471] on button "Print Packing Slip" at bounding box center [1178, 469] width 92 height 23
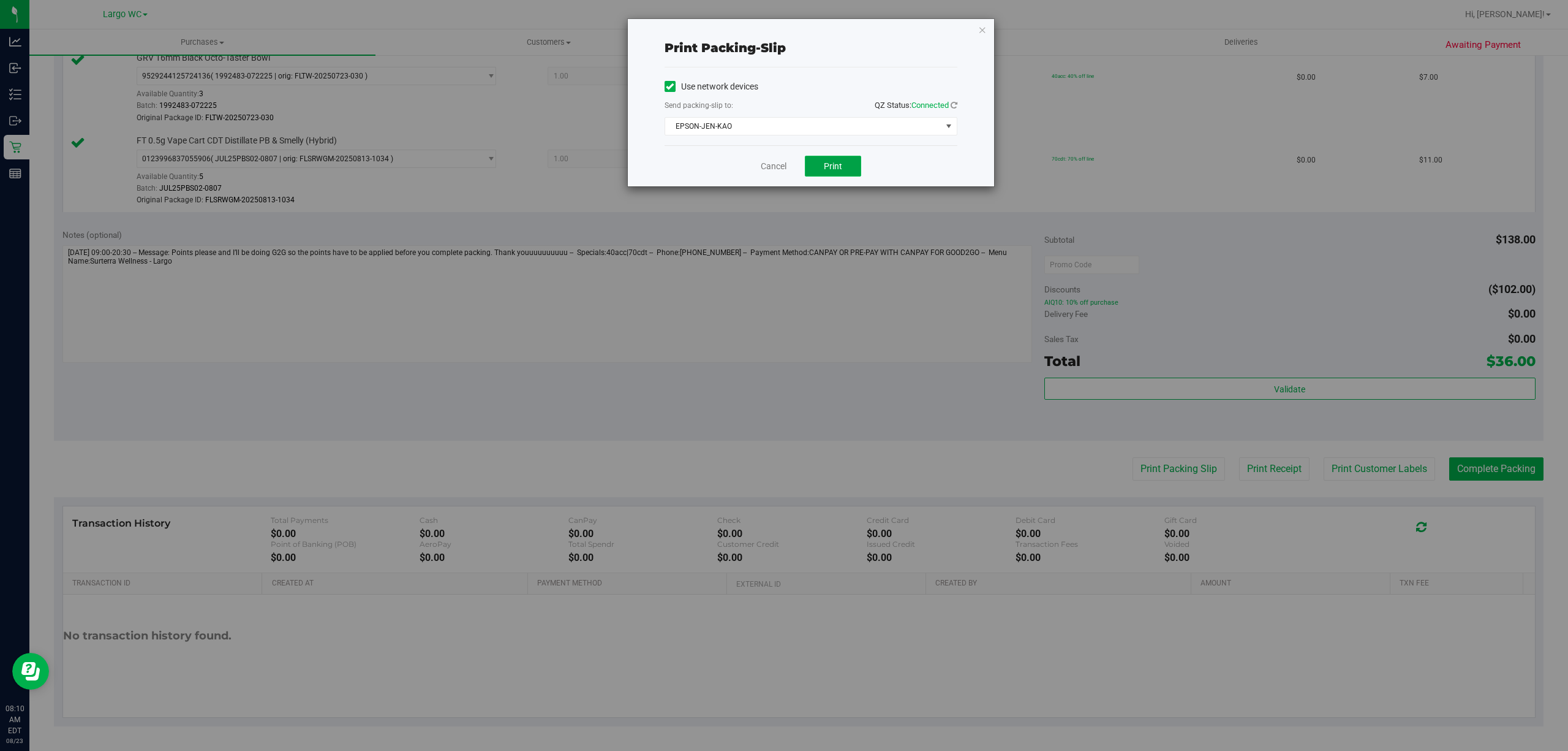
click at [860, 157] on button "Print" at bounding box center [833, 166] width 56 height 21
click at [768, 165] on link "Cancel" at bounding box center [774, 167] width 26 height 13
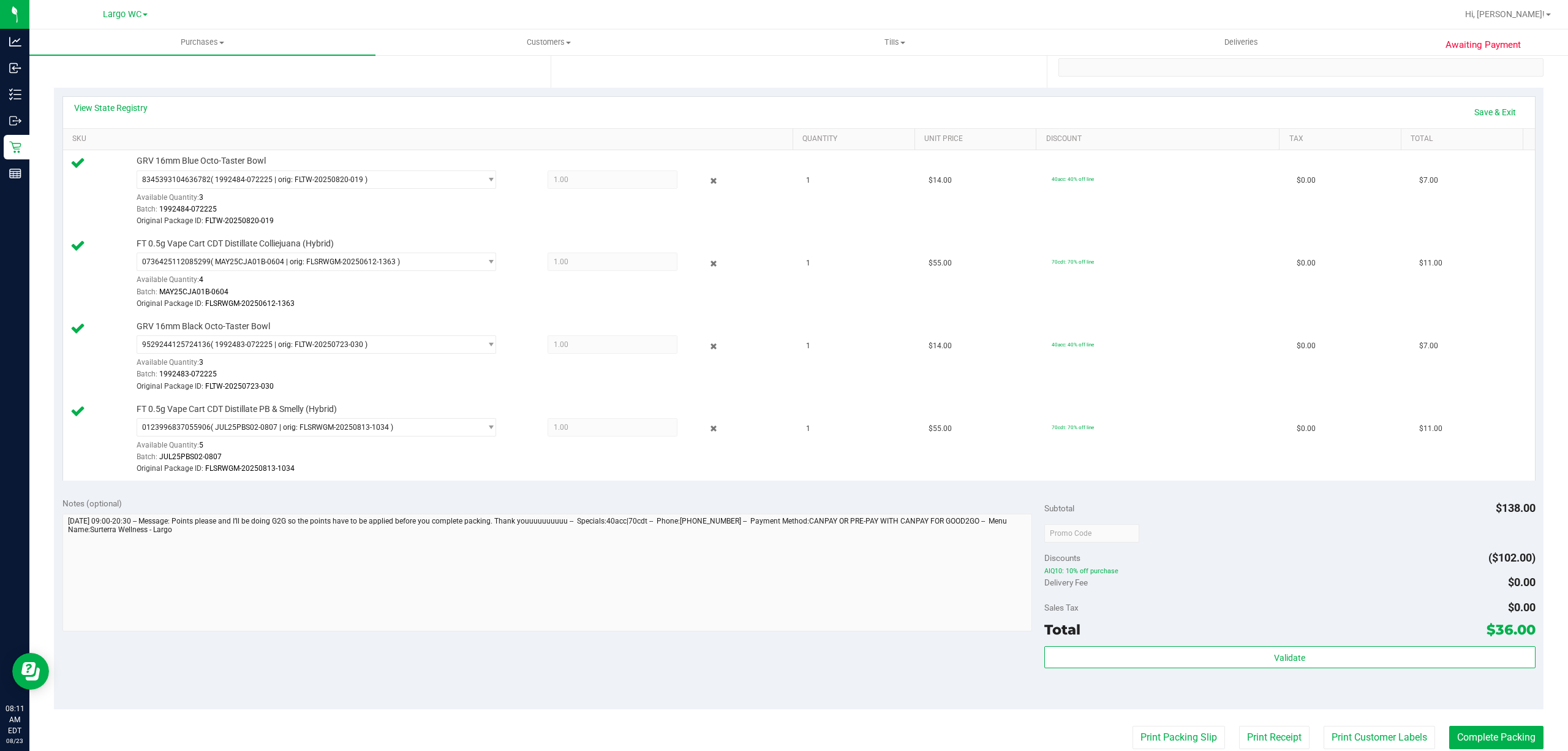
scroll to position [0, 0]
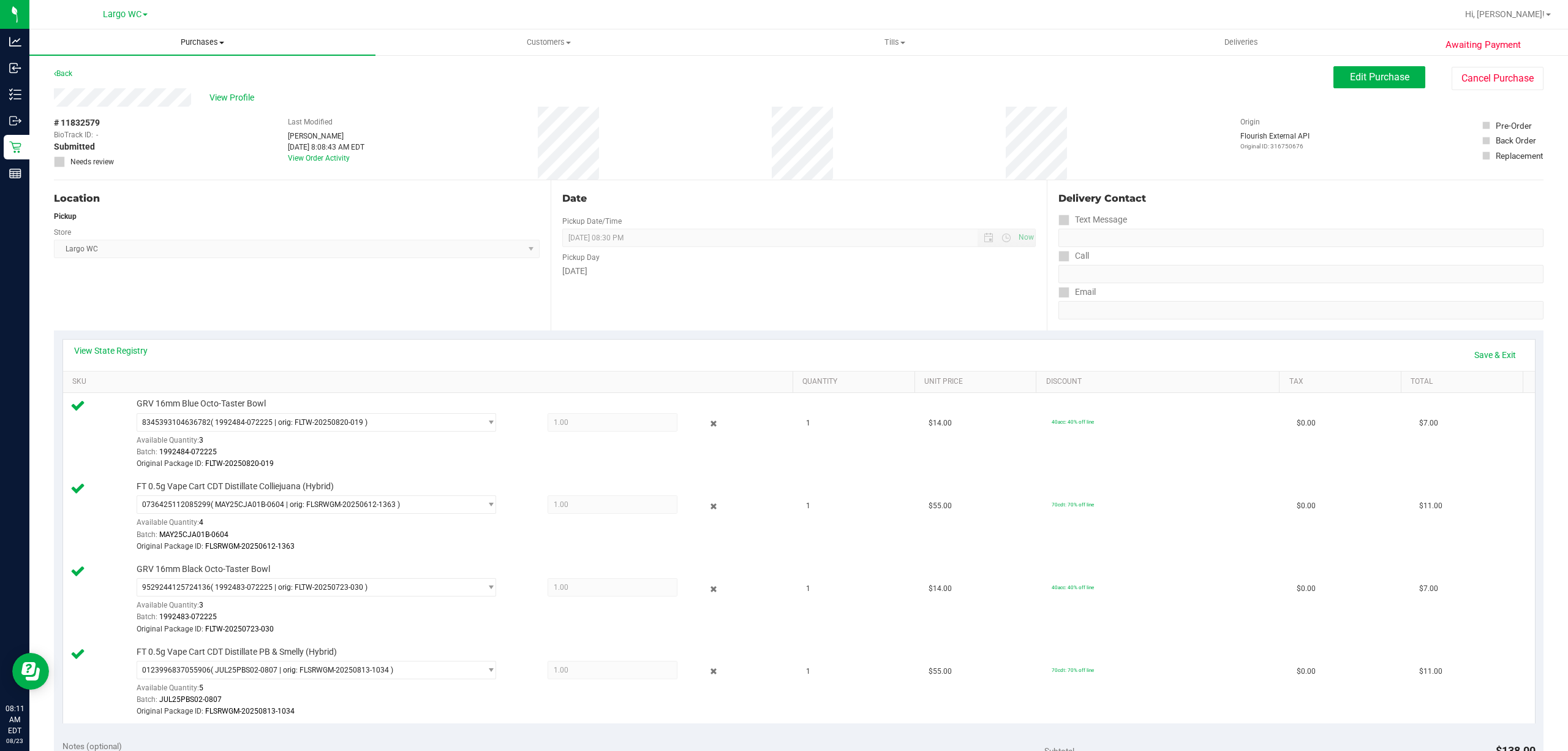
click at [196, 40] on span "Purchases" at bounding box center [202, 43] width 346 height 11
click at [114, 71] on span "Summary of purchases" at bounding box center [92, 73] width 126 height 10
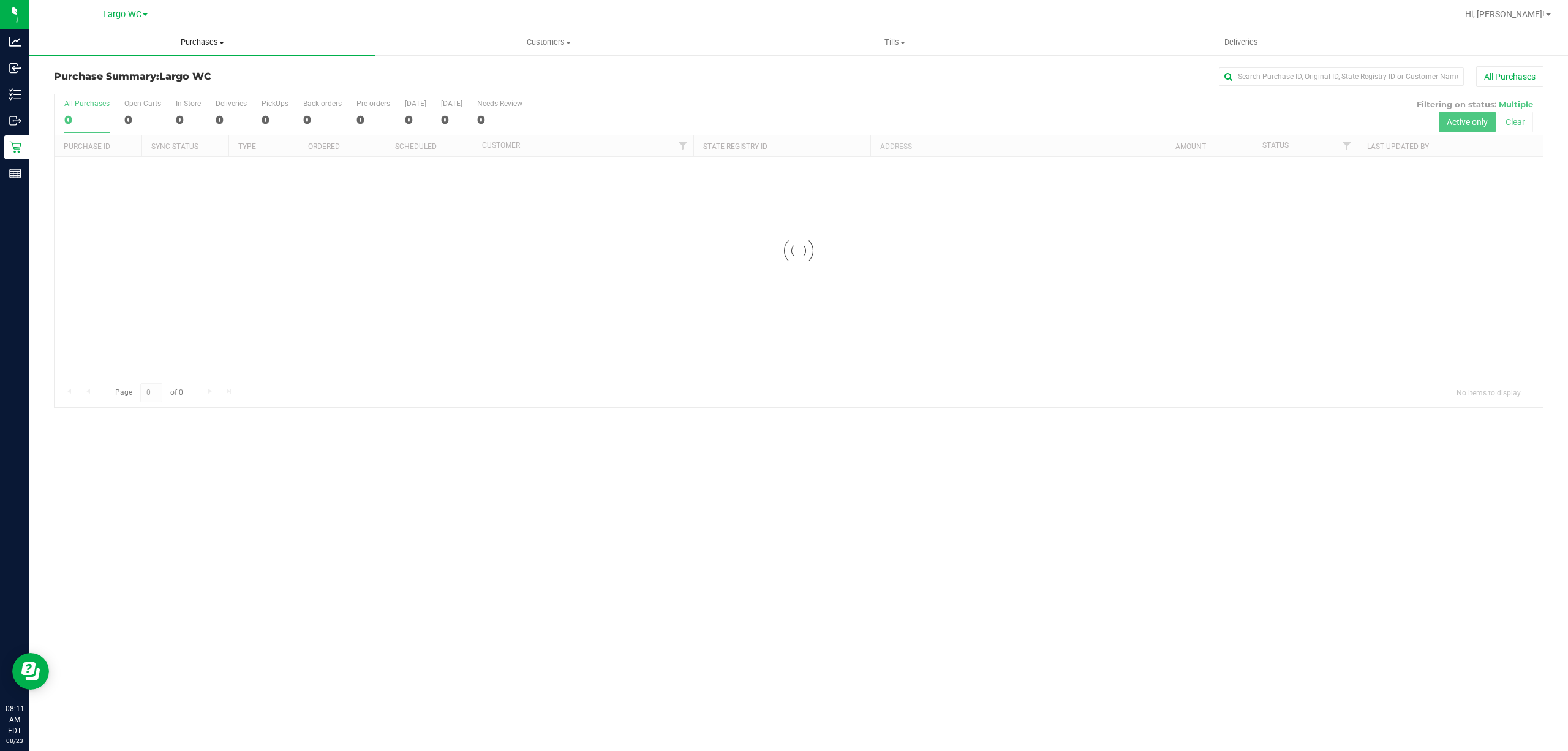
click at [202, 43] on span "Purchases" at bounding box center [202, 43] width 346 height 11
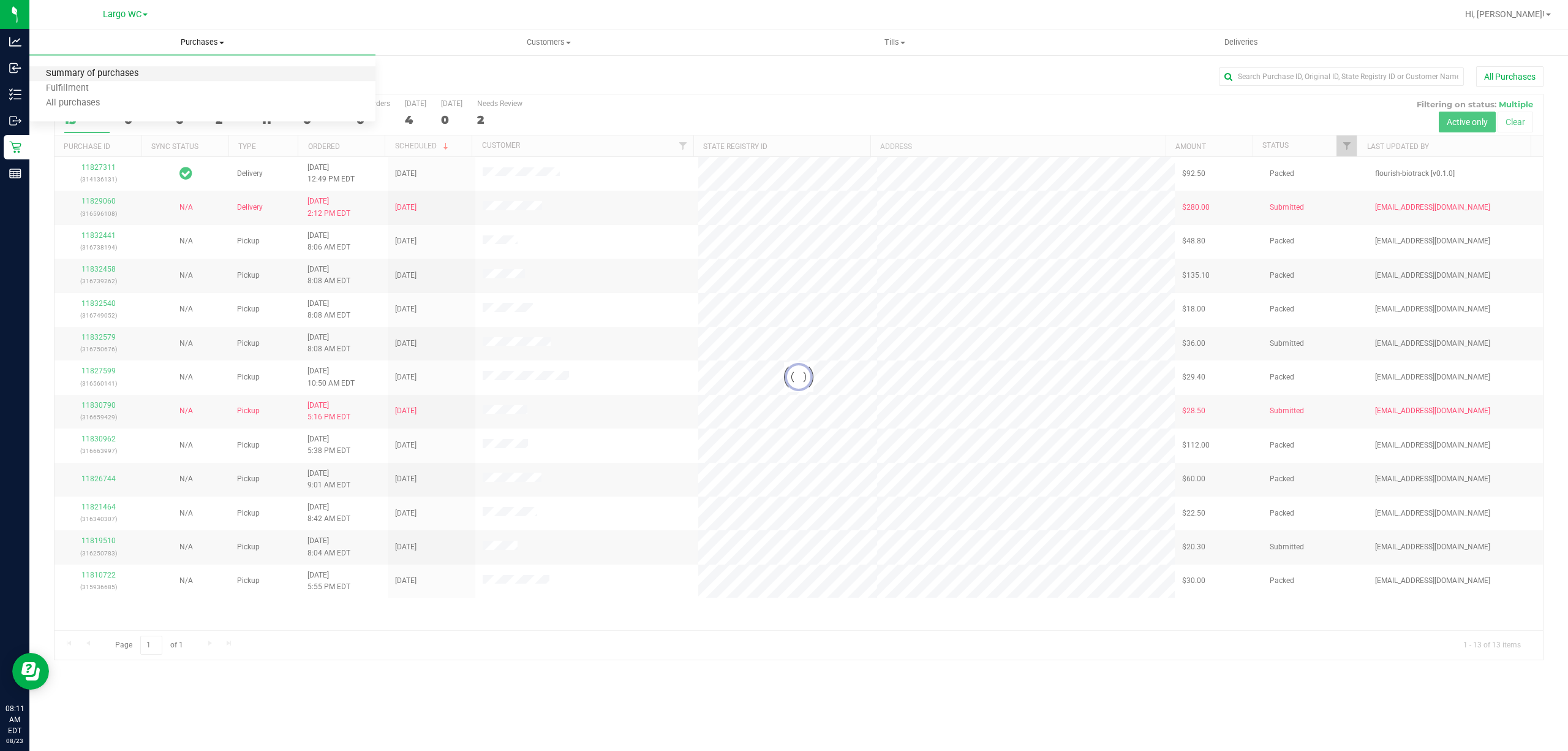
click at [103, 74] on span "Summary of purchases" at bounding box center [92, 73] width 126 height 10
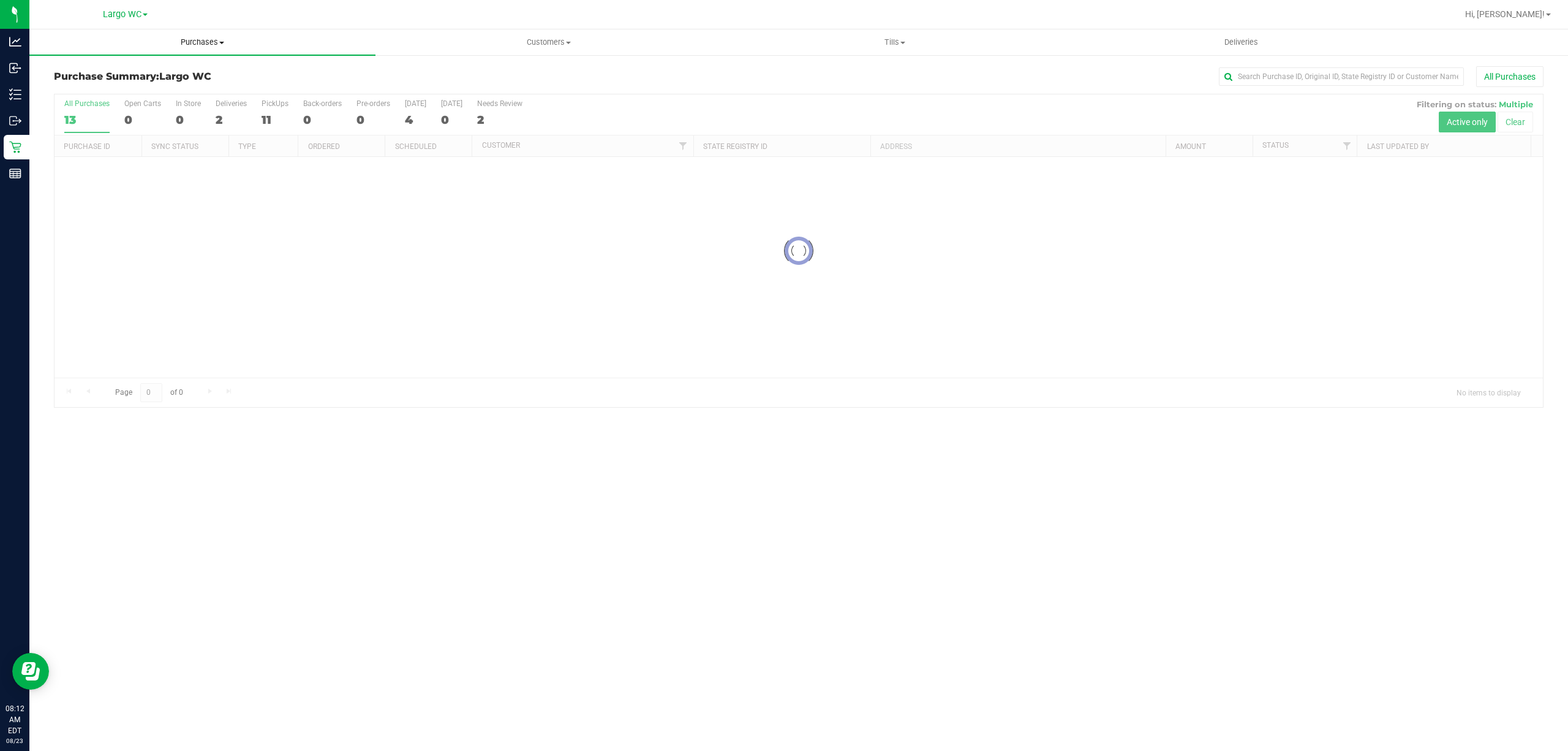
click at [207, 48] on span "Purchases" at bounding box center [202, 43] width 346 height 11
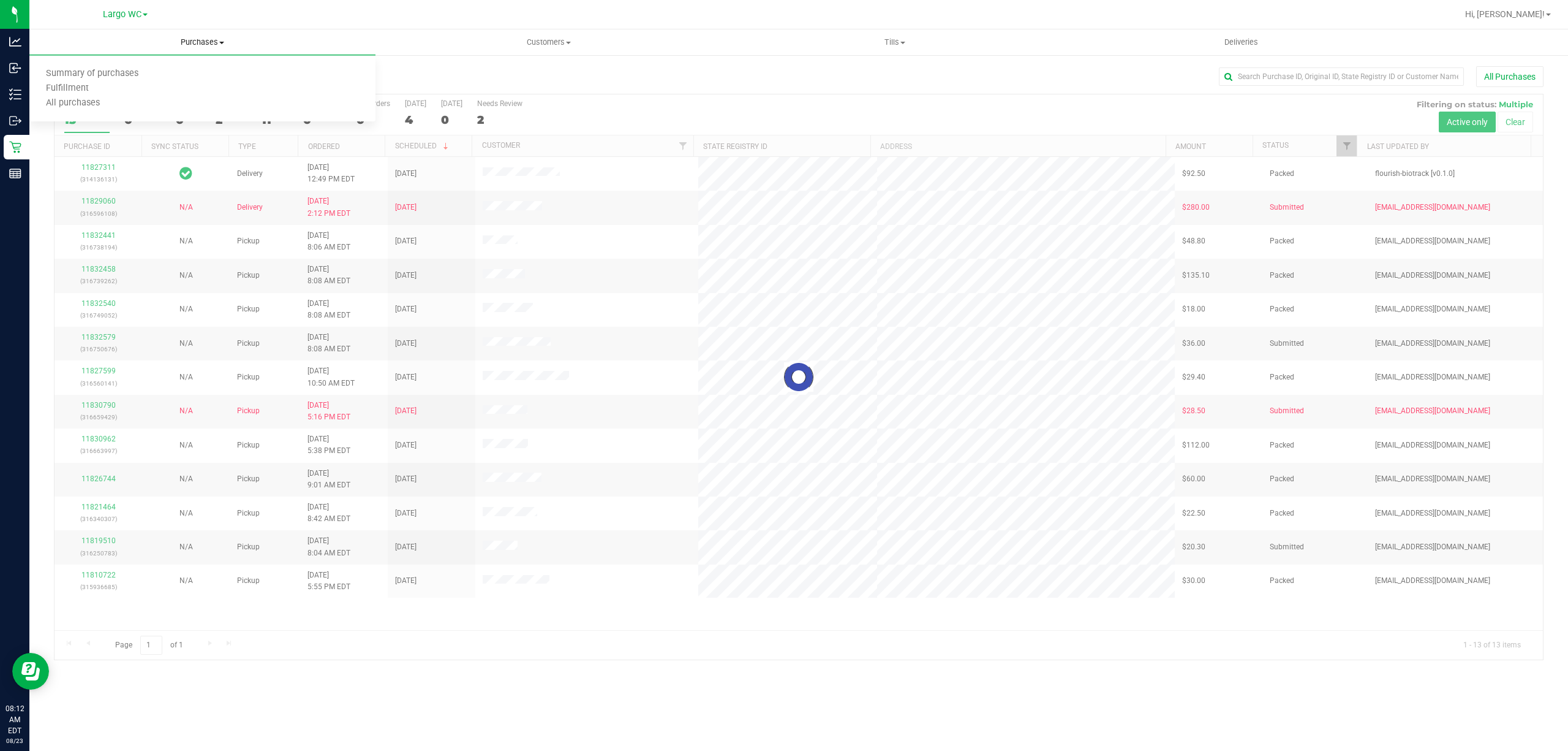
click at [60, 98] on span "All purchases" at bounding box center [72, 103] width 87 height 10
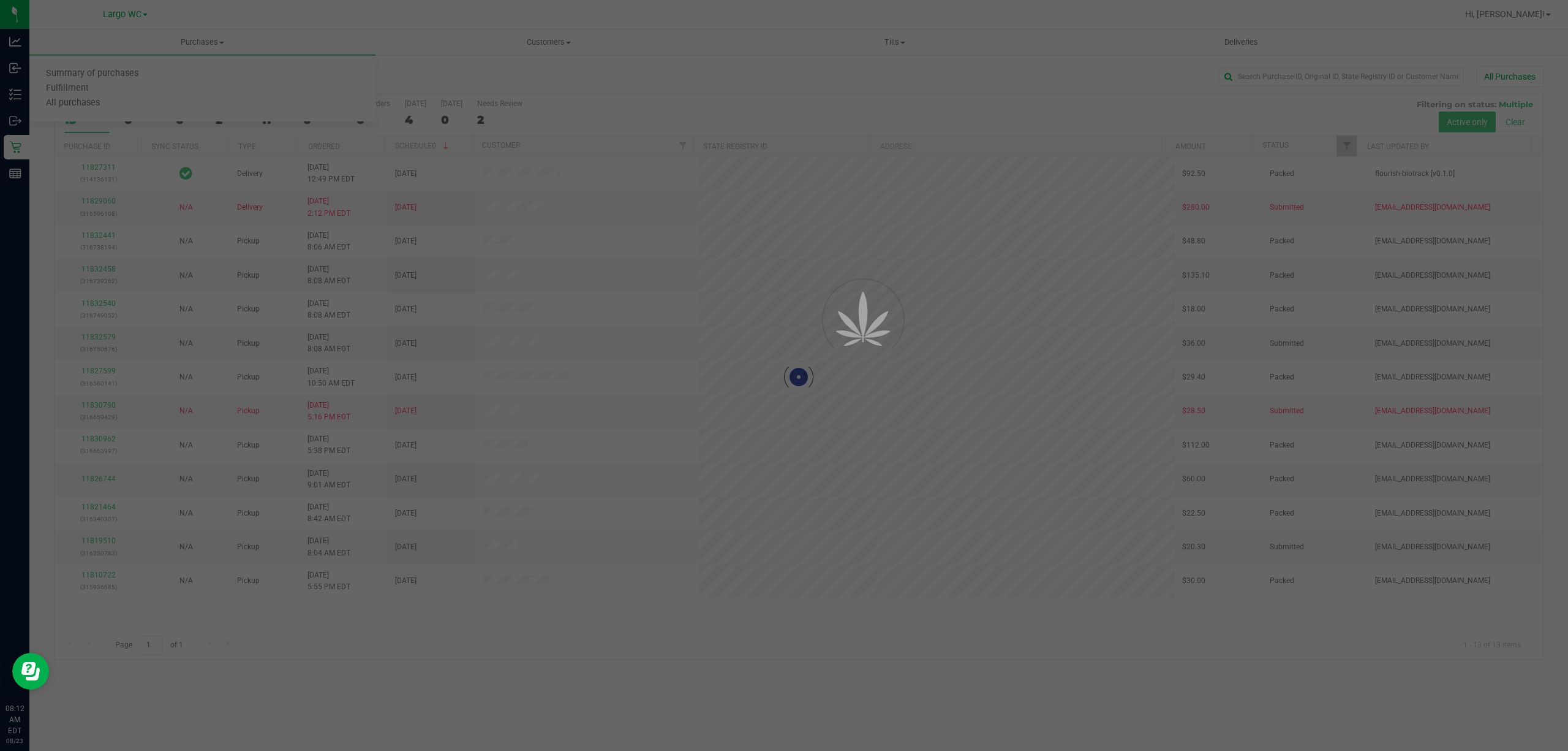
click at [64, 94] on div at bounding box center [784, 376] width 1568 height 751
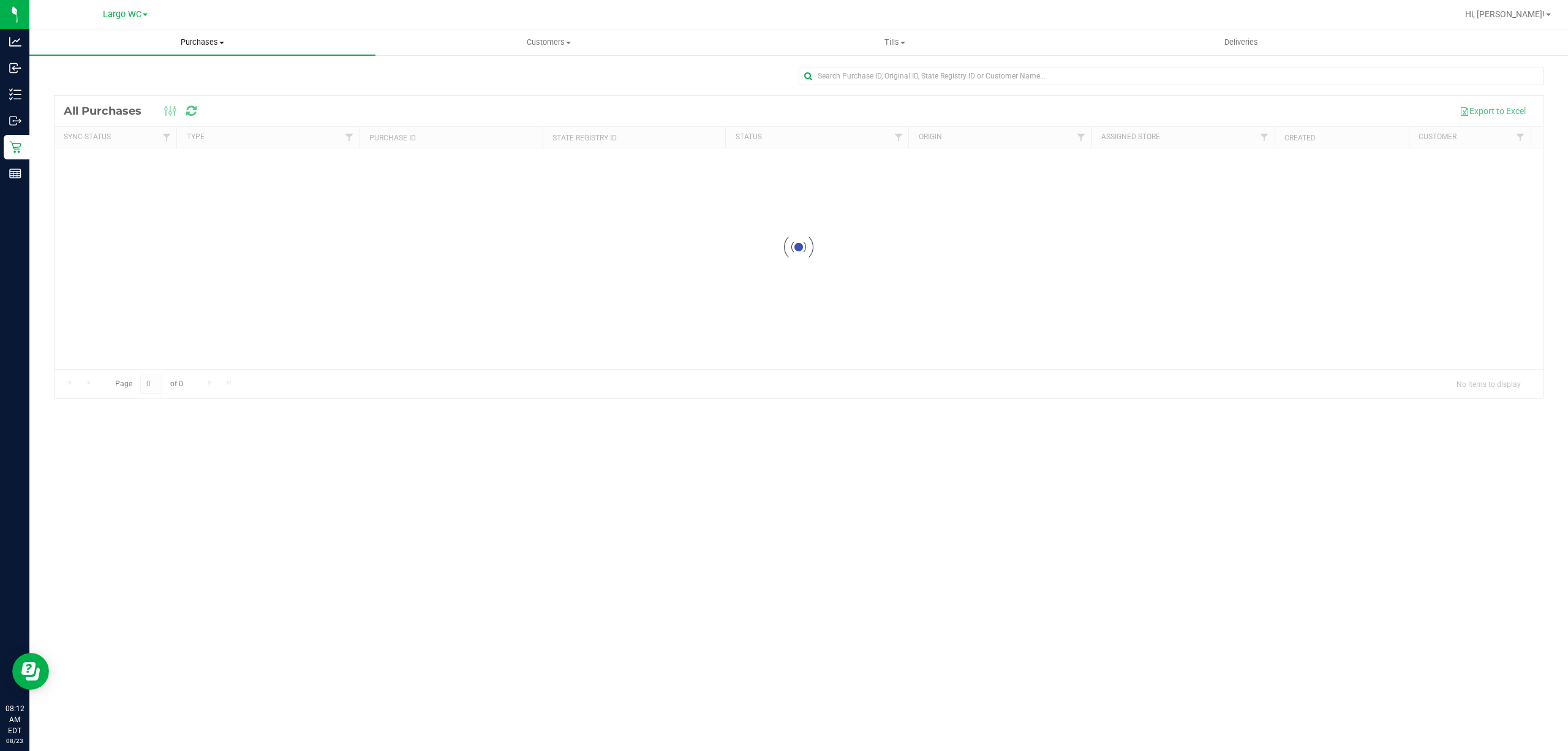
click at [207, 39] on span "Purchases" at bounding box center [202, 43] width 346 height 11
click at [80, 73] on span "Summary of purchases" at bounding box center [92, 73] width 126 height 10
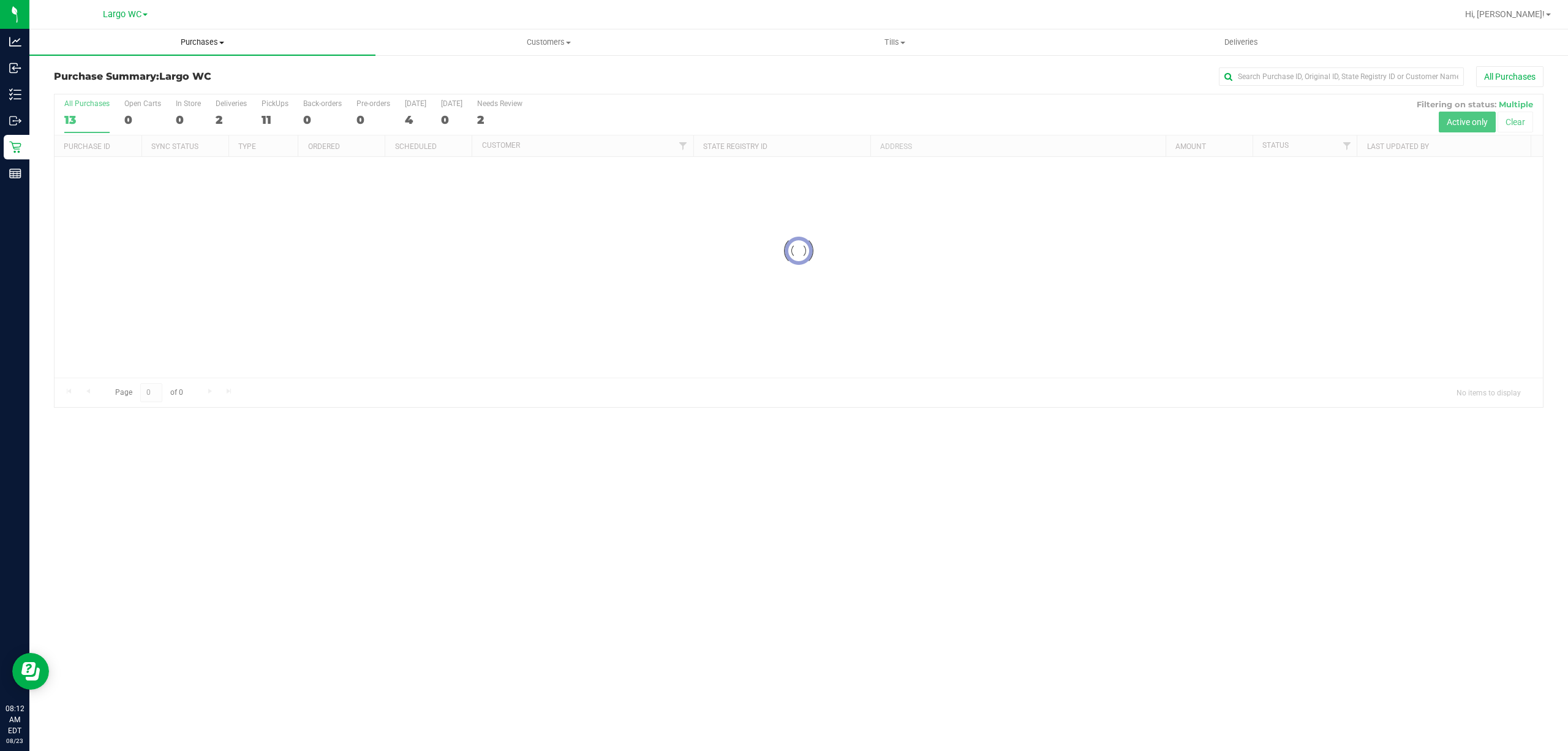
click at [211, 42] on span "Purchases" at bounding box center [202, 43] width 346 height 11
click at [68, 87] on span "Fulfillment" at bounding box center [68, 88] width 76 height 10
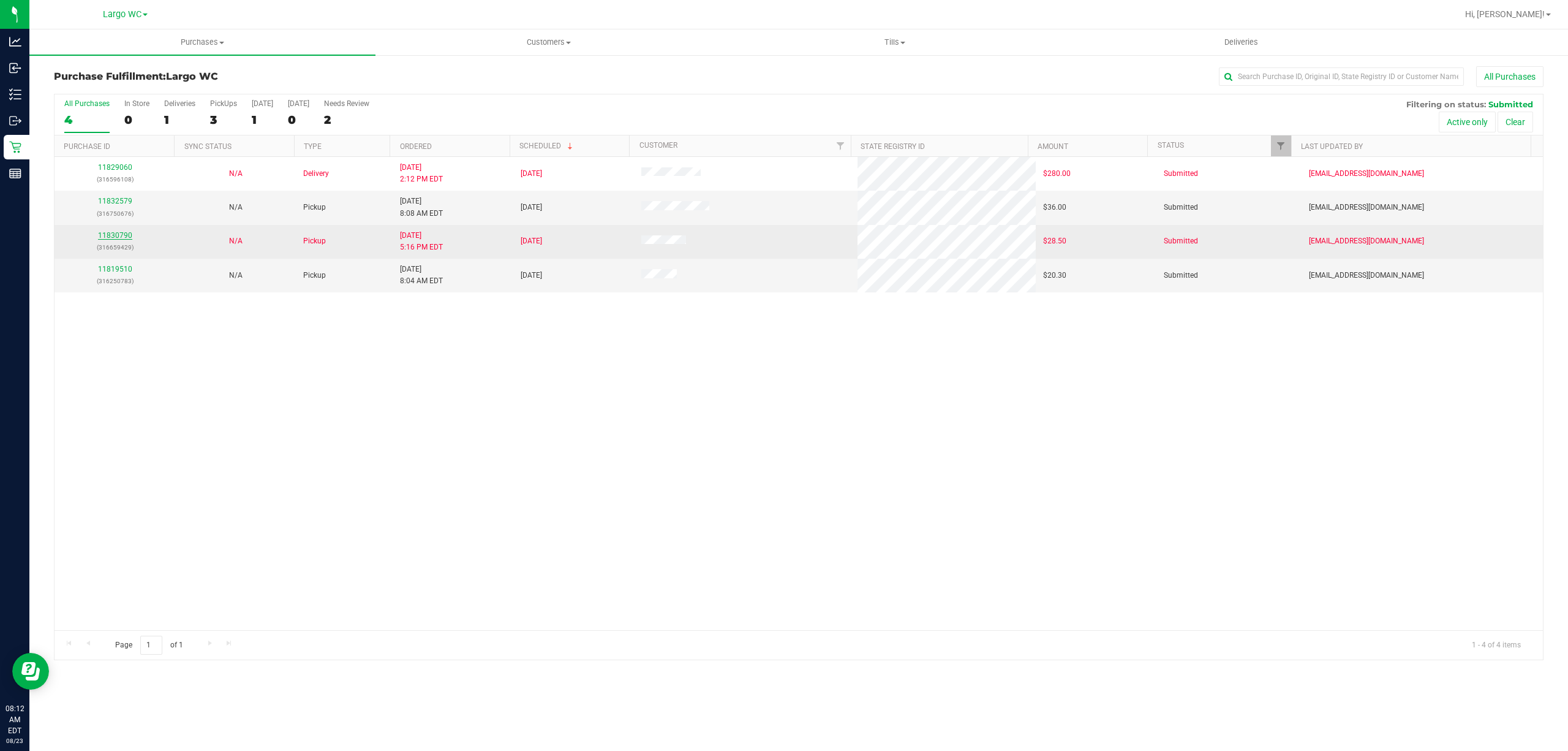
click at [111, 239] on link "11830790" at bounding box center [115, 234] width 34 height 9
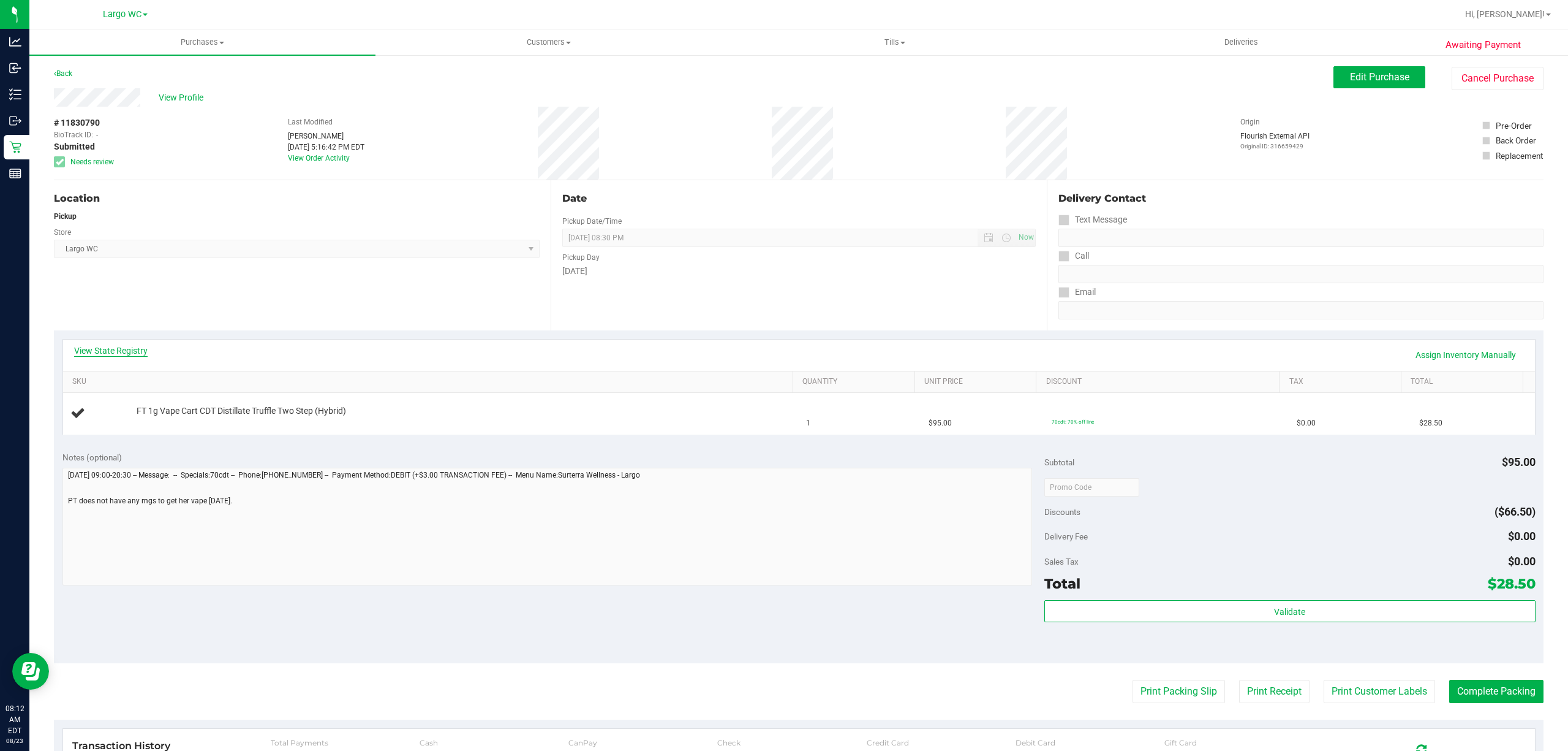
click at [93, 349] on link "View State Registry" at bounding box center [111, 350] width 73 height 12
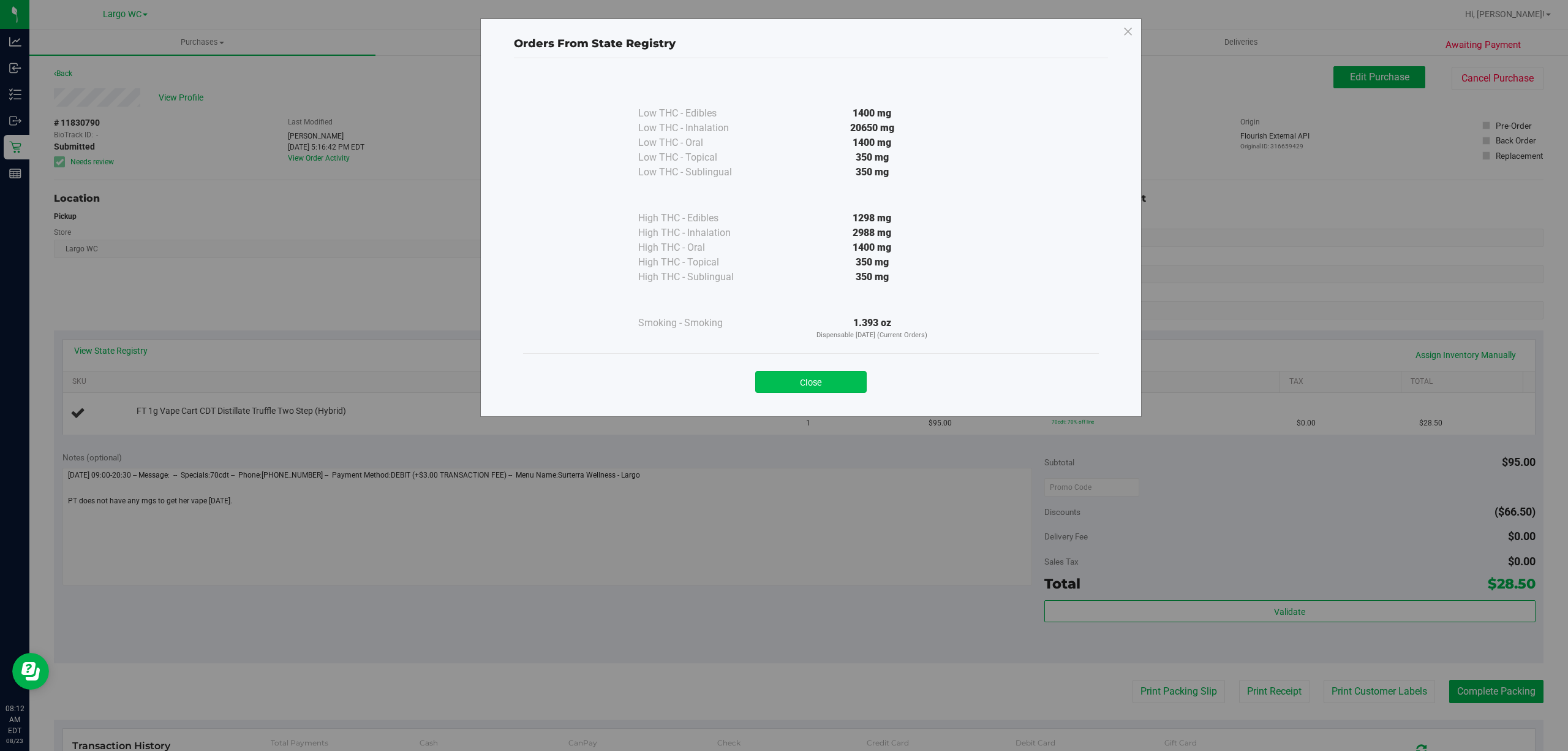
click at [824, 391] on button "Close" at bounding box center [811, 381] width 111 height 22
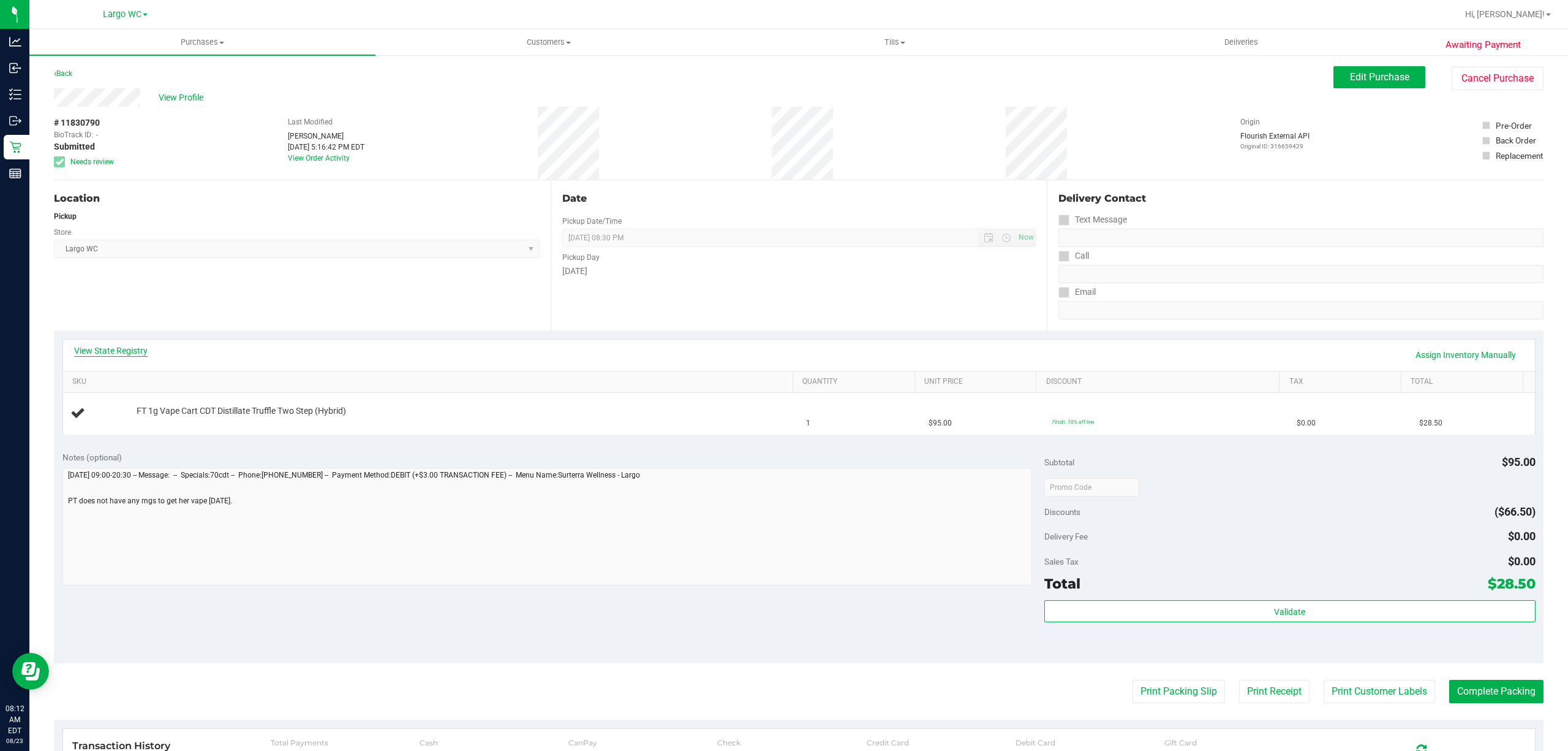
click at [119, 354] on link "View State Registry" at bounding box center [111, 350] width 73 height 12
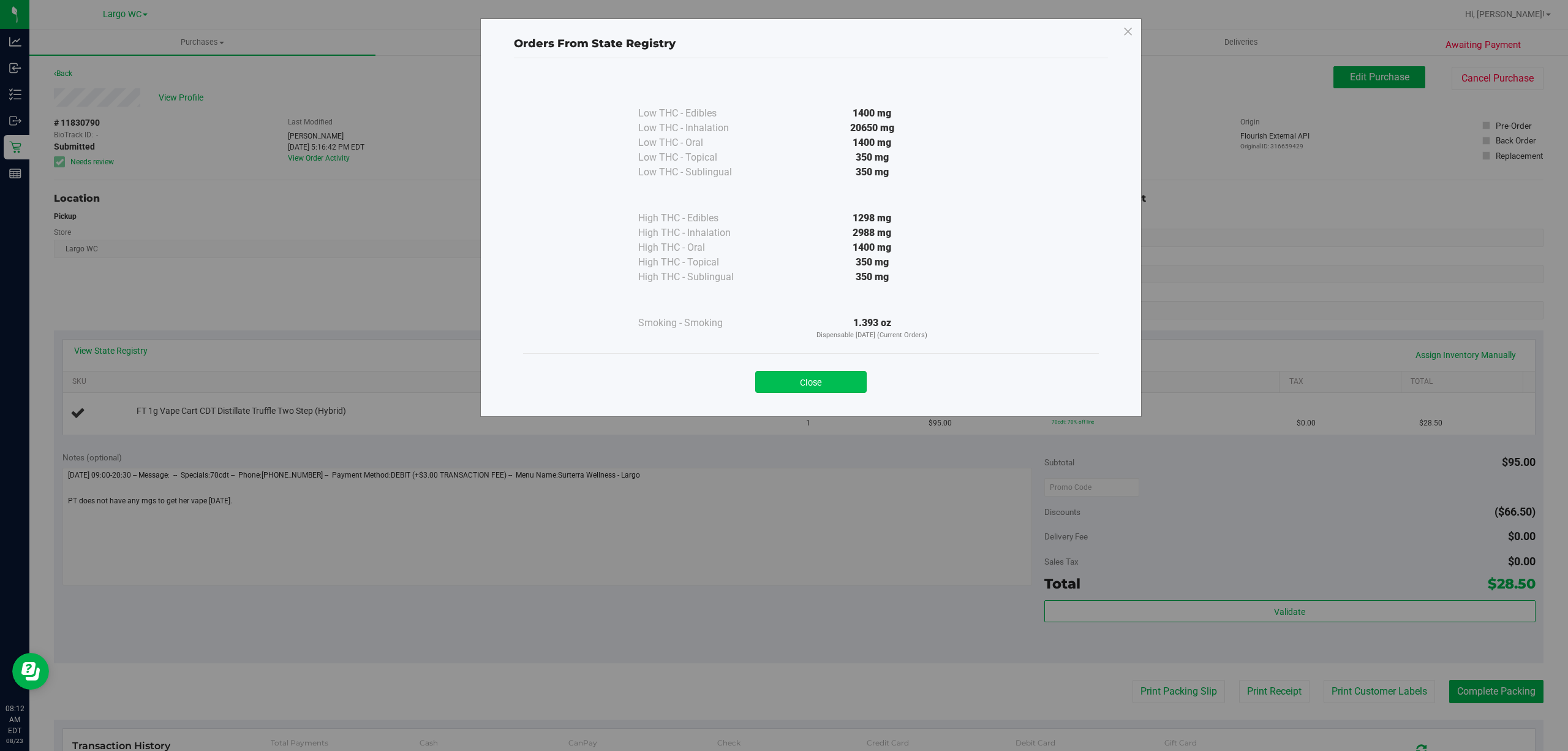
click at [790, 390] on button "Close" at bounding box center [811, 381] width 111 height 22
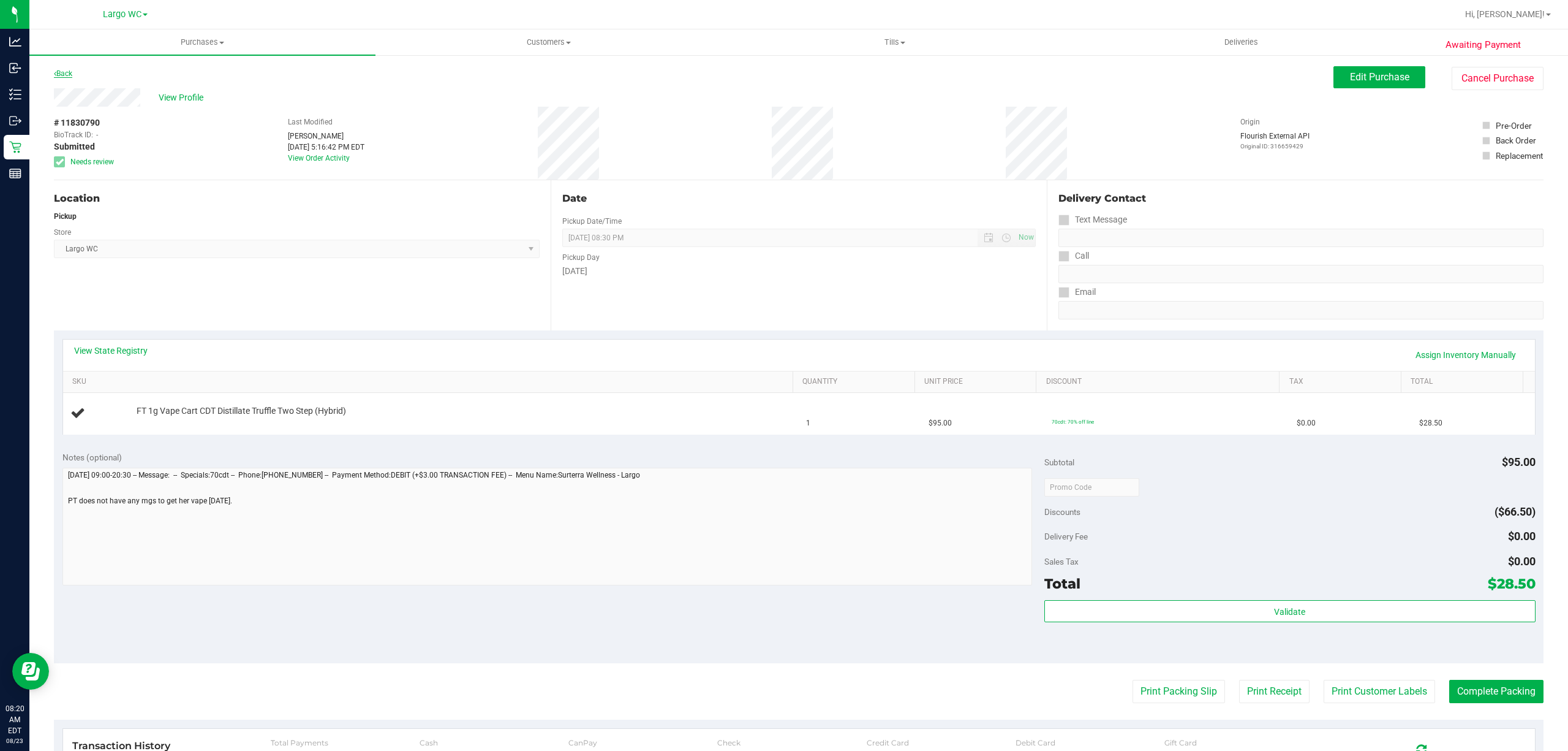
click at [69, 72] on link "Back" at bounding box center [63, 73] width 18 height 9
